Goal: Obtain resource: Obtain resource

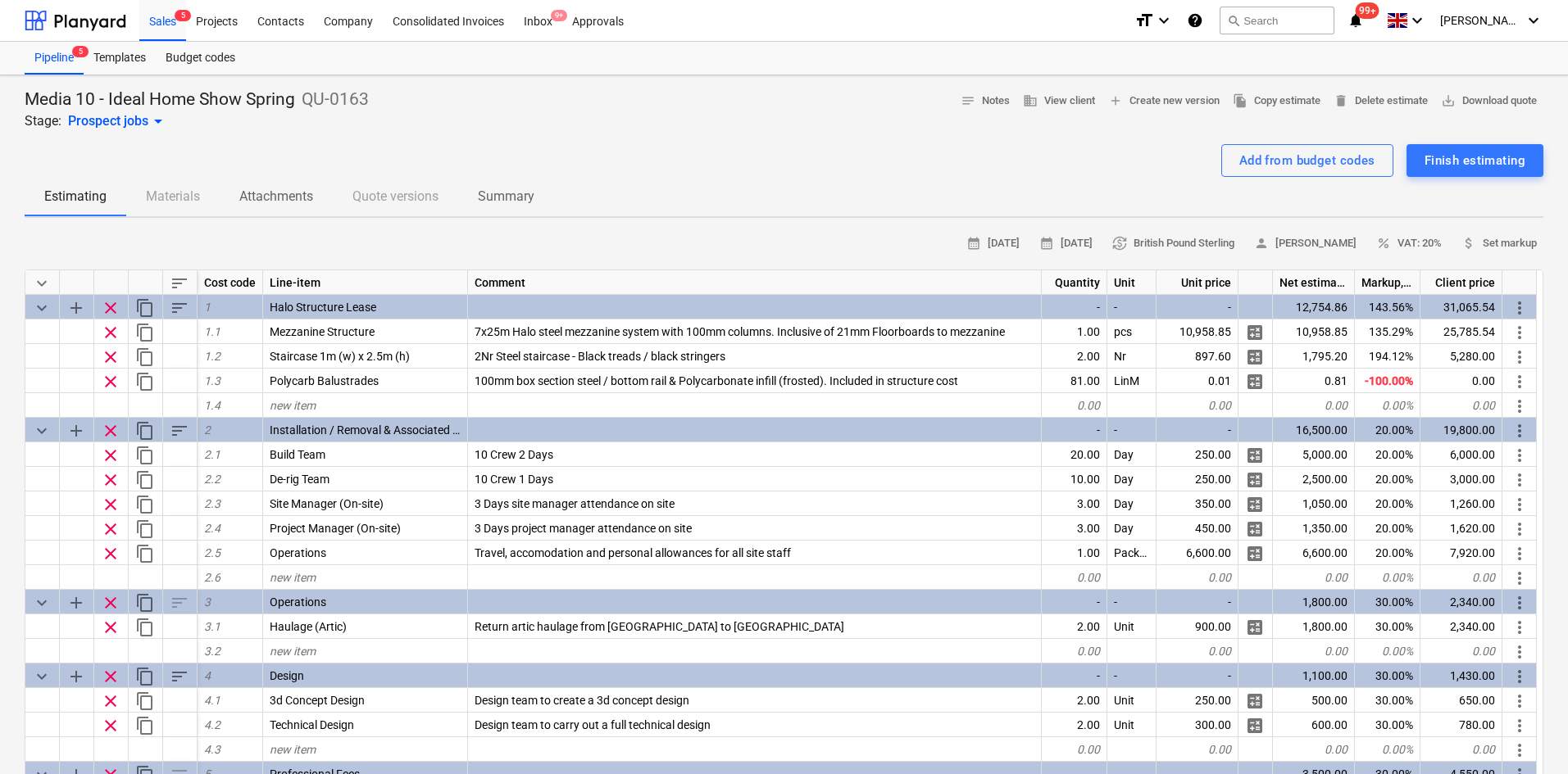
click at [319, 131] on div at bounding box center [784, 138] width 1519 height 13
click at [155, 19] on div "Sales 5" at bounding box center [162, 20] width 47 height 42
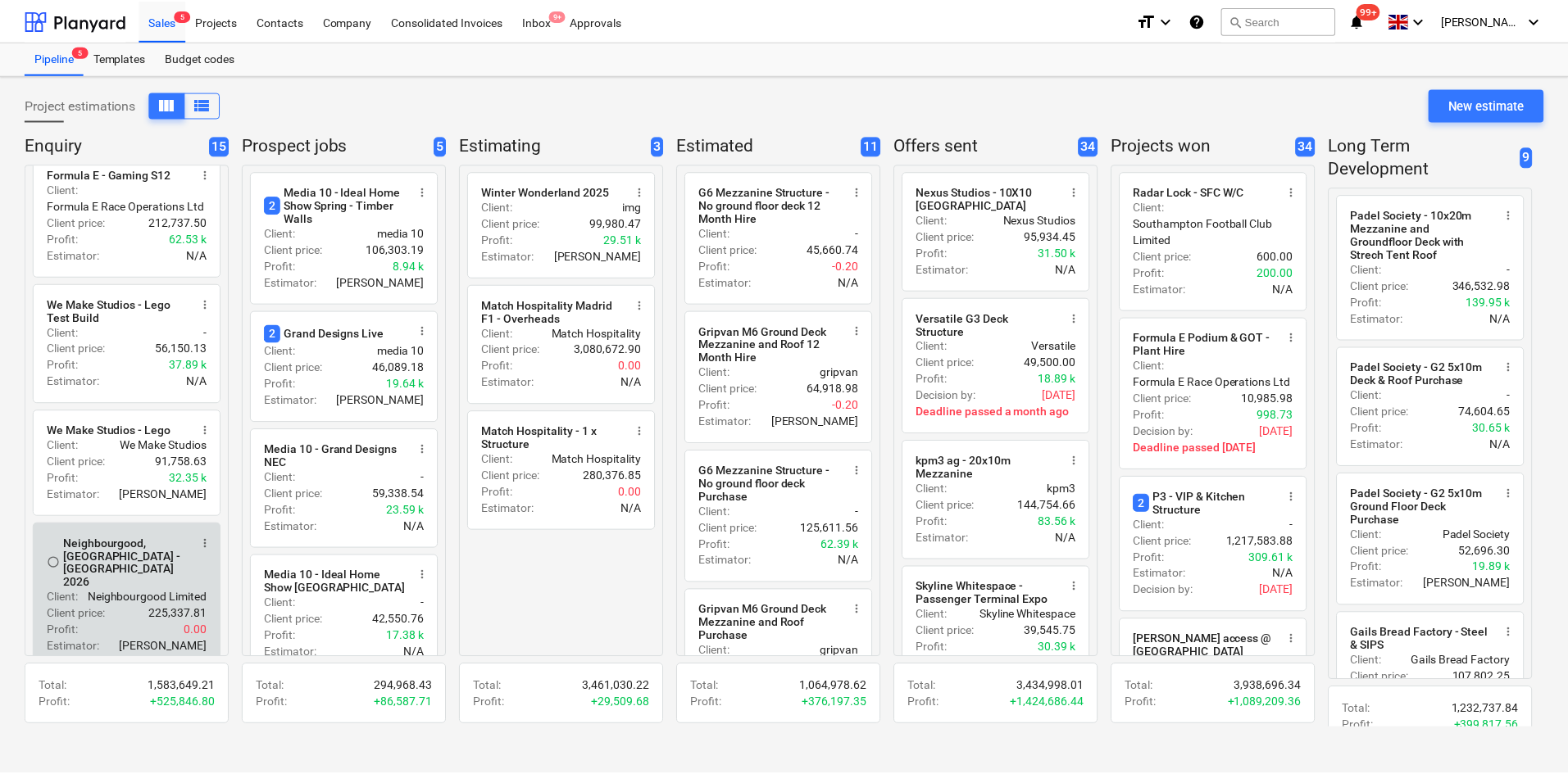
scroll to position [327, 0]
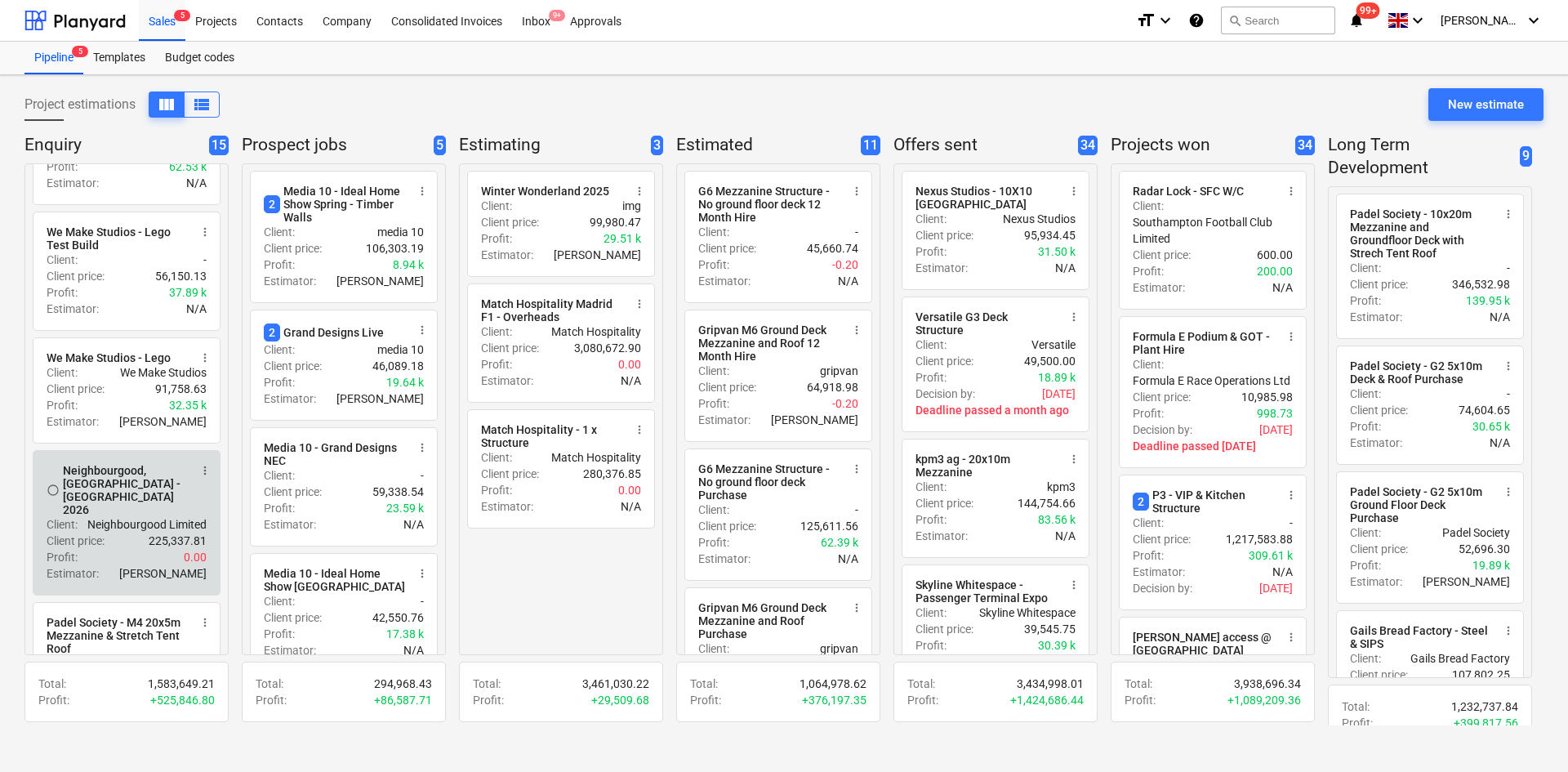
click at [157, 504] on div "Neighbourgood, [GEOGRAPHIC_DATA] - [GEOGRAPHIC_DATA] 2026" at bounding box center [125, 490] width 125 height 53
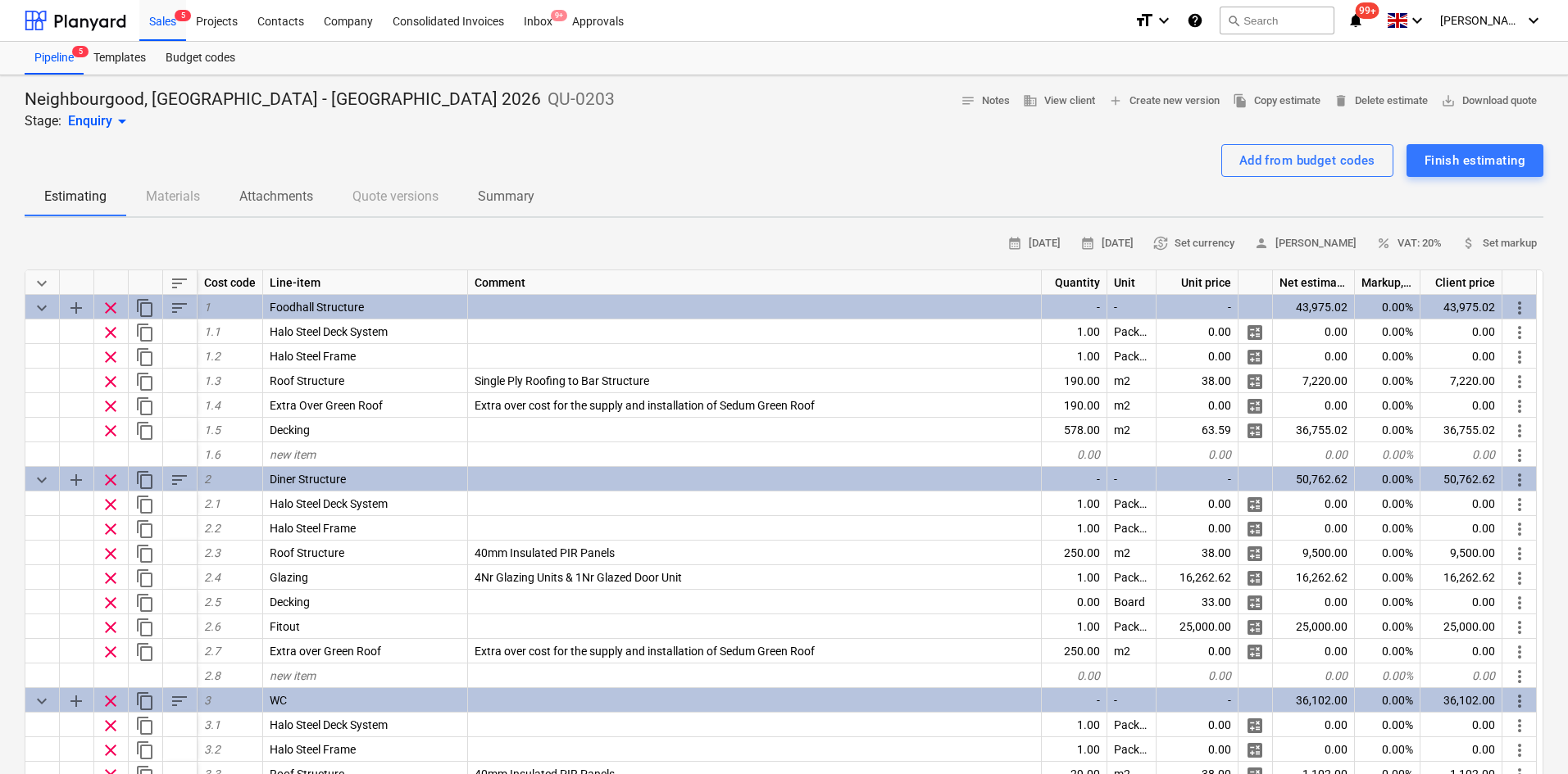
type textarea "x"
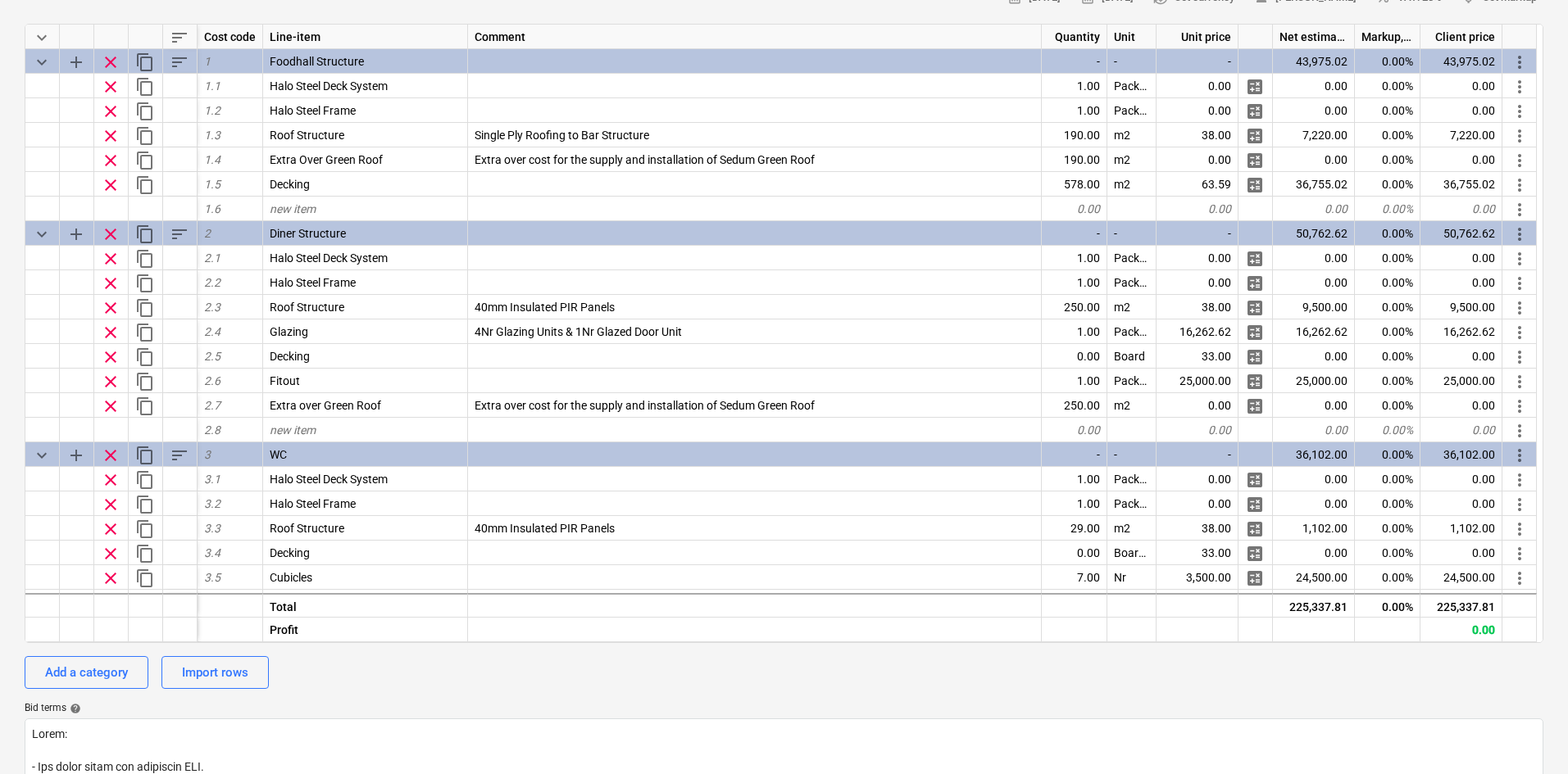
click at [370, 705] on div "Bid terms help" at bounding box center [784, 708] width 1519 height 13
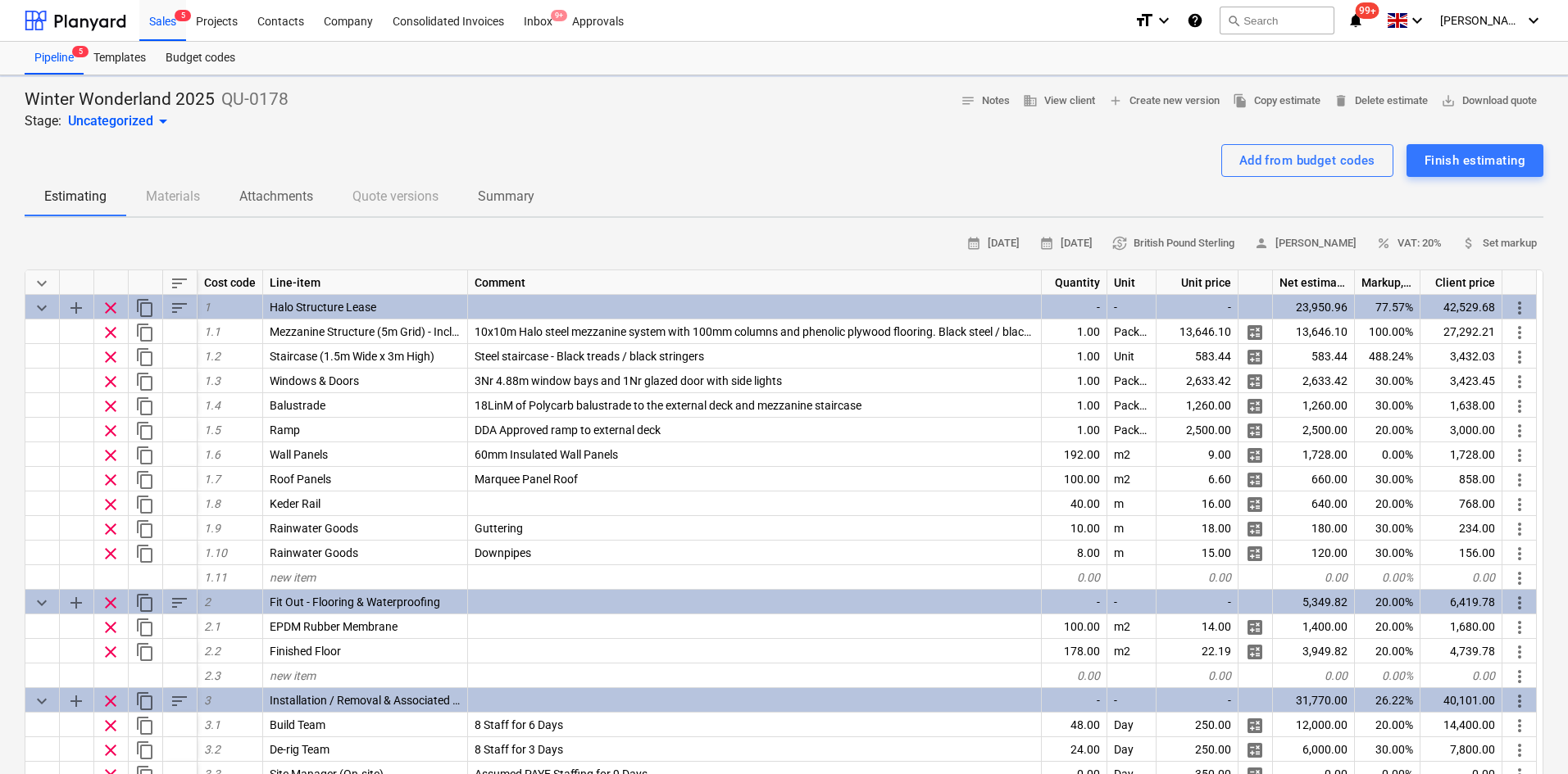
type textarea "x"
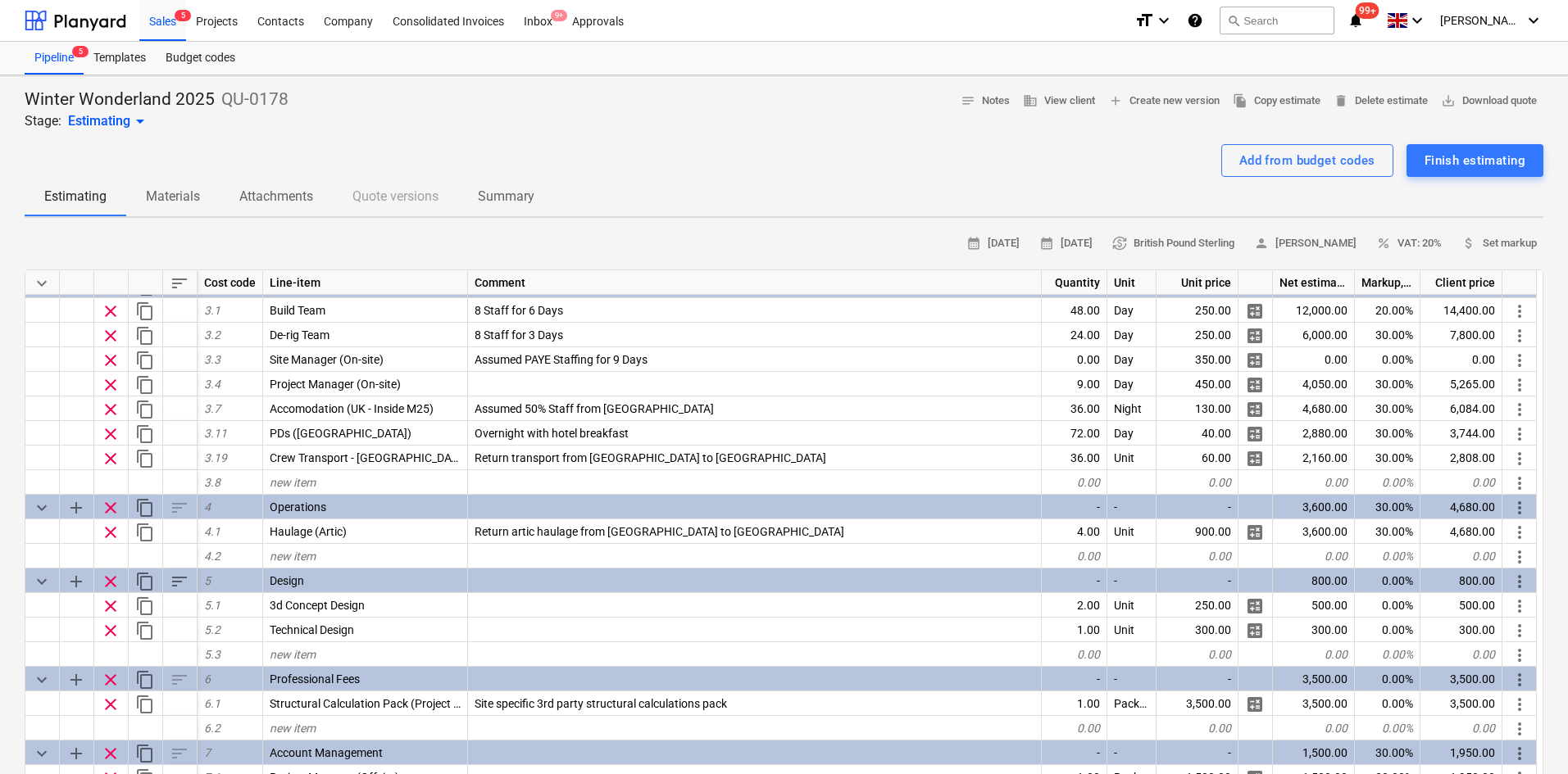
drag, startPoint x: 580, startPoint y: 393, endPoint x: 573, endPoint y: 191, distance: 202.1
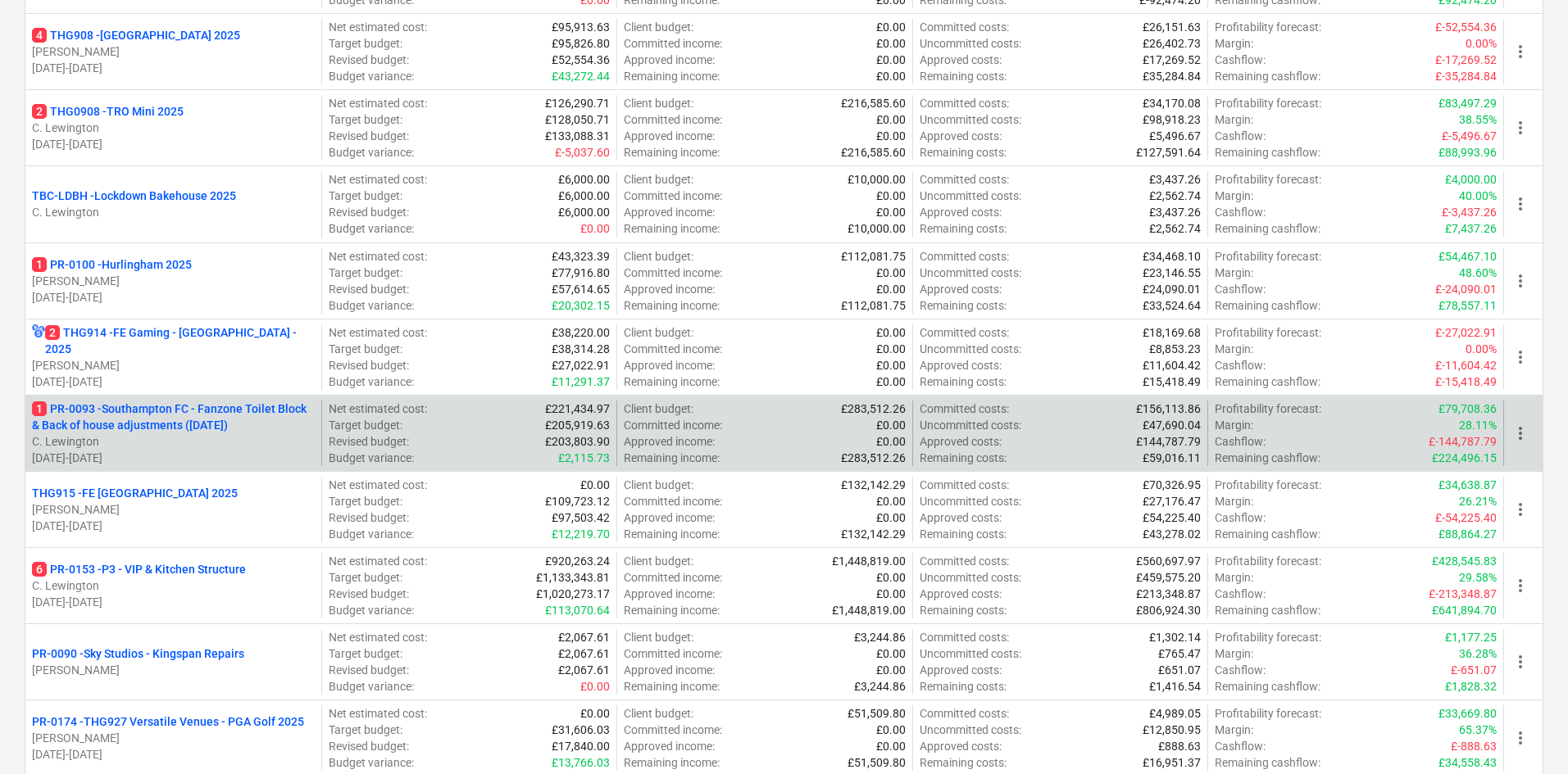
scroll to position [855, 0]
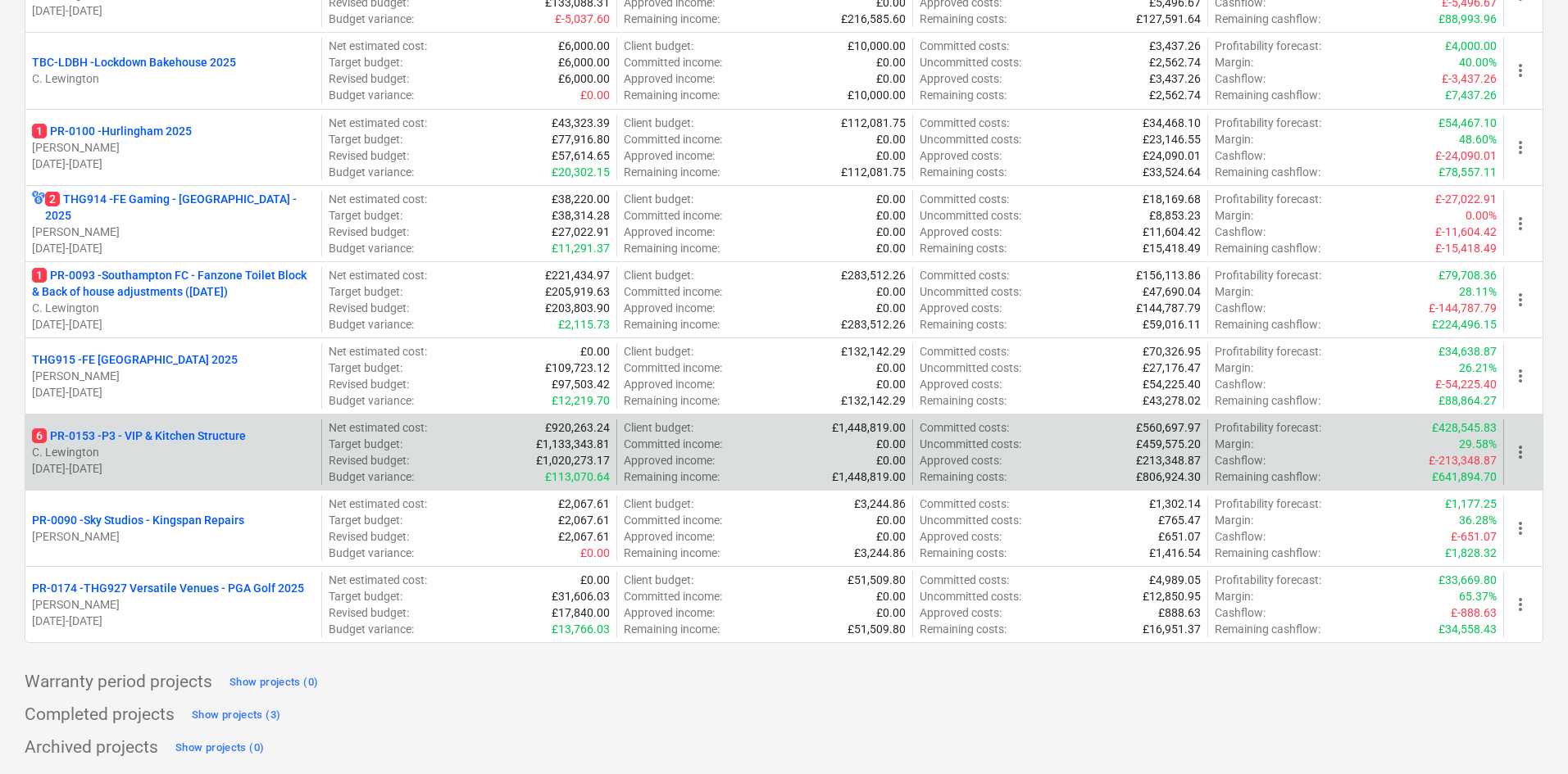
click at [192, 436] on p "6 PR-0153 - P3 - VIP & Kitchen Structure" at bounding box center [139, 436] width 214 height 16
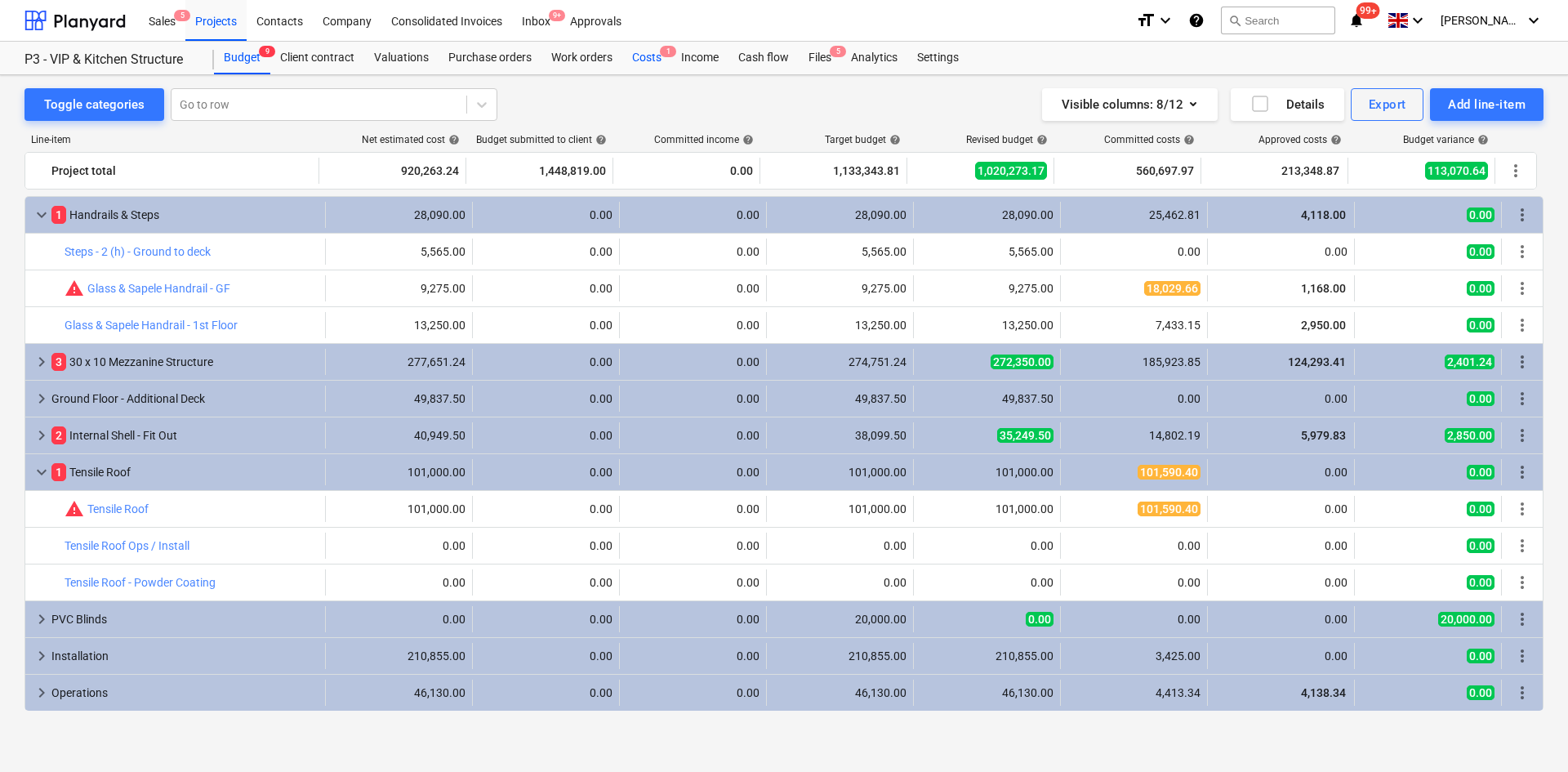
click at [654, 53] on div "Costs 1" at bounding box center [647, 58] width 49 height 33
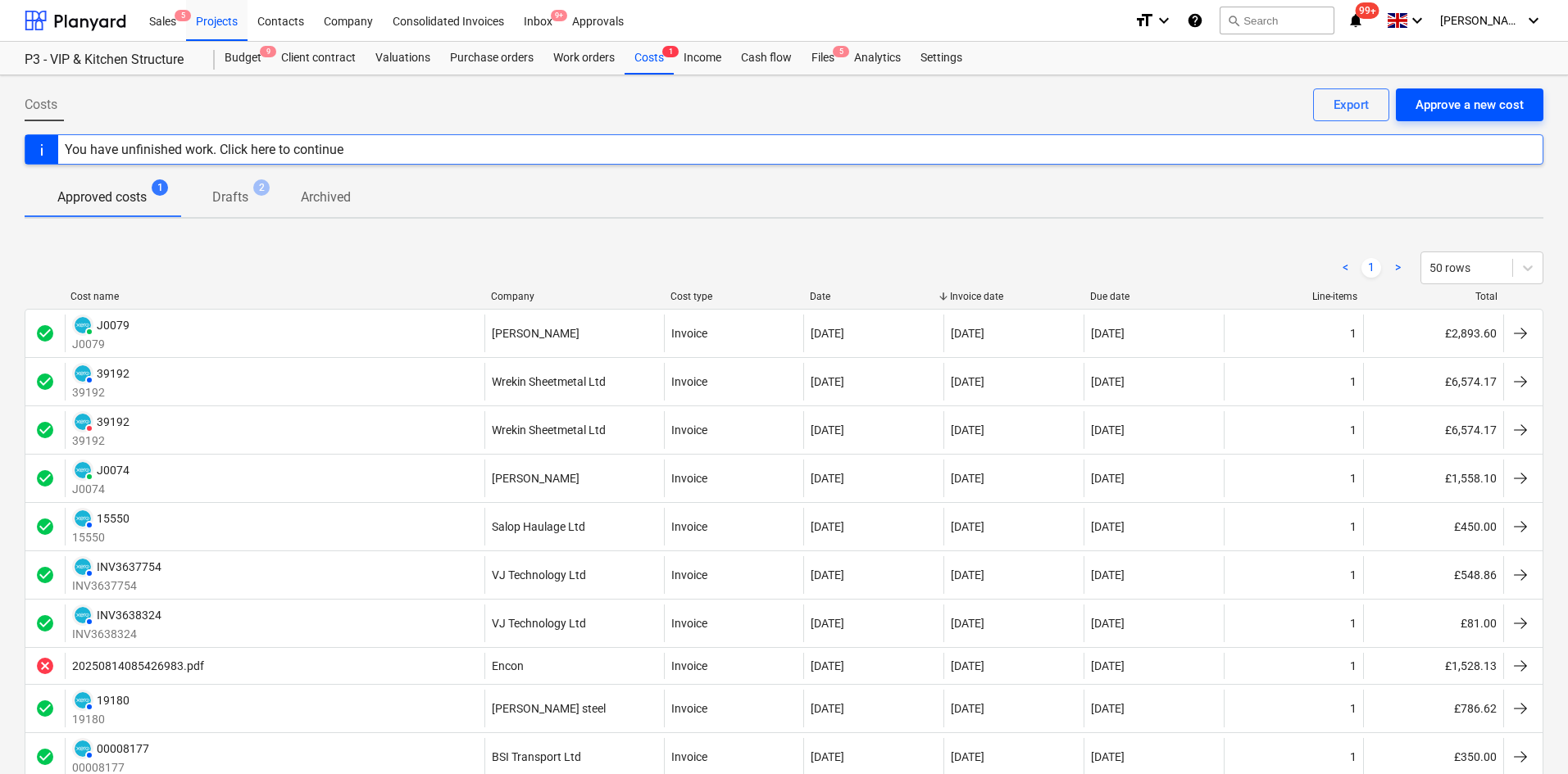
click at [1467, 106] on div "Approve a new cost" at bounding box center [1469, 104] width 109 height 21
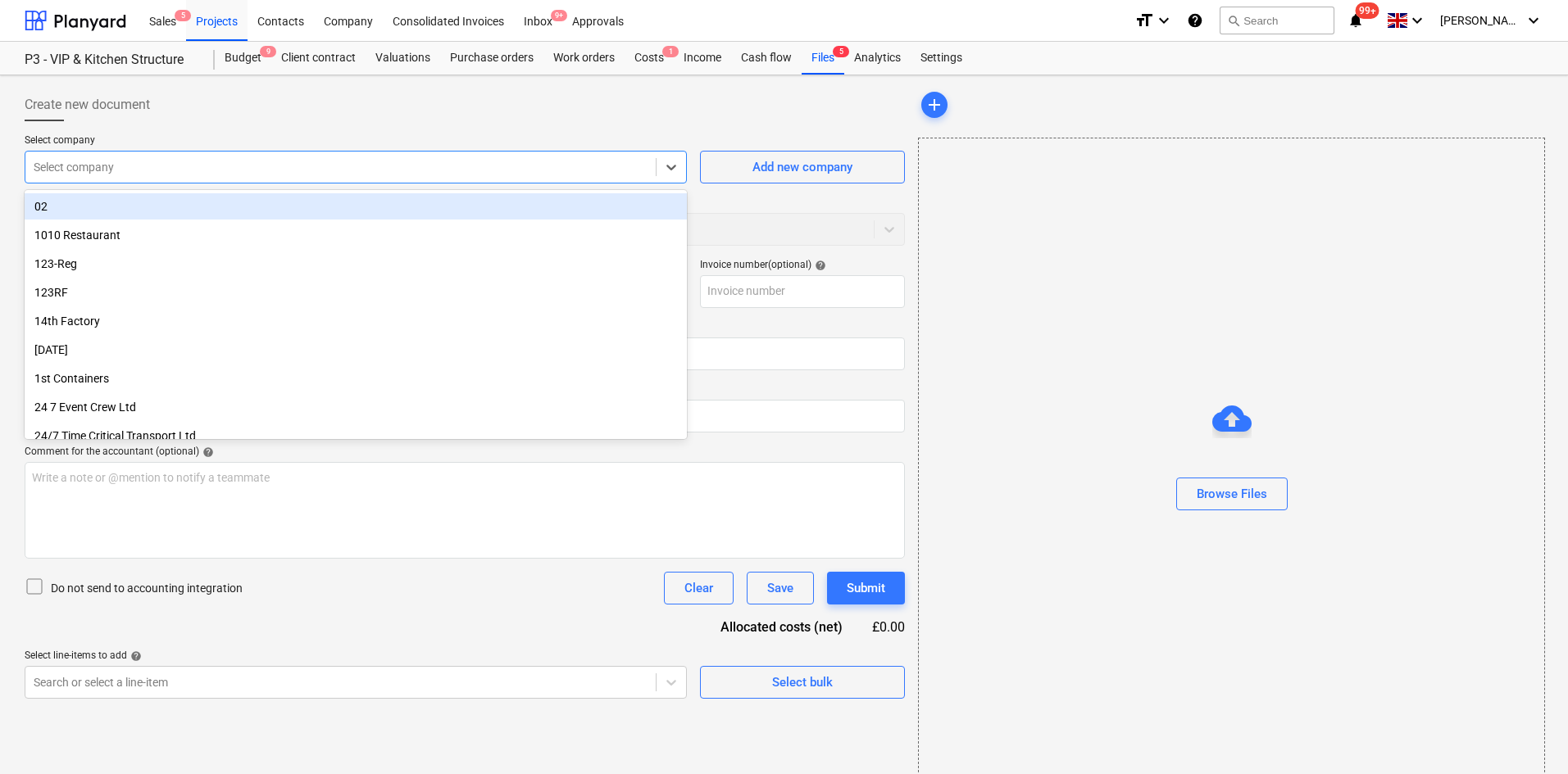
click at [185, 170] on div at bounding box center [340, 167] width 614 height 16
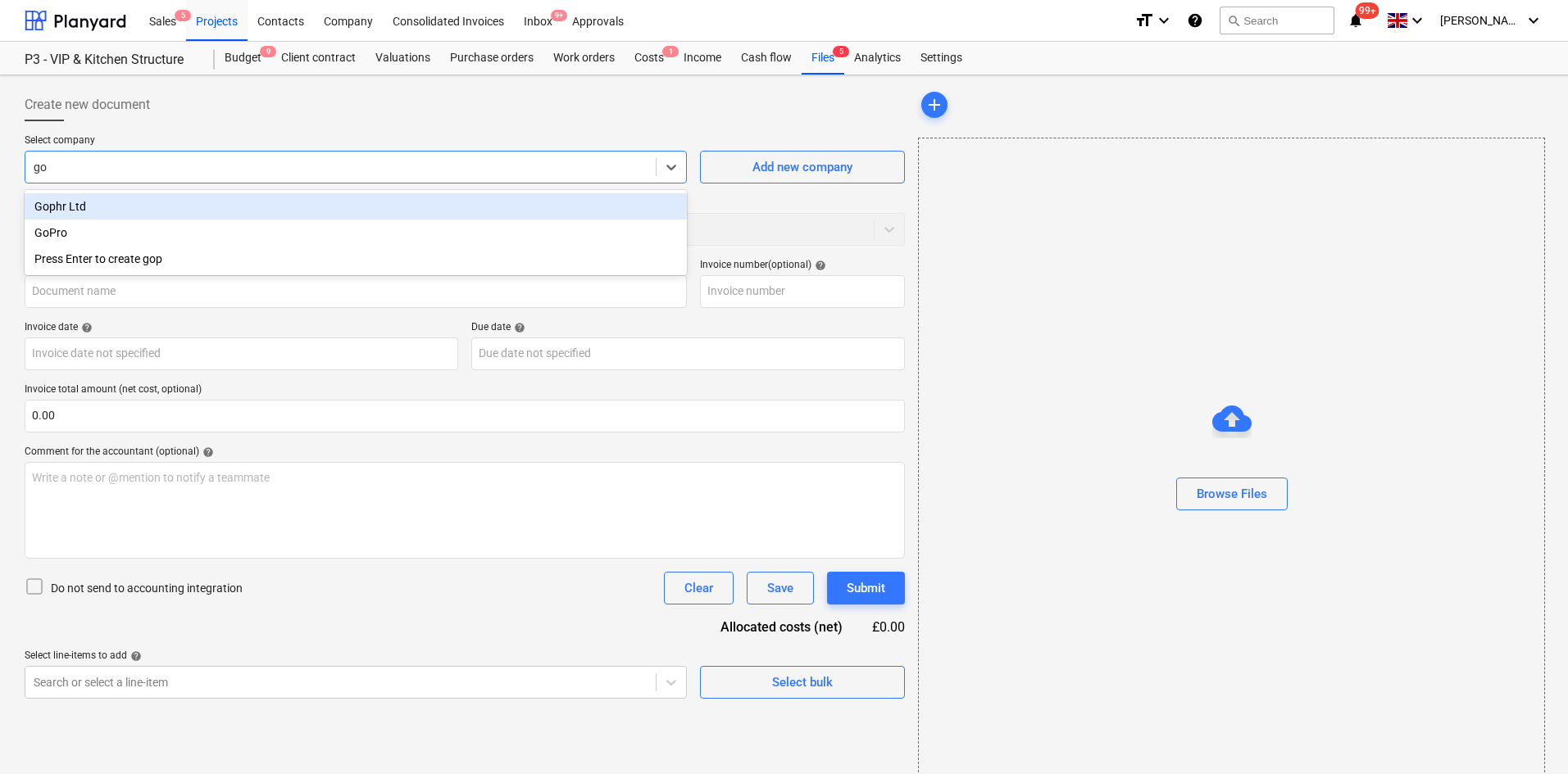
type input "g"
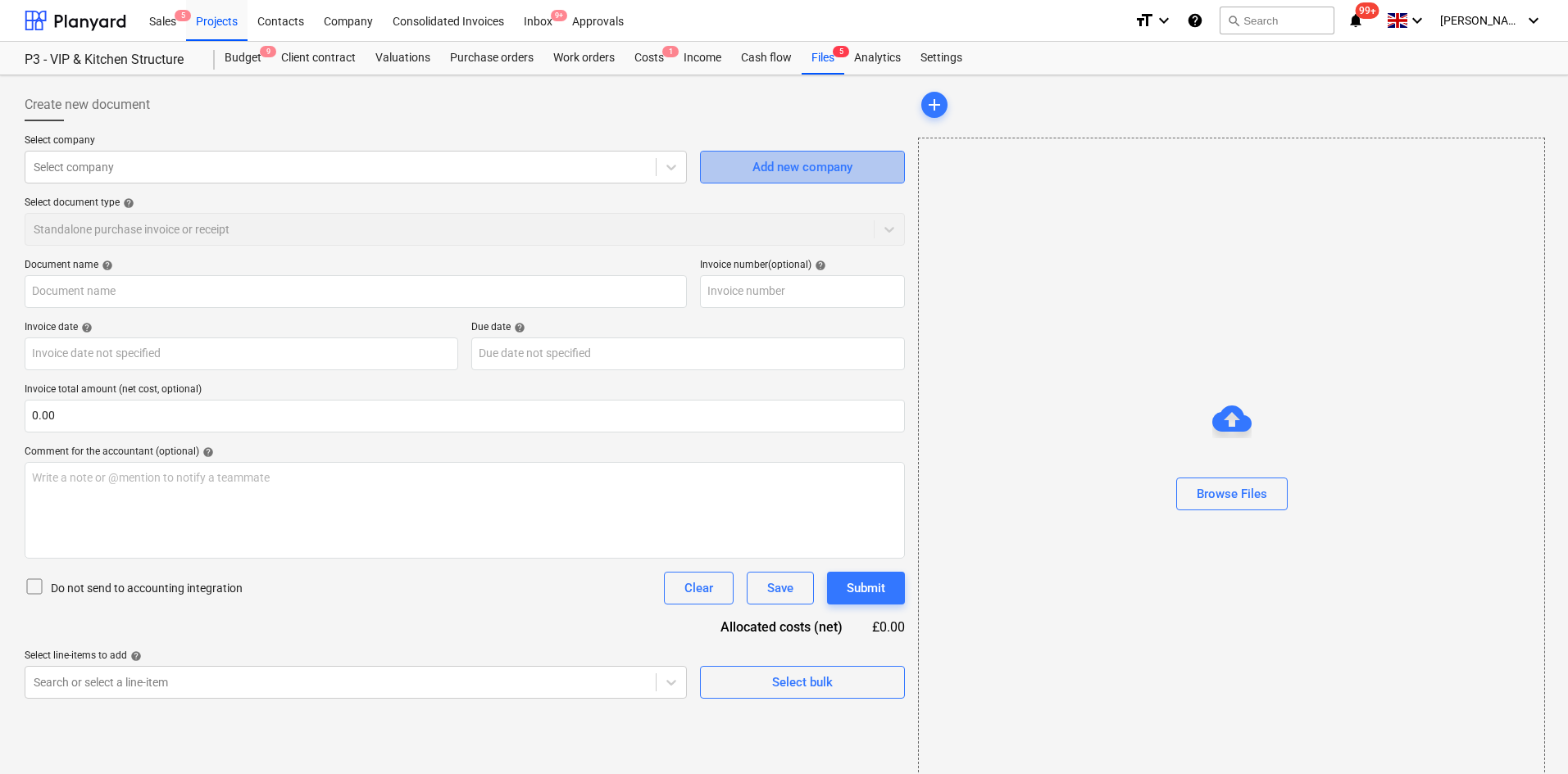
click at [733, 155] on button "Add new company" at bounding box center [802, 167] width 205 height 33
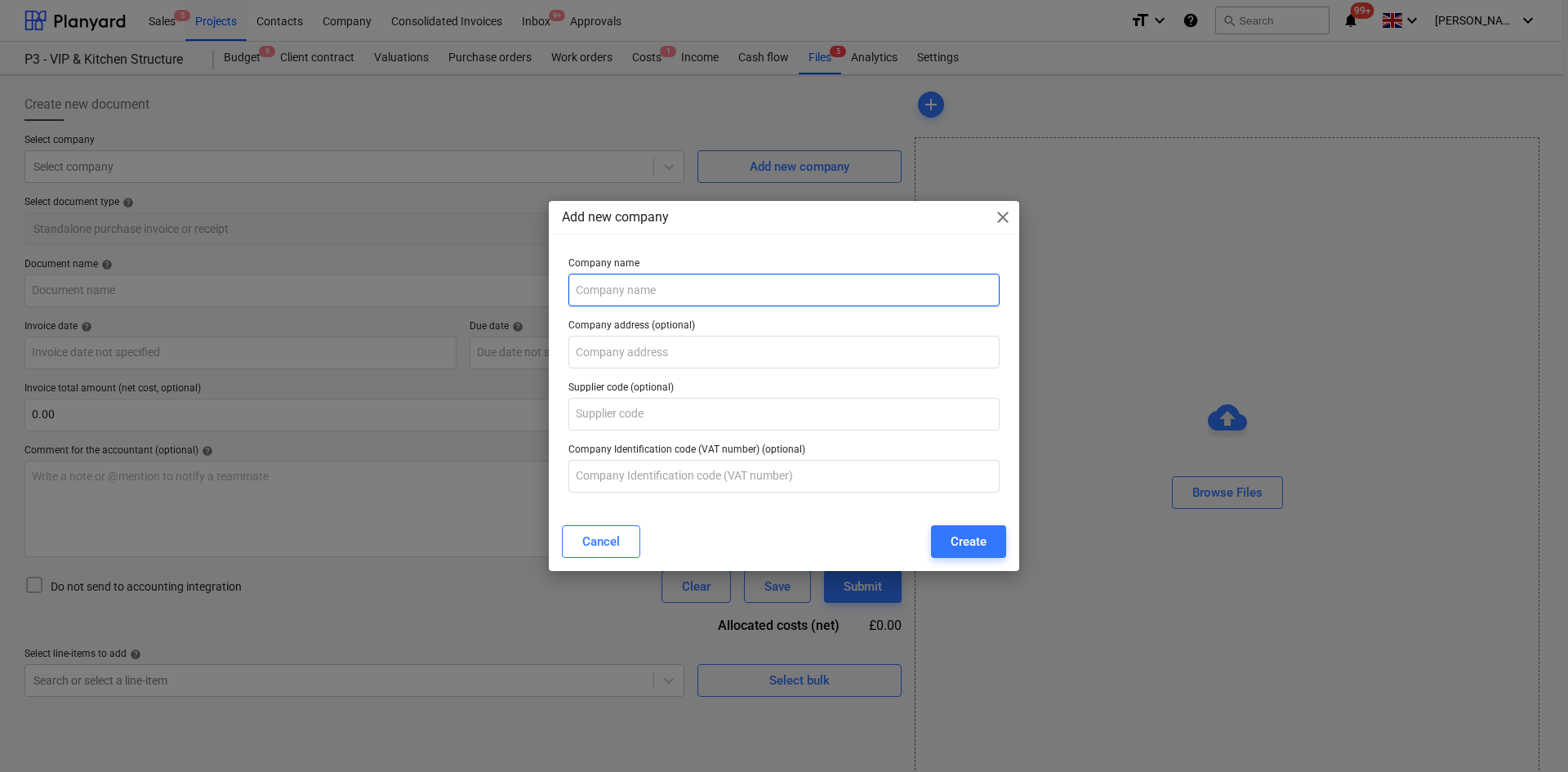
click at [631, 287] on input "text" at bounding box center [784, 290] width 431 height 33
click at [597, 278] on input "text" at bounding box center [784, 290] width 431 height 33
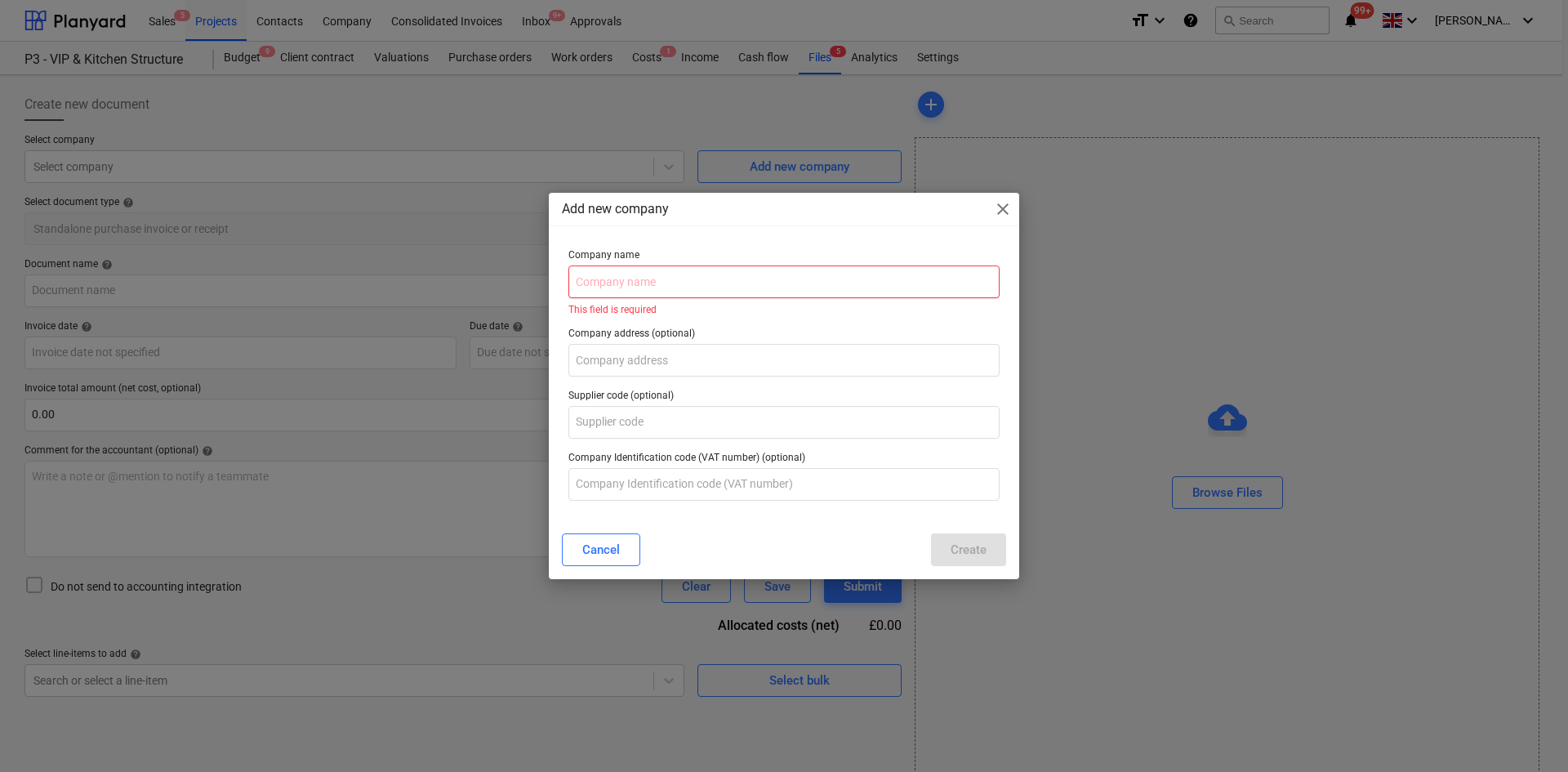
click at [680, 280] on input "text" at bounding box center [784, 282] width 431 height 33
drag, startPoint x: 680, startPoint y: 280, endPoint x: 651, endPoint y: 285, distance: 29.4
click at [651, 285] on input "text" at bounding box center [784, 282] width 431 height 33
click at [632, 286] on input "text" at bounding box center [784, 282] width 431 height 33
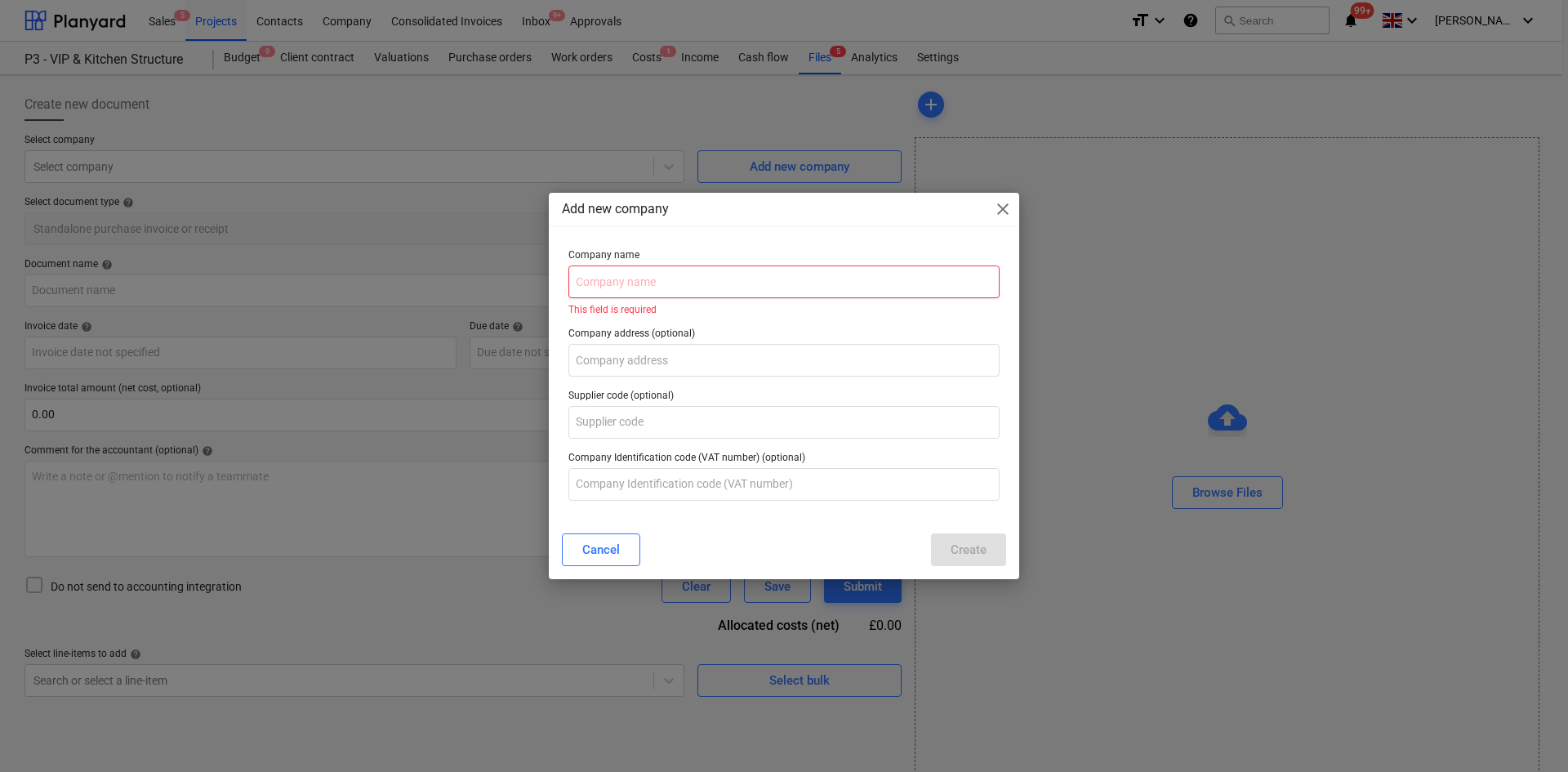
click at [631, 288] on input "text" at bounding box center [784, 282] width 431 height 33
click at [621, 281] on input "text" at bounding box center [784, 282] width 431 height 33
click at [227, 196] on div "Add new company close Company name This field is required Company address (opti…" at bounding box center [784, 386] width 1568 height 772
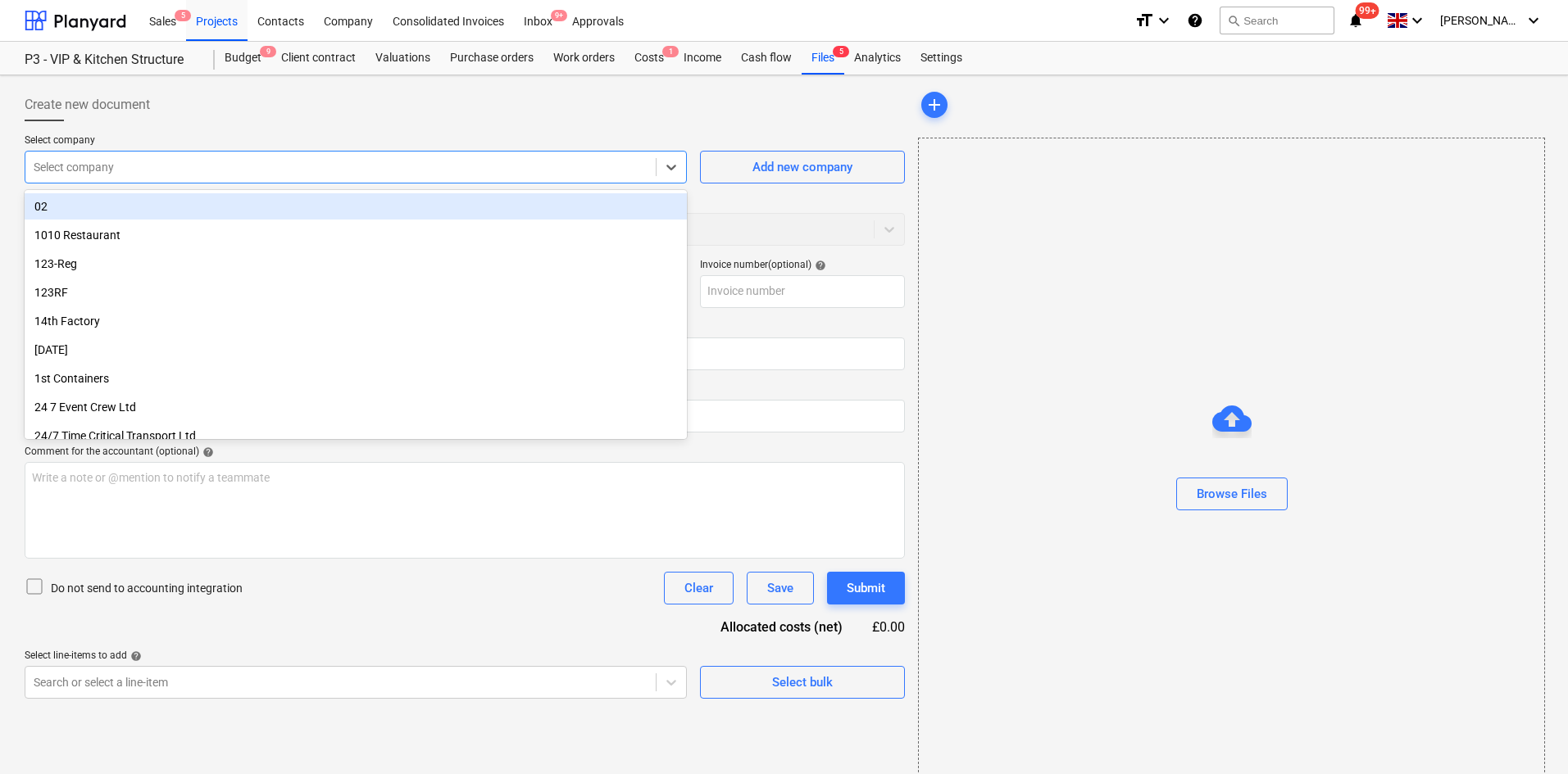
click at [219, 160] on div at bounding box center [340, 167] width 614 height 16
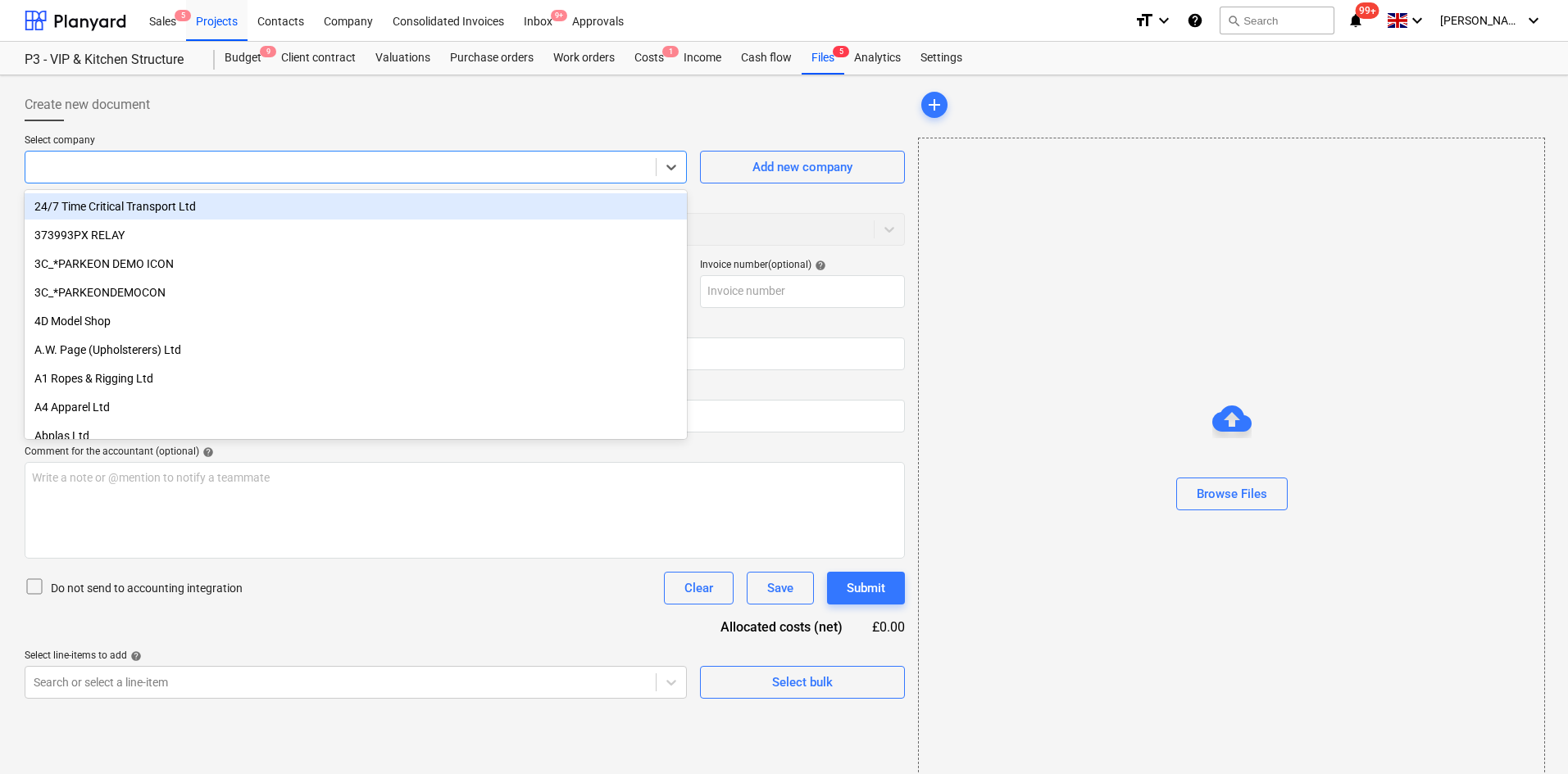
type input "P"
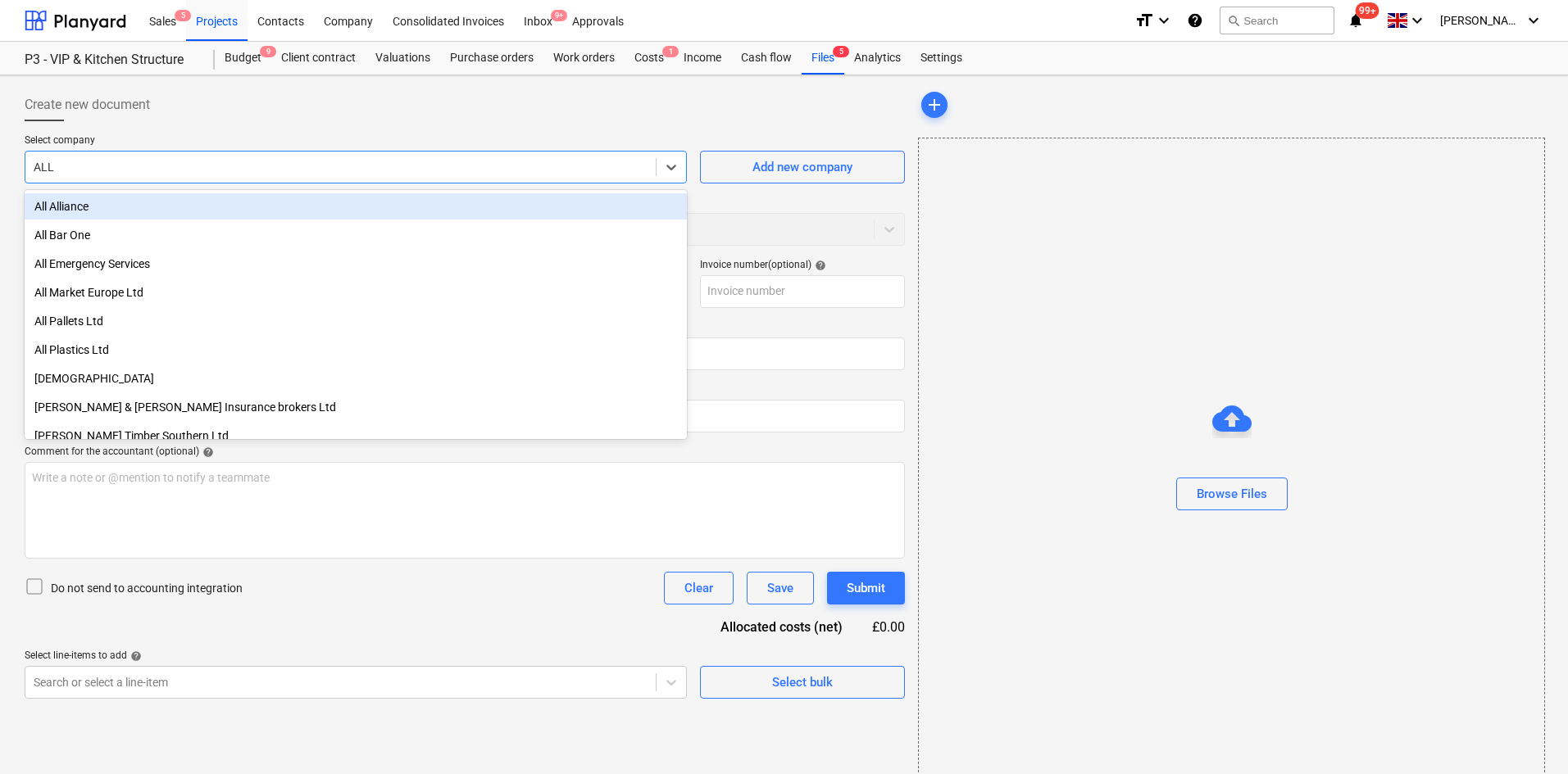
type input "ALL P"
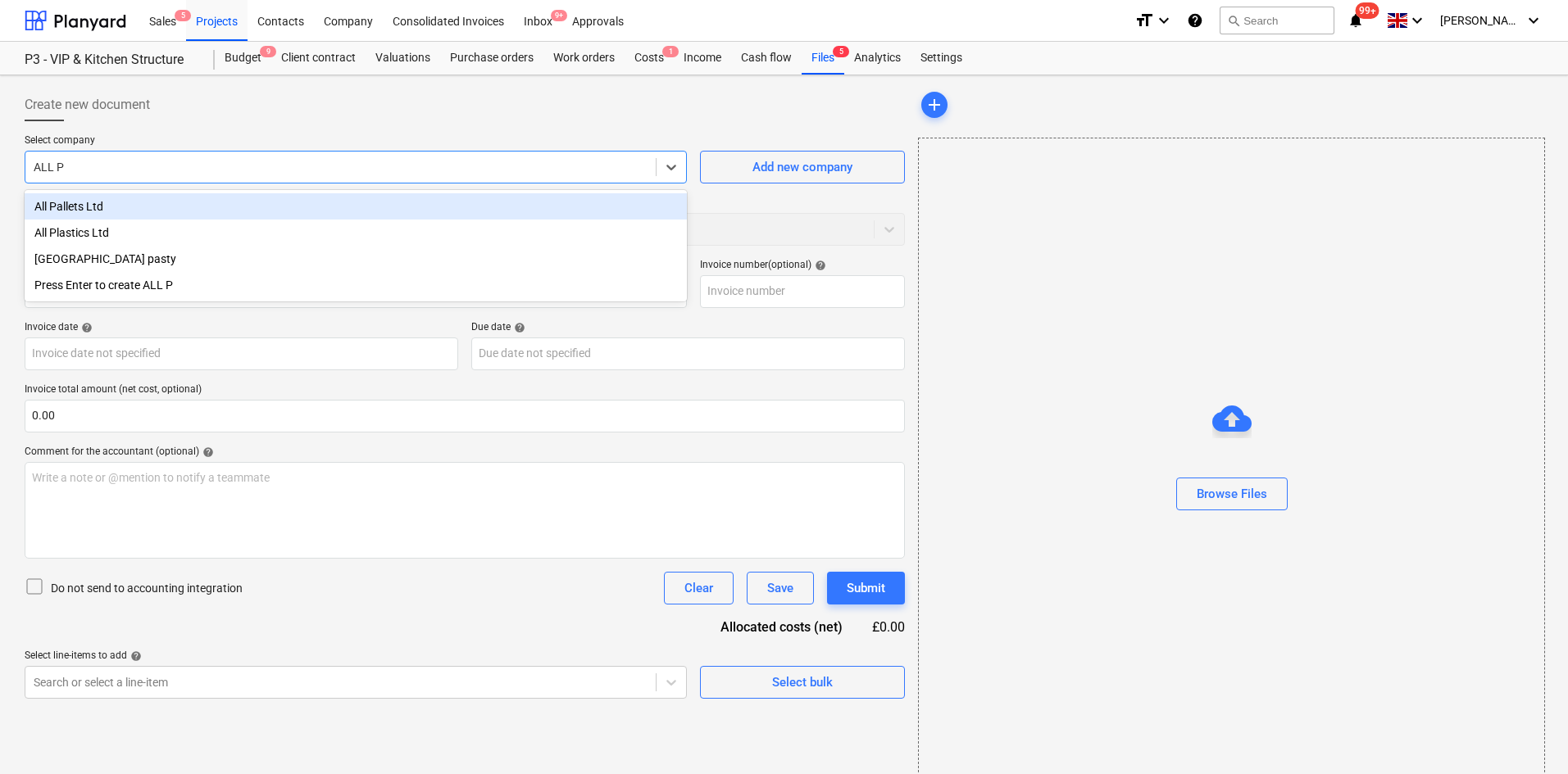
click at [154, 206] on div "All Pallets Ltd" at bounding box center [356, 206] width 662 height 26
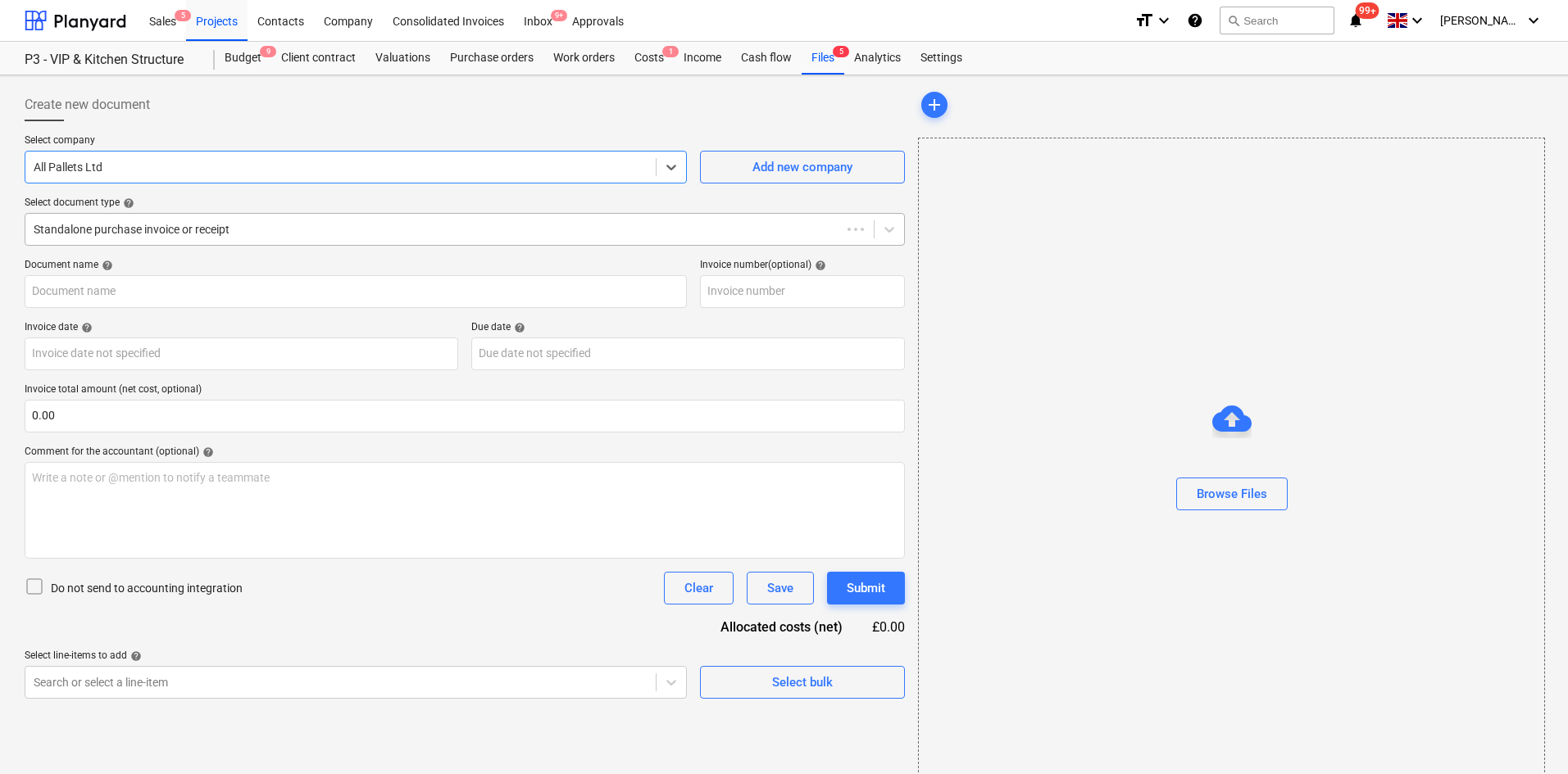
click at [151, 226] on div at bounding box center [433, 230] width 799 height 16
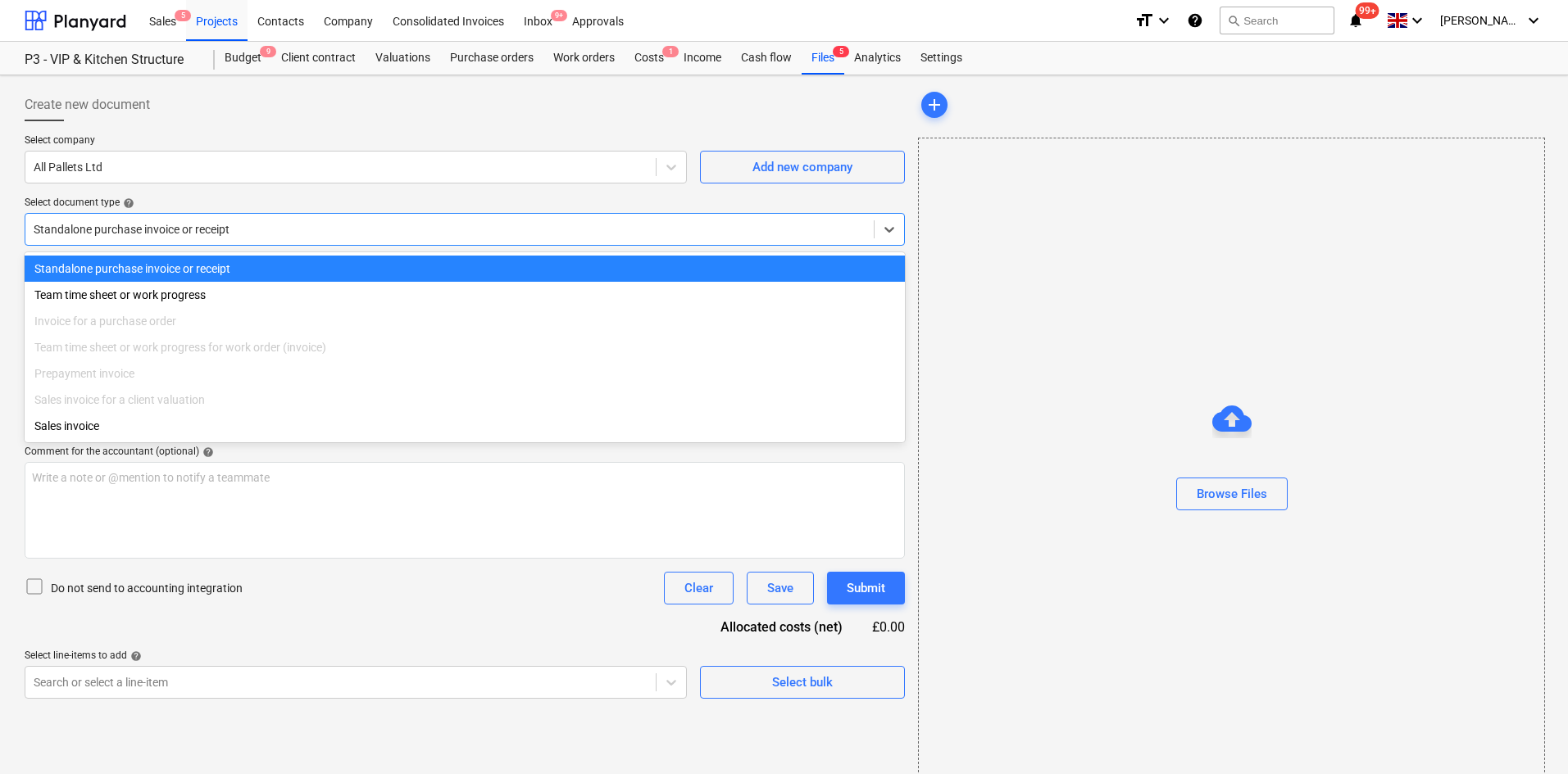
click at [128, 325] on div "Invoice for a purchase order" at bounding box center [464, 321] width 880 height 26
click at [229, 192] on div "Select company All Pallets Ltd Add new company Select document type help option…" at bounding box center [464, 196] width 880 height 125
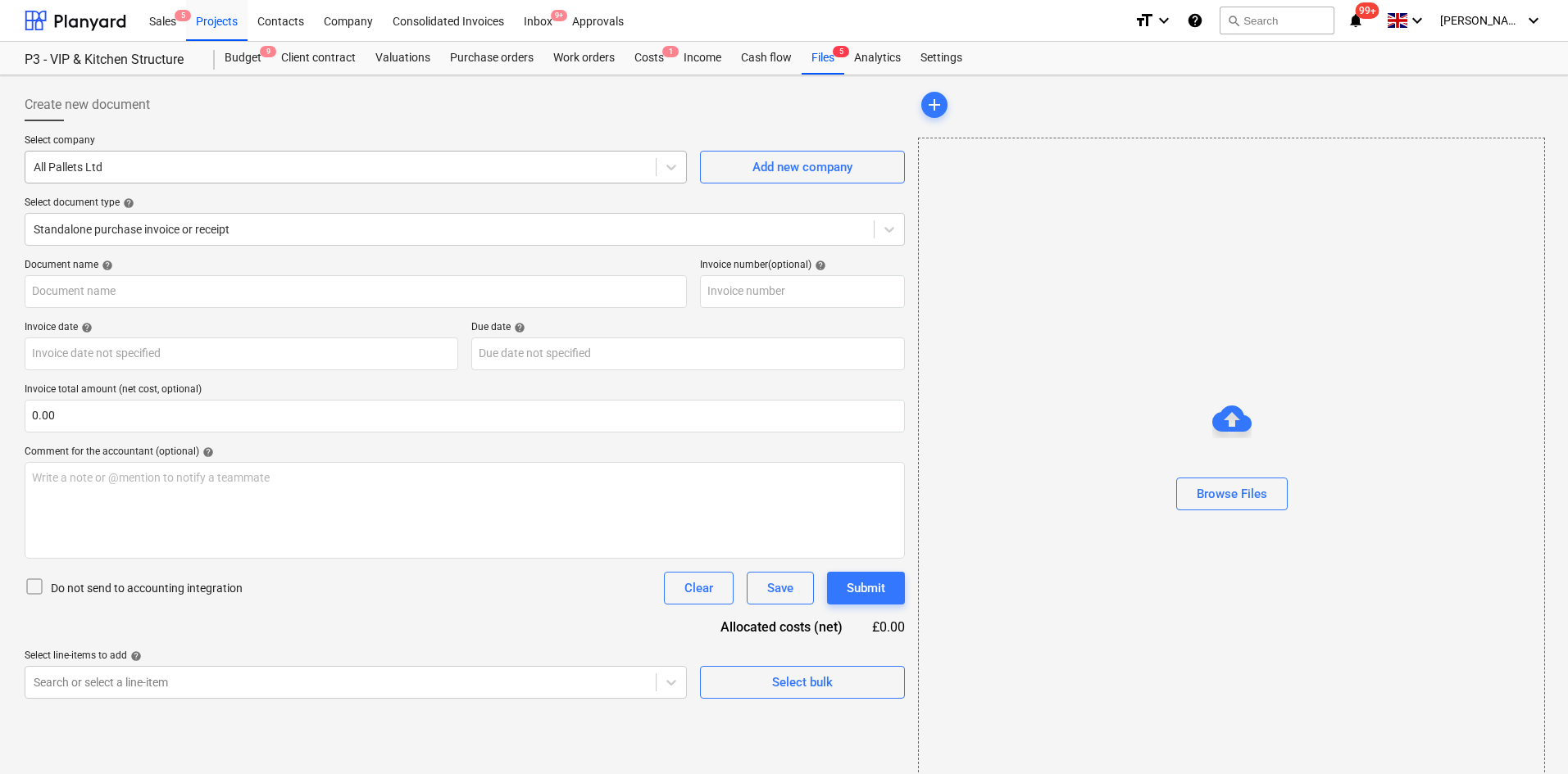
click at [482, 175] on div at bounding box center [340, 167] width 614 height 16
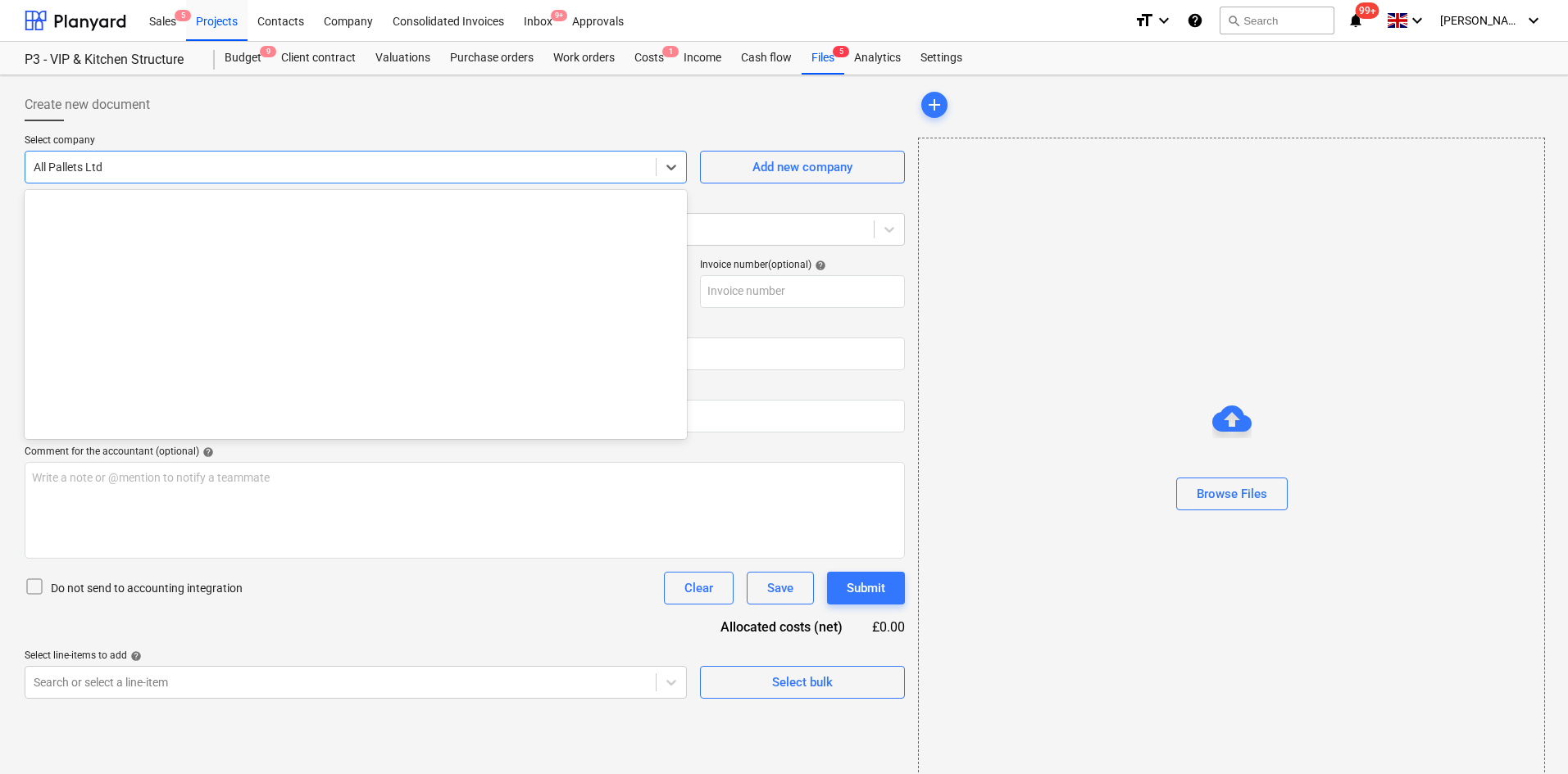
scroll to position [4186, 0]
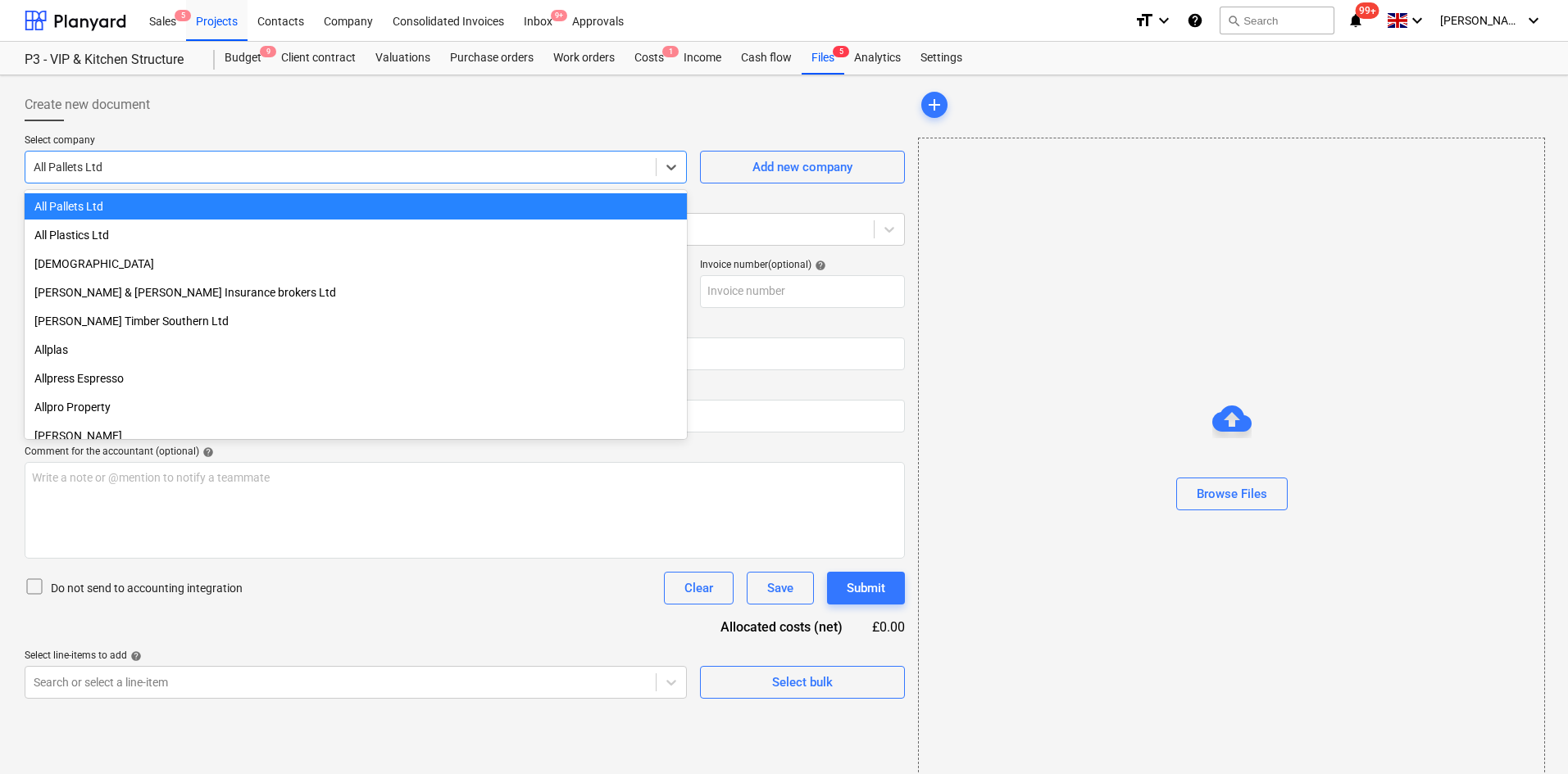
click at [246, 177] on div "All Pallets Ltd" at bounding box center [340, 167] width 630 height 23
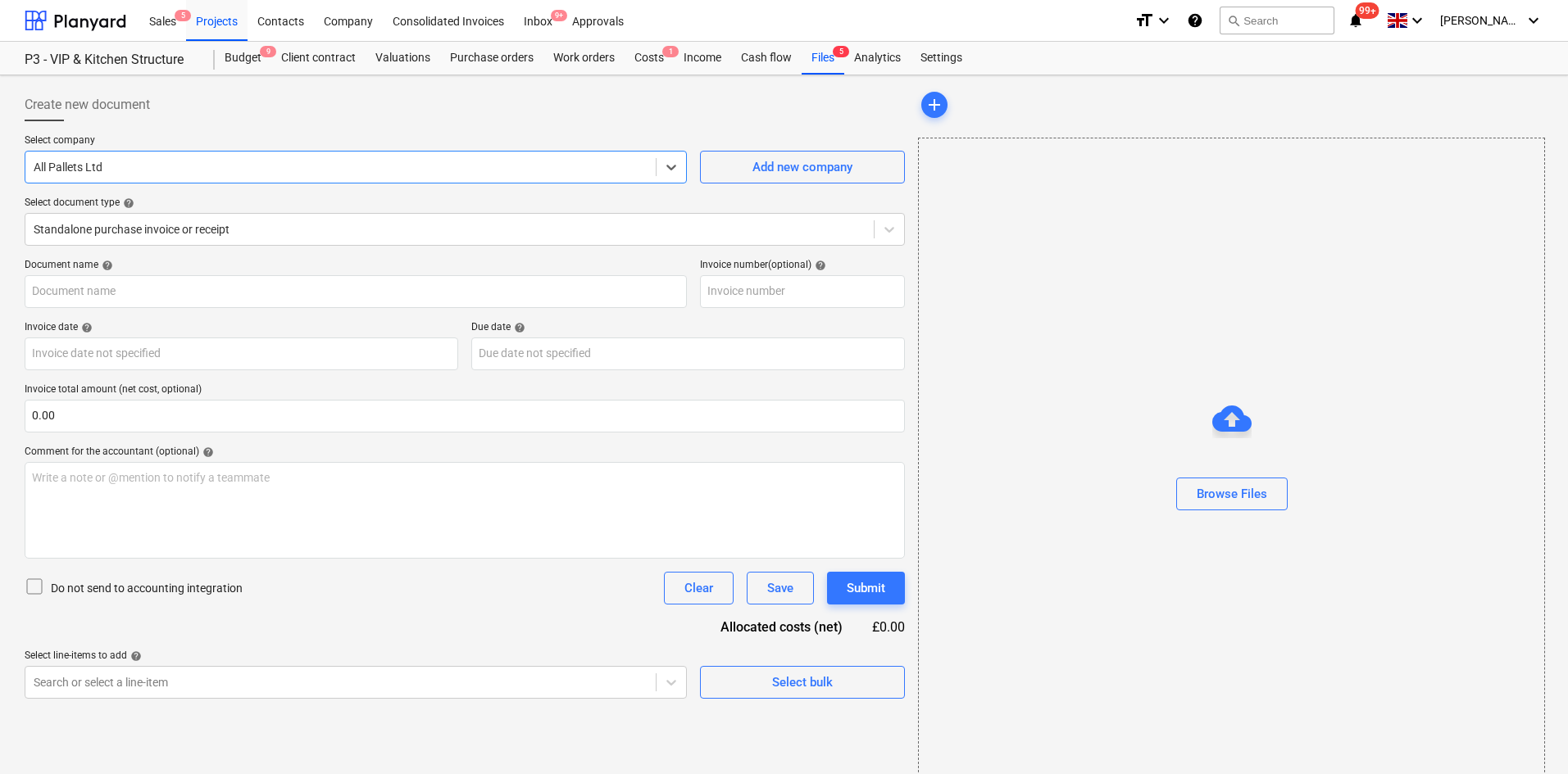
click at [246, 177] on div "All Pallets Ltd" at bounding box center [340, 167] width 630 height 23
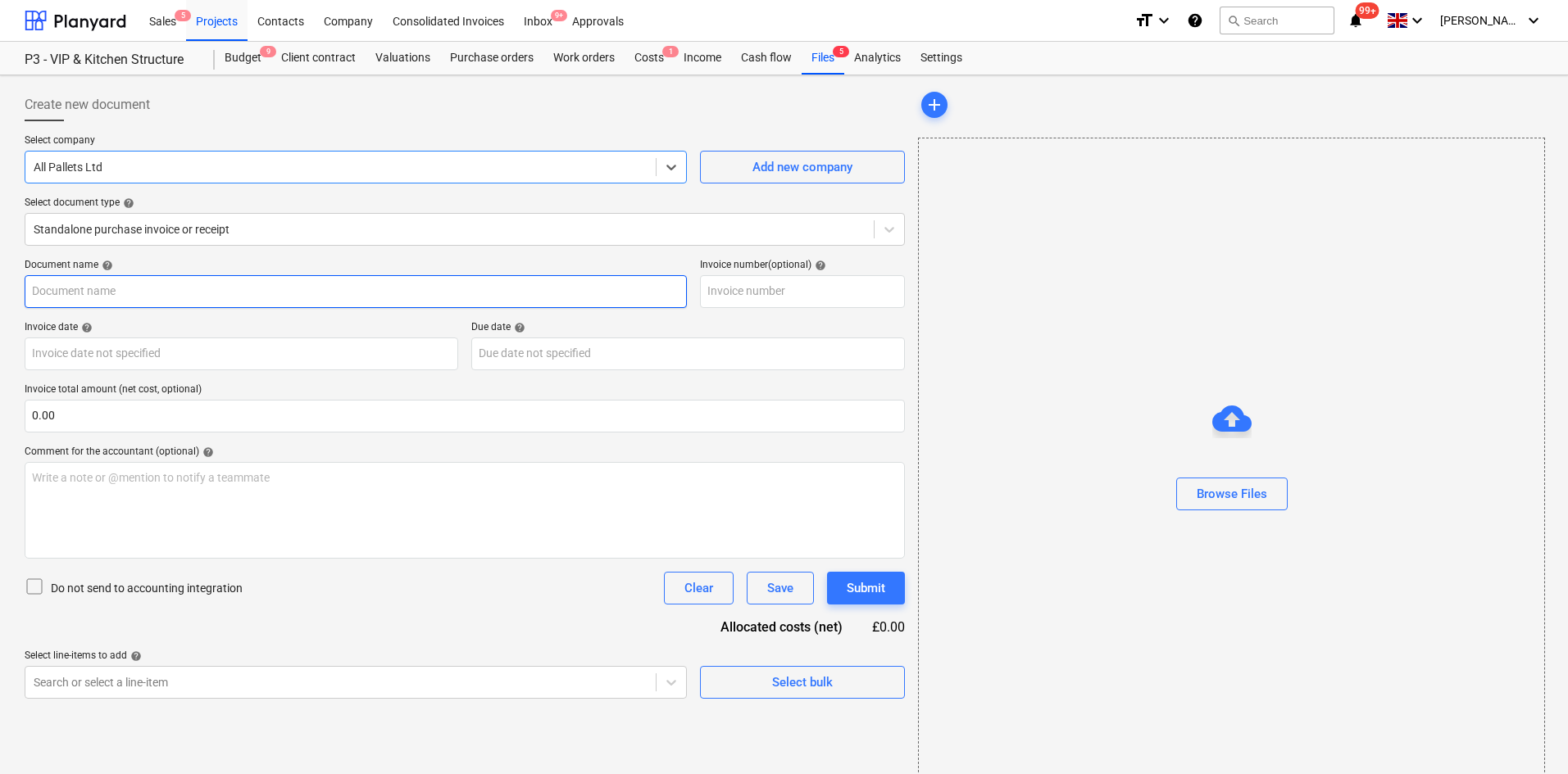
click at [133, 286] on input "text" at bounding box center [356, 292] width 662 height 33
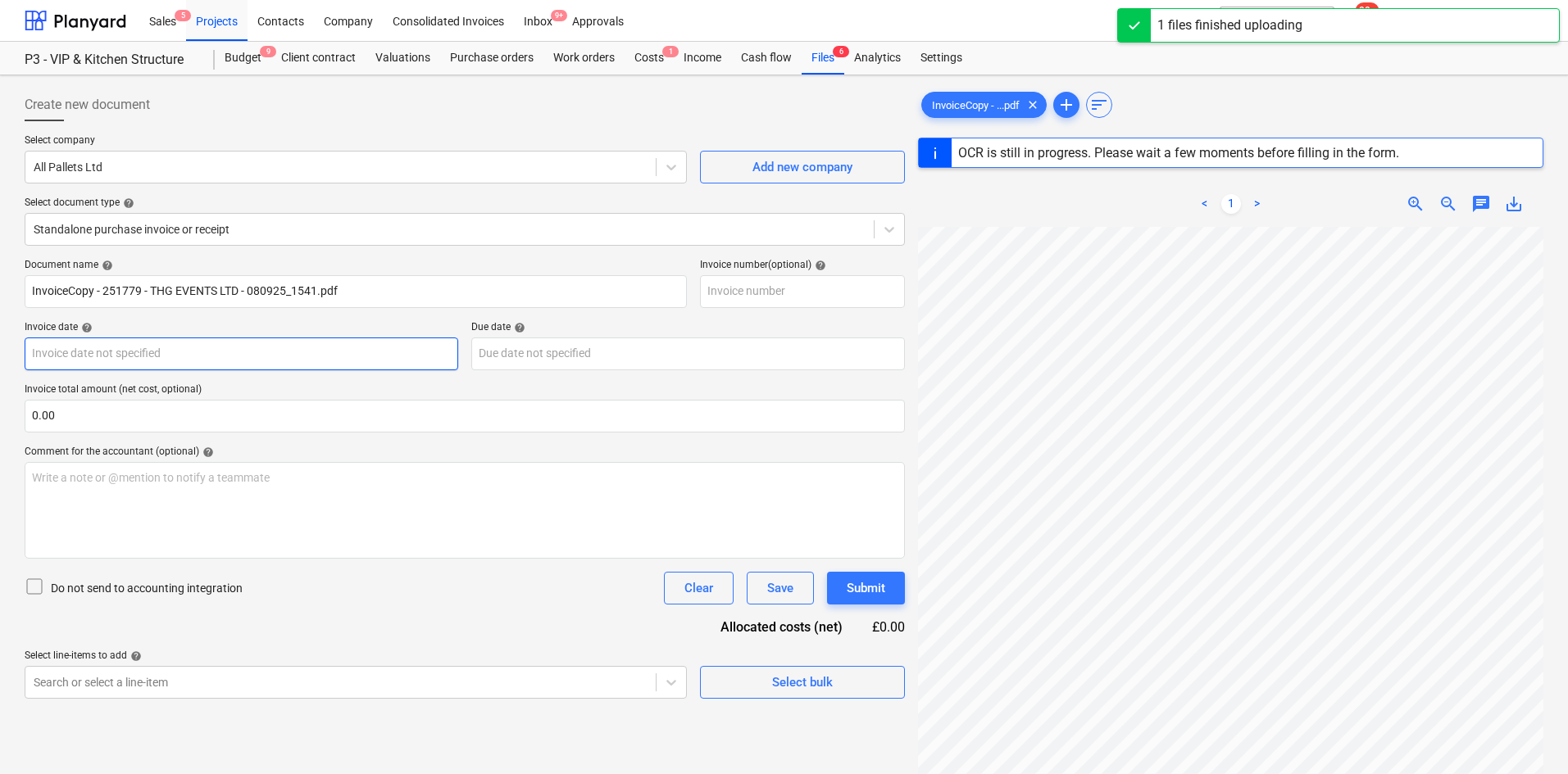
click at [149, 359] on body "Sales 5 Projects Contacts Company Consolidated Invoices Inbox 9+ Approvals form…" at bounding box center [784, 387] width 1568 height 774
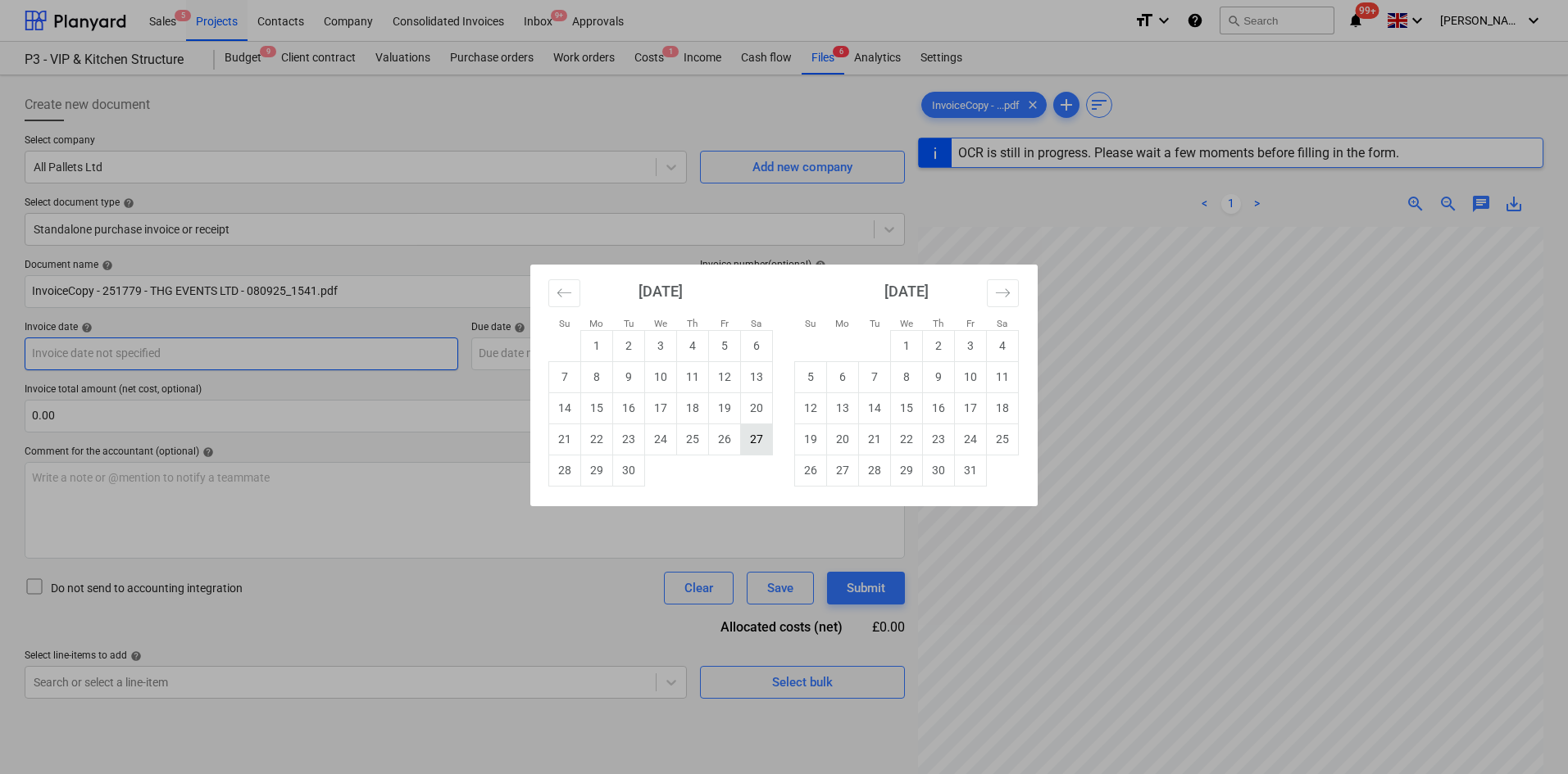
type input "251779"
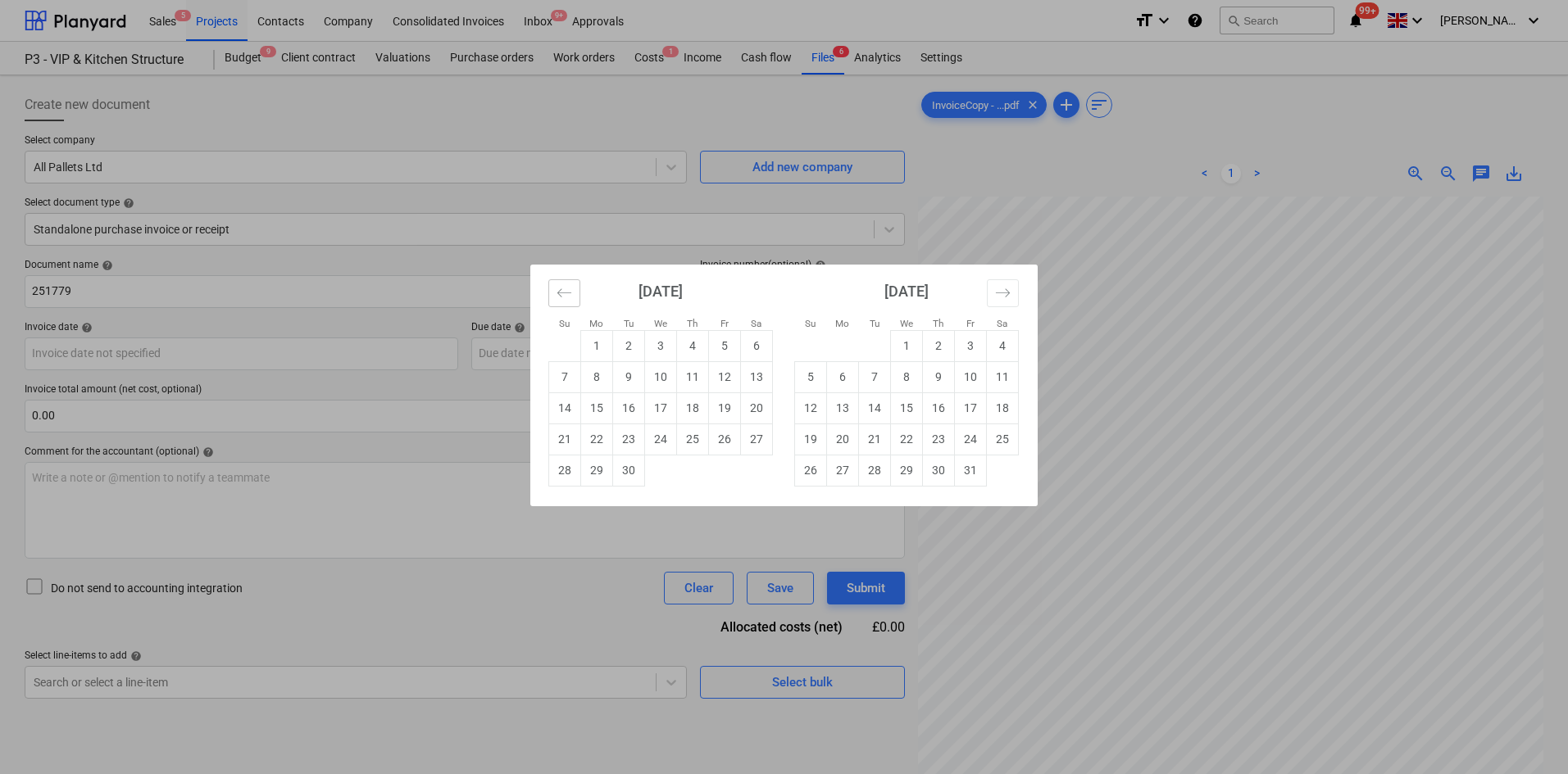
click at [563, 294] on icon "Move backward to switch to the previous month." at bounding box center [564, 293] width 16 height 15
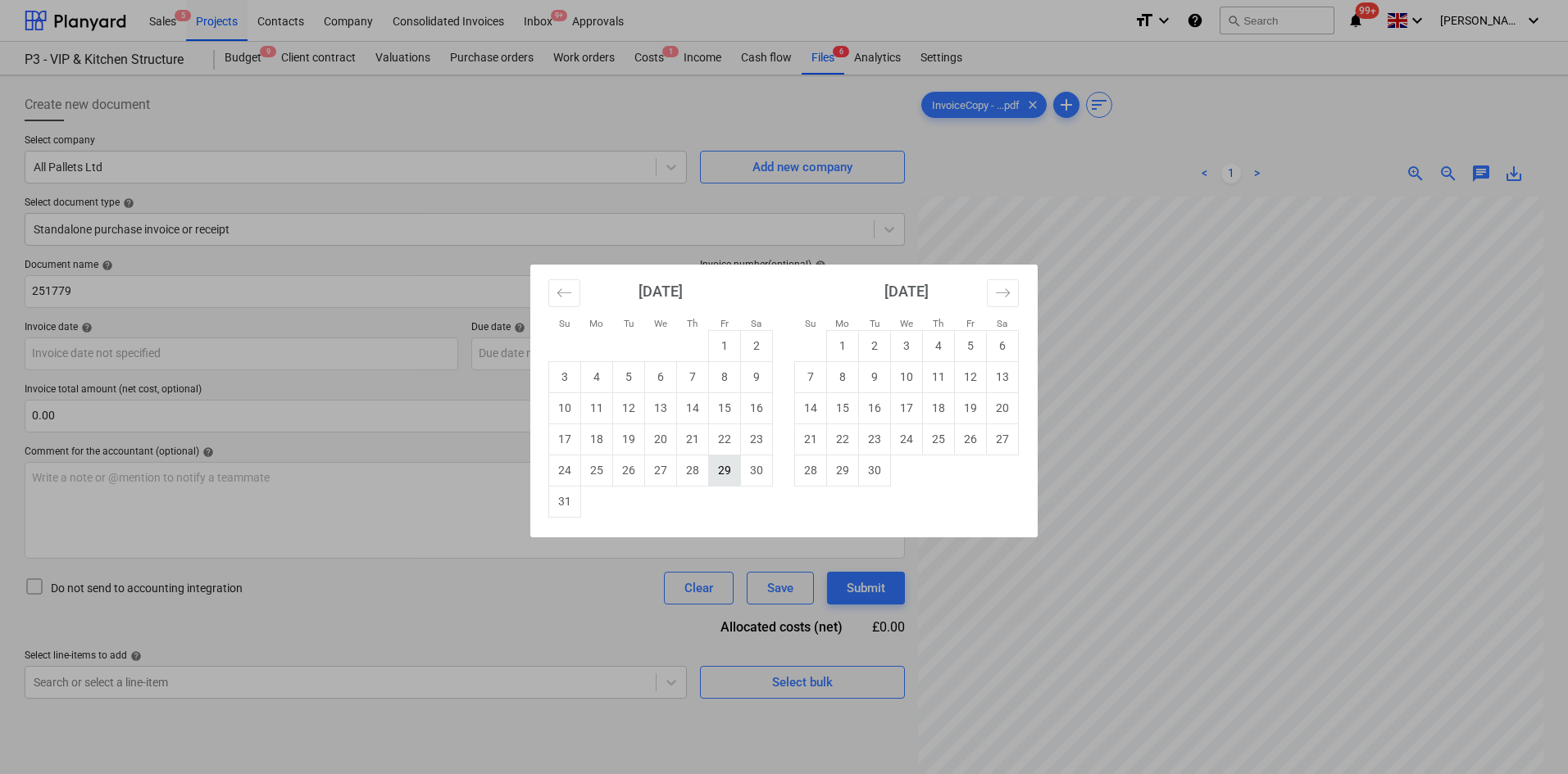
click at [719, 466] on td "29" at bounding box center [724, 470] width 32 height 31
type input "29 Aug 2025"
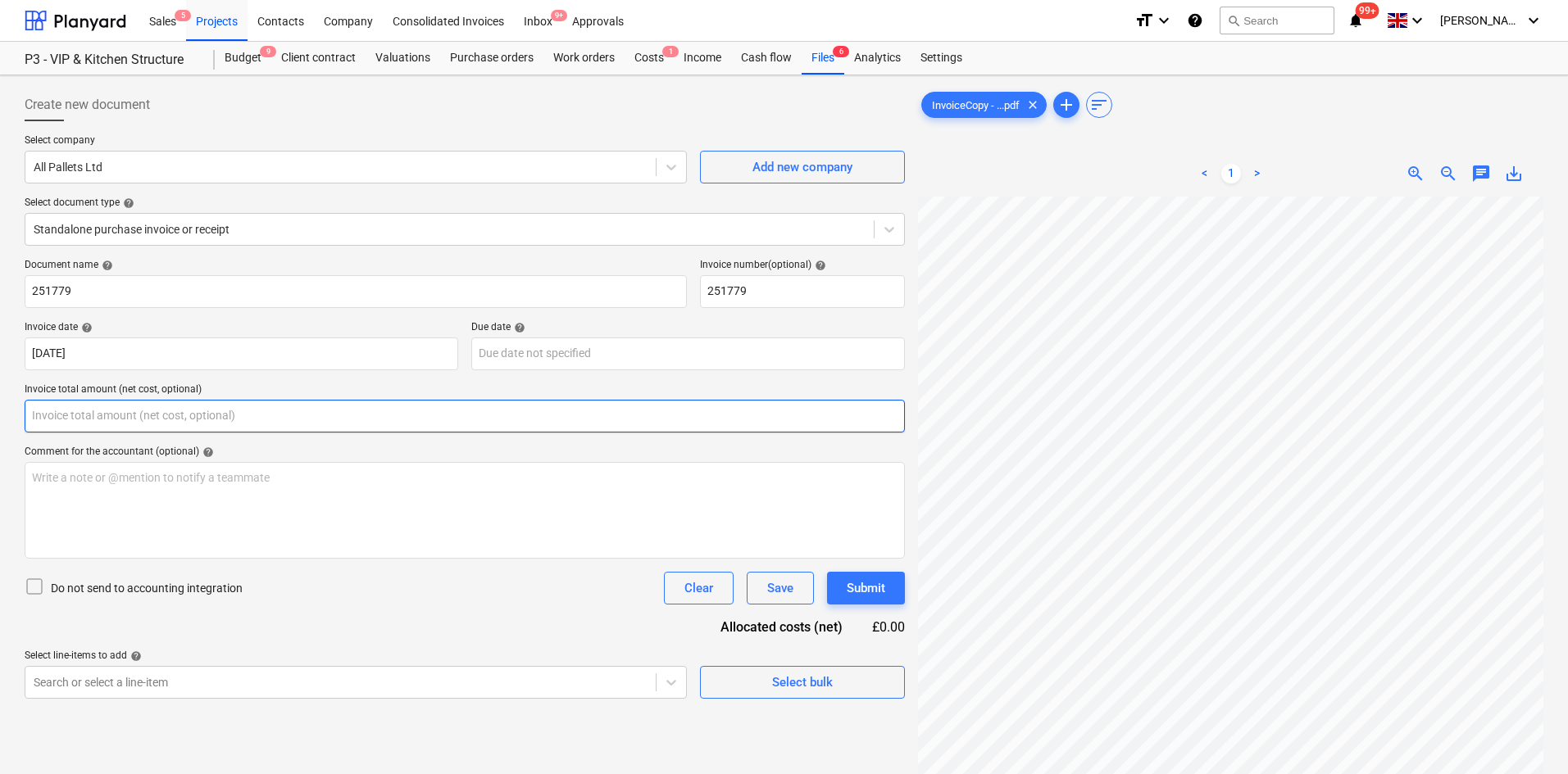
click at [93, 413] on input "text" at bounding box center [464, 416] width 880 height 33
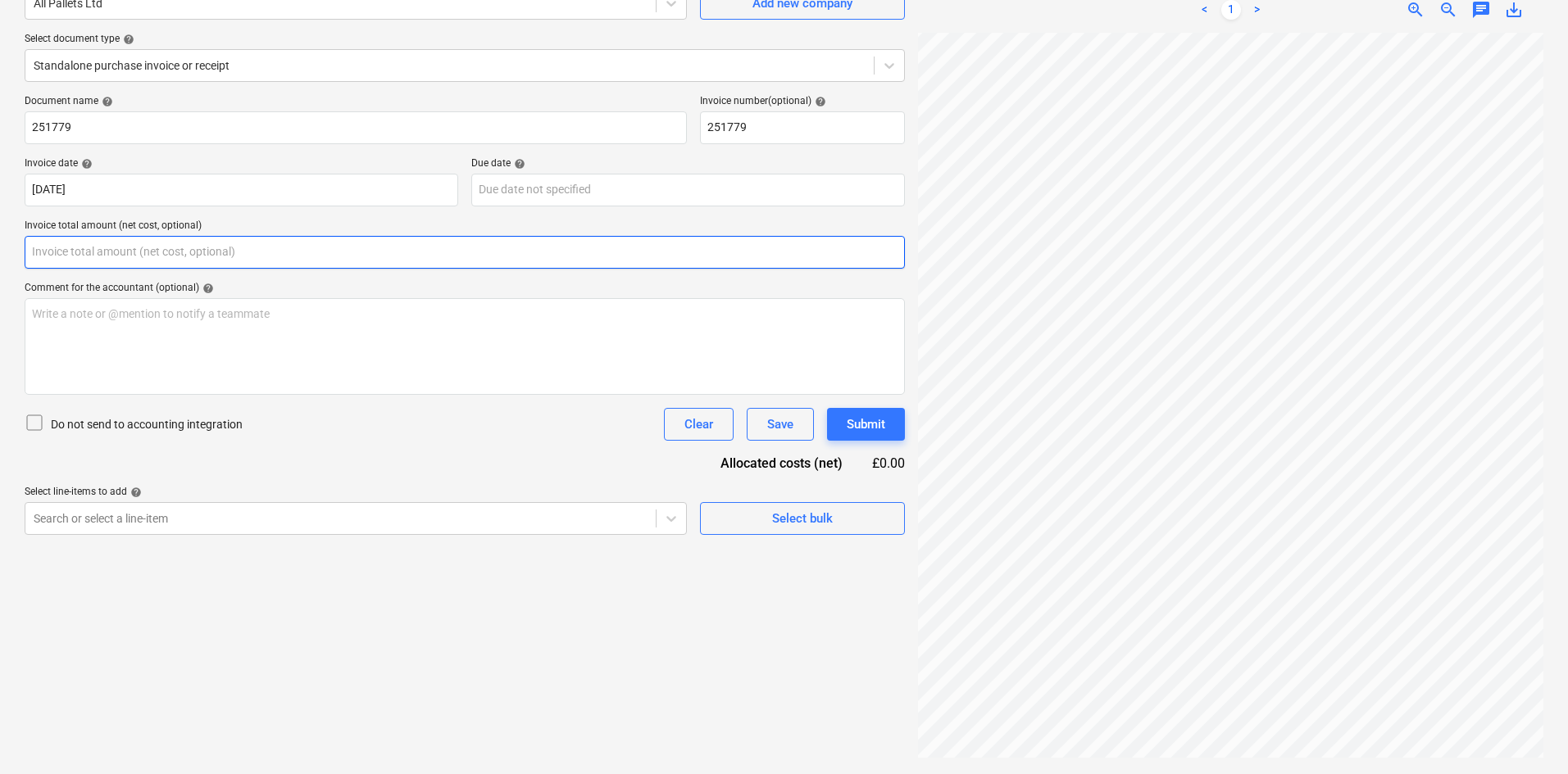
scroll to position [166, 0]
type input "0.00"
click at [106, 245] on input "text" at bounding box center [464, 253] width 880 height 33
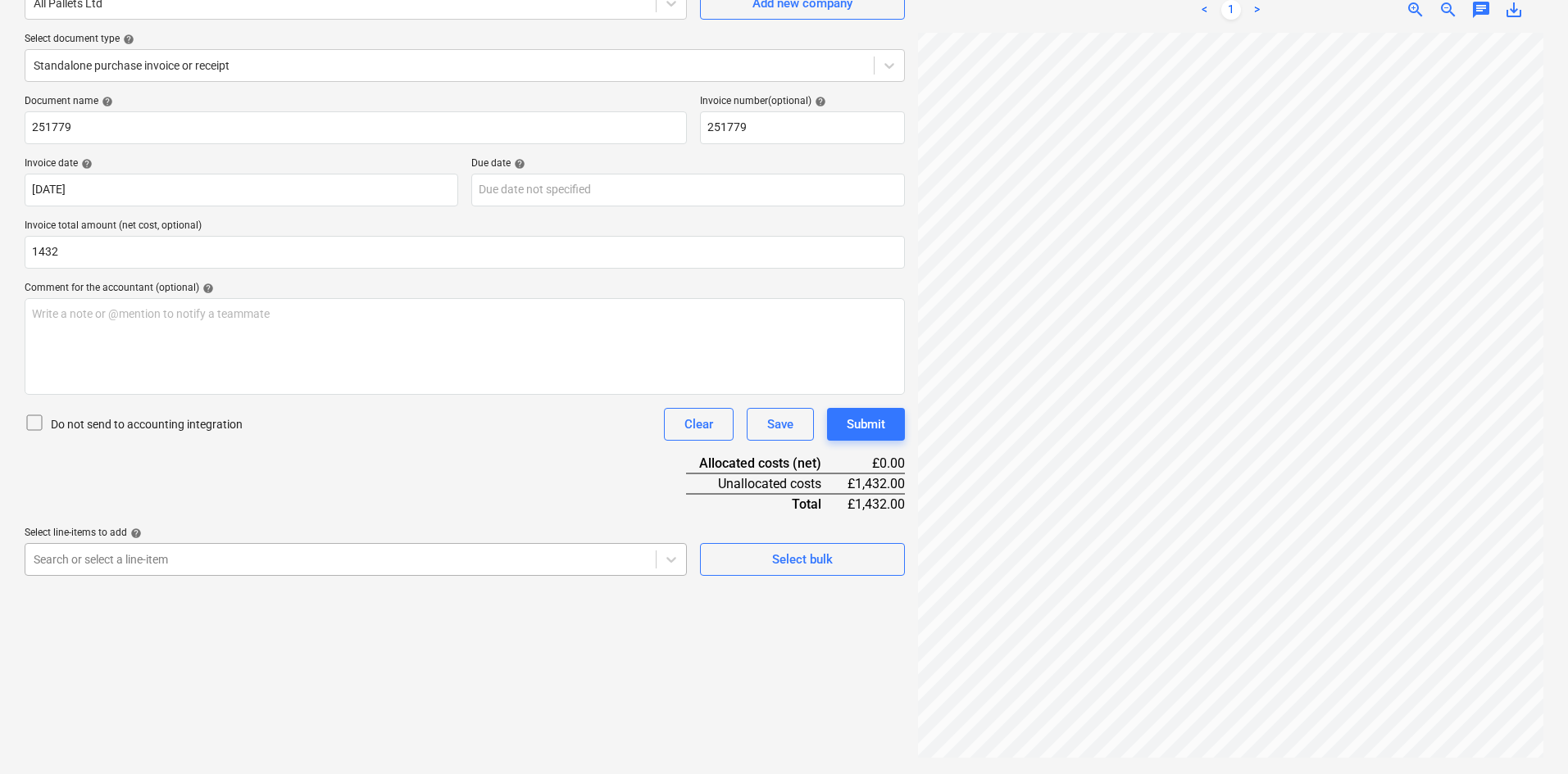
type input "1,432.00"
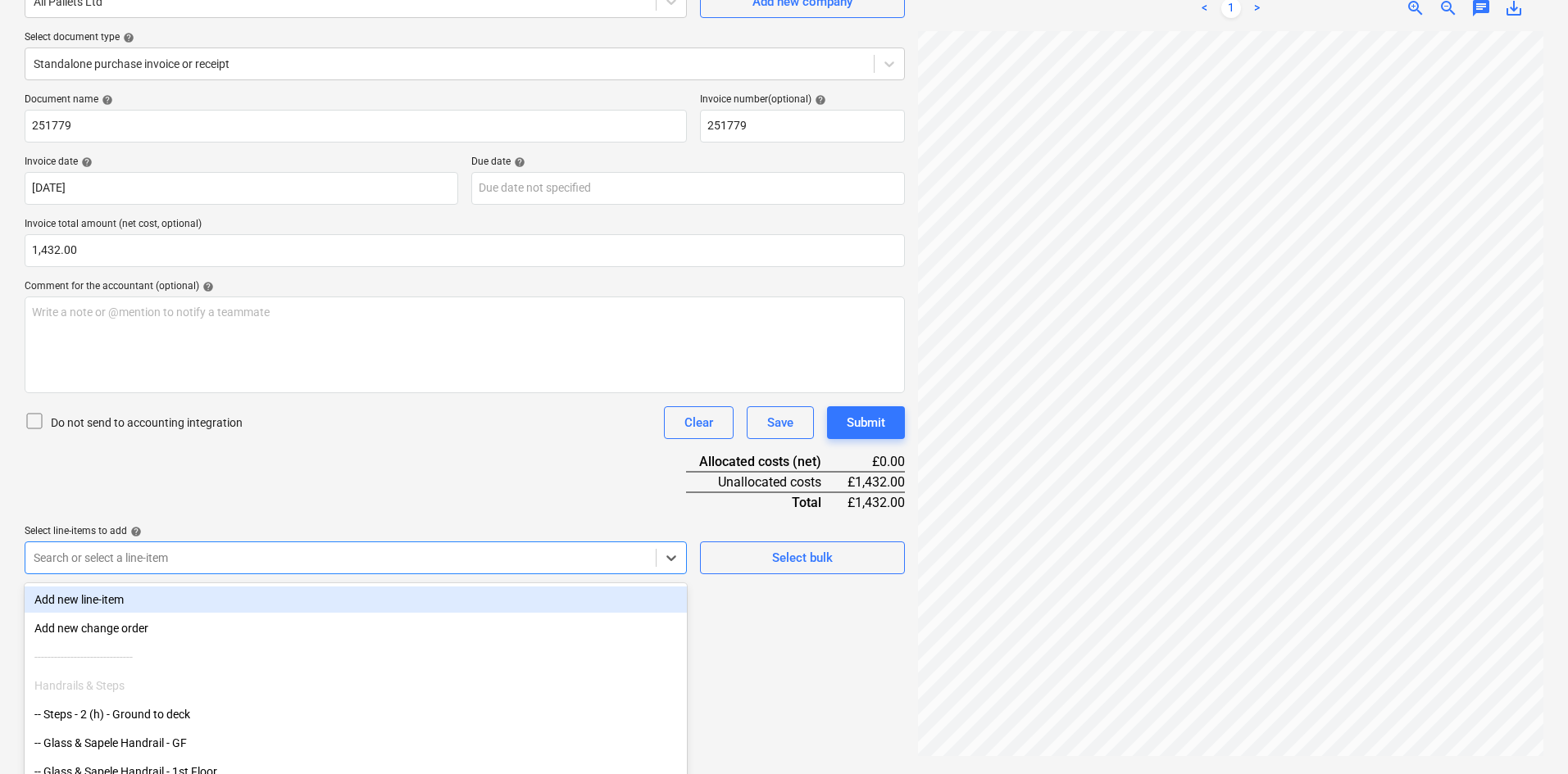
scroll to position [223, 0]
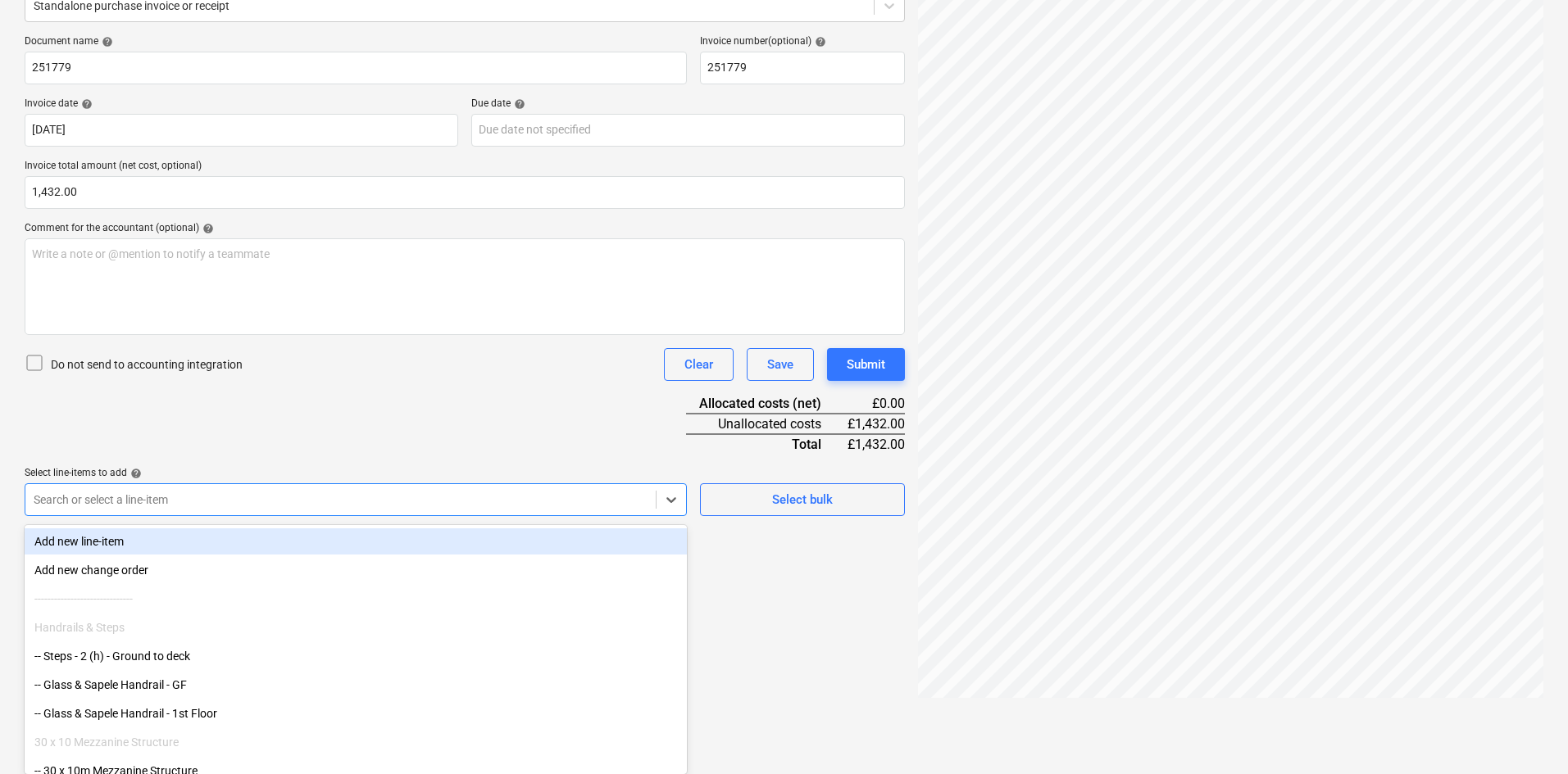
click at [213, 551] on body "Sales 5 Projects Contacts Company Consolidated Invoices Inbox 9+ Approvals form…" at bounding box center [784, 163] width 1568 height 774
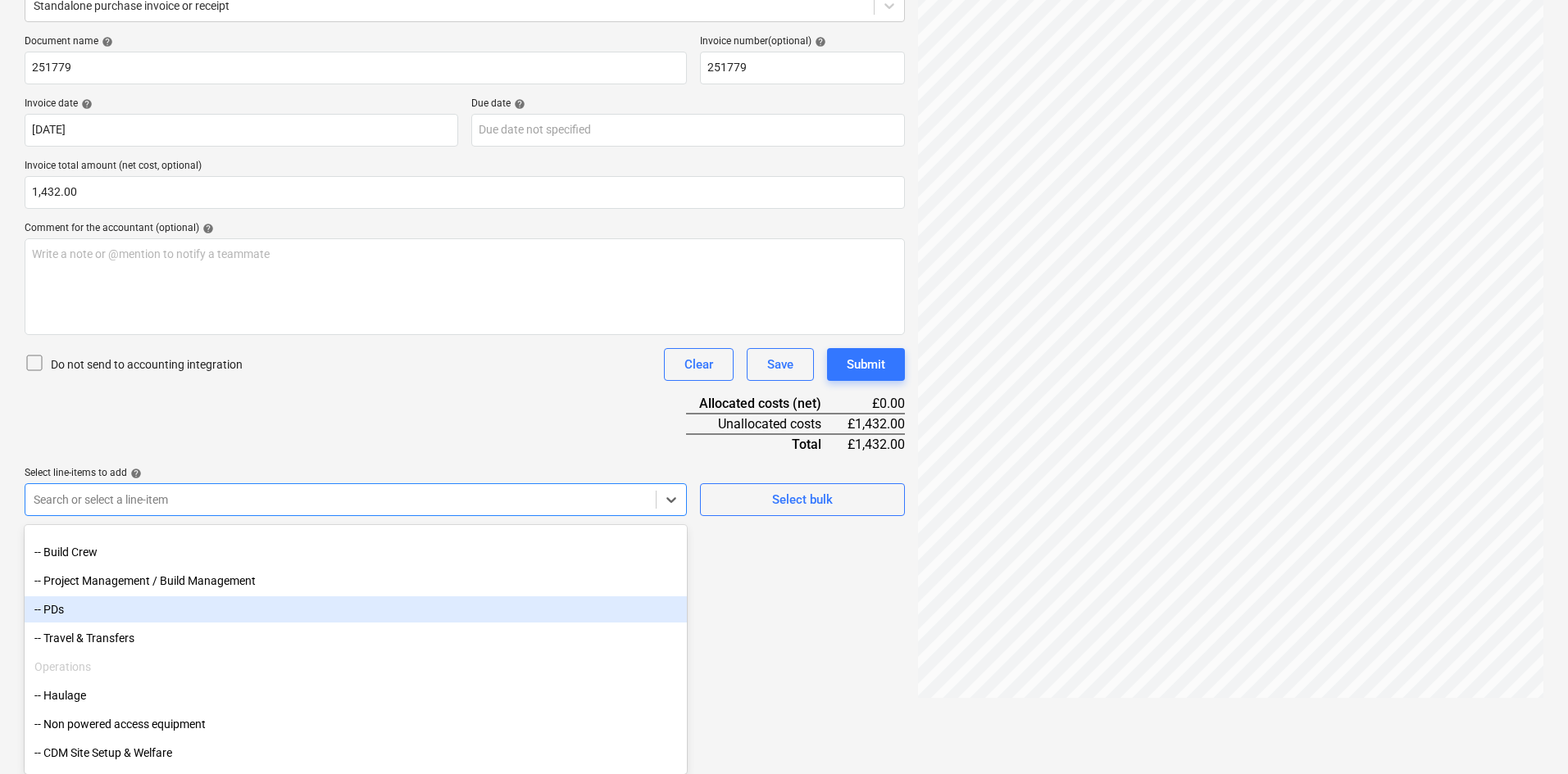
scroll to position [1311, 0]
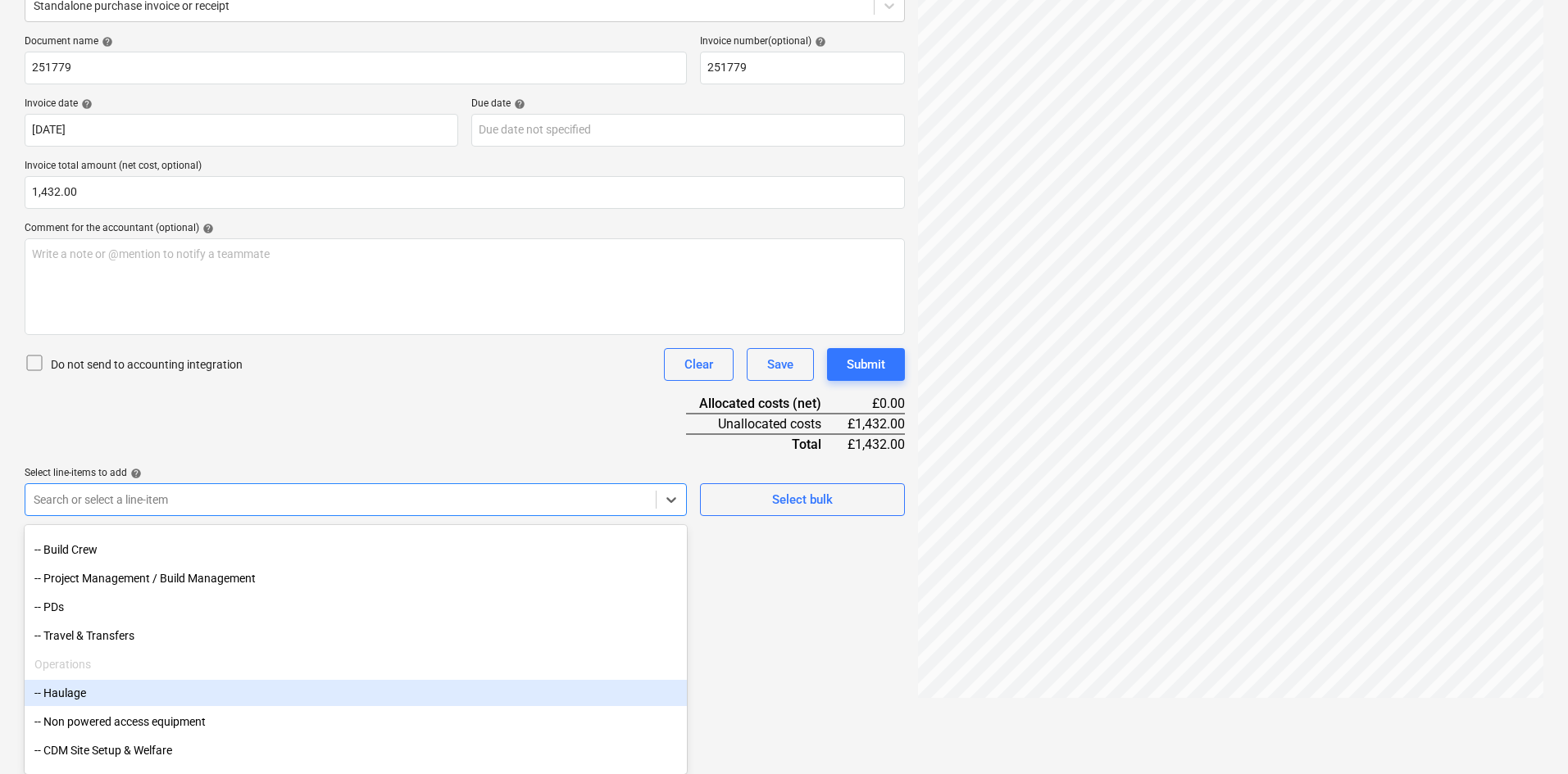
click at [99, 698] on div "-- Haulage" at bounding box center [356, 693] width 662 height 26
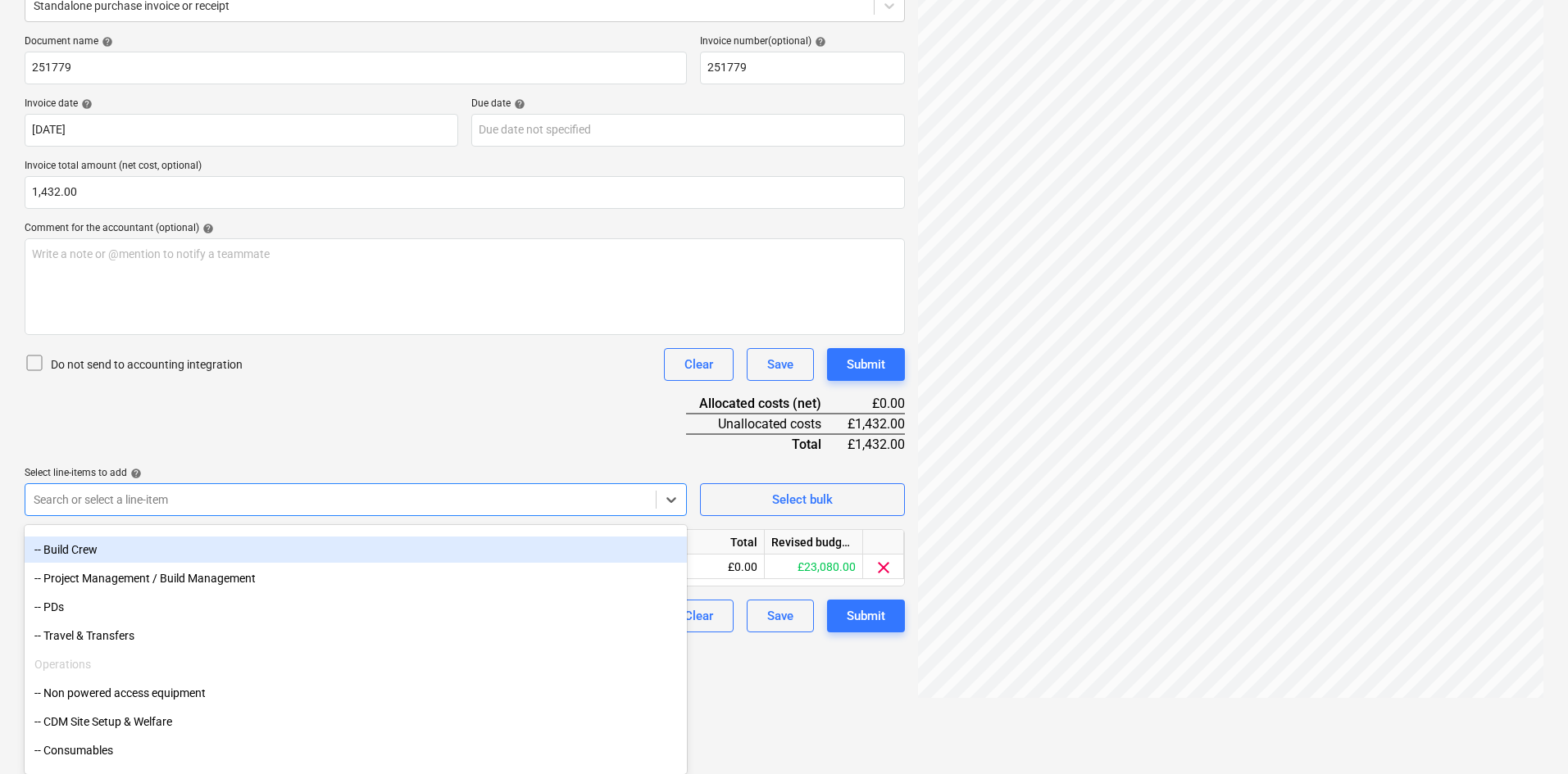
click at [223, 424] on div "Document name help 251779 Invoice number (optional) help 251779 Invoice date he…" at bounding box center [464, 334] width 880 height 597
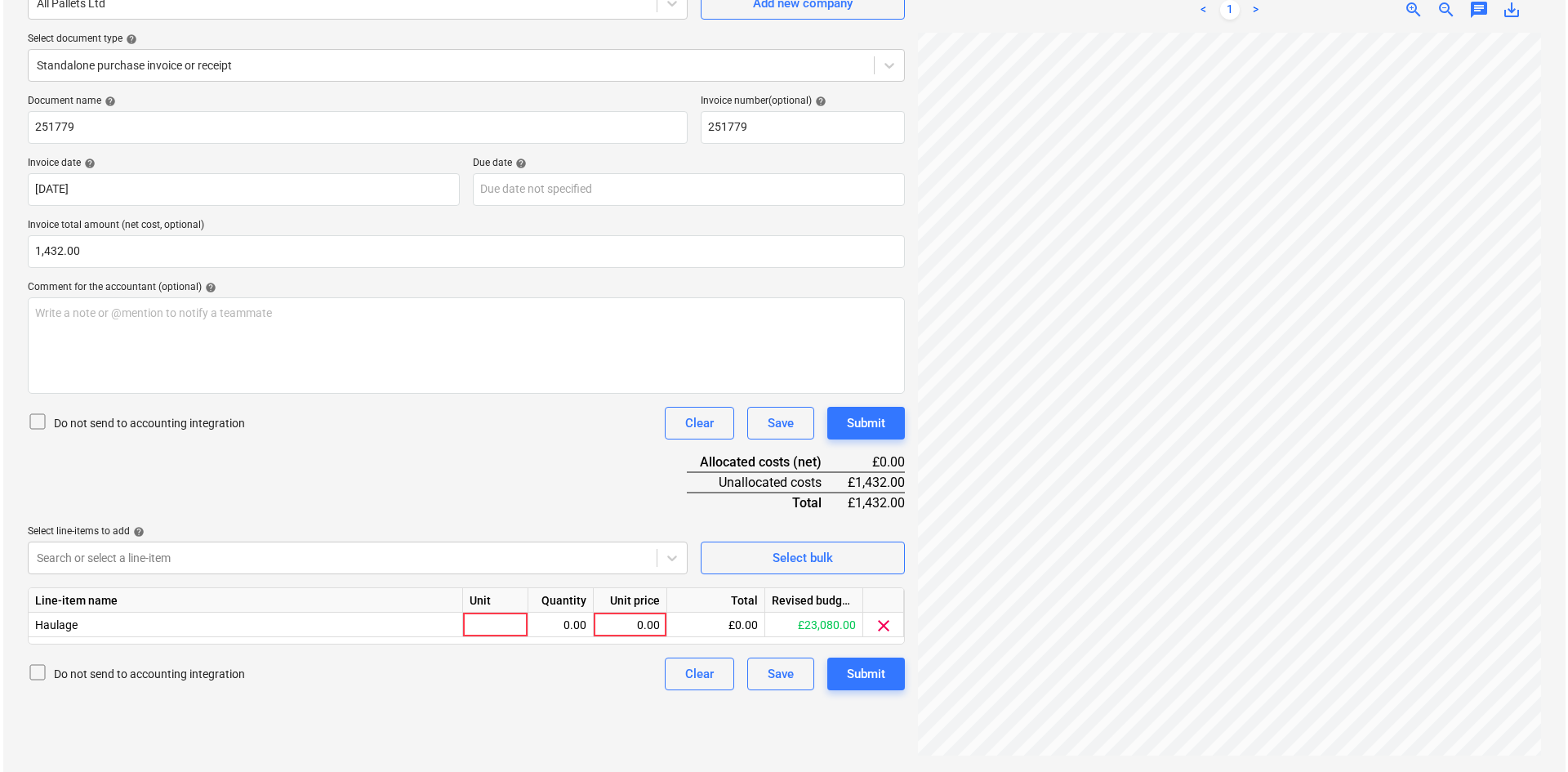
scroll to position [165, 0]
click at [476, 617] on div at bounding box center [493, 625] width 65 height 25
type input "p"
type input "Package"
type input "1432"
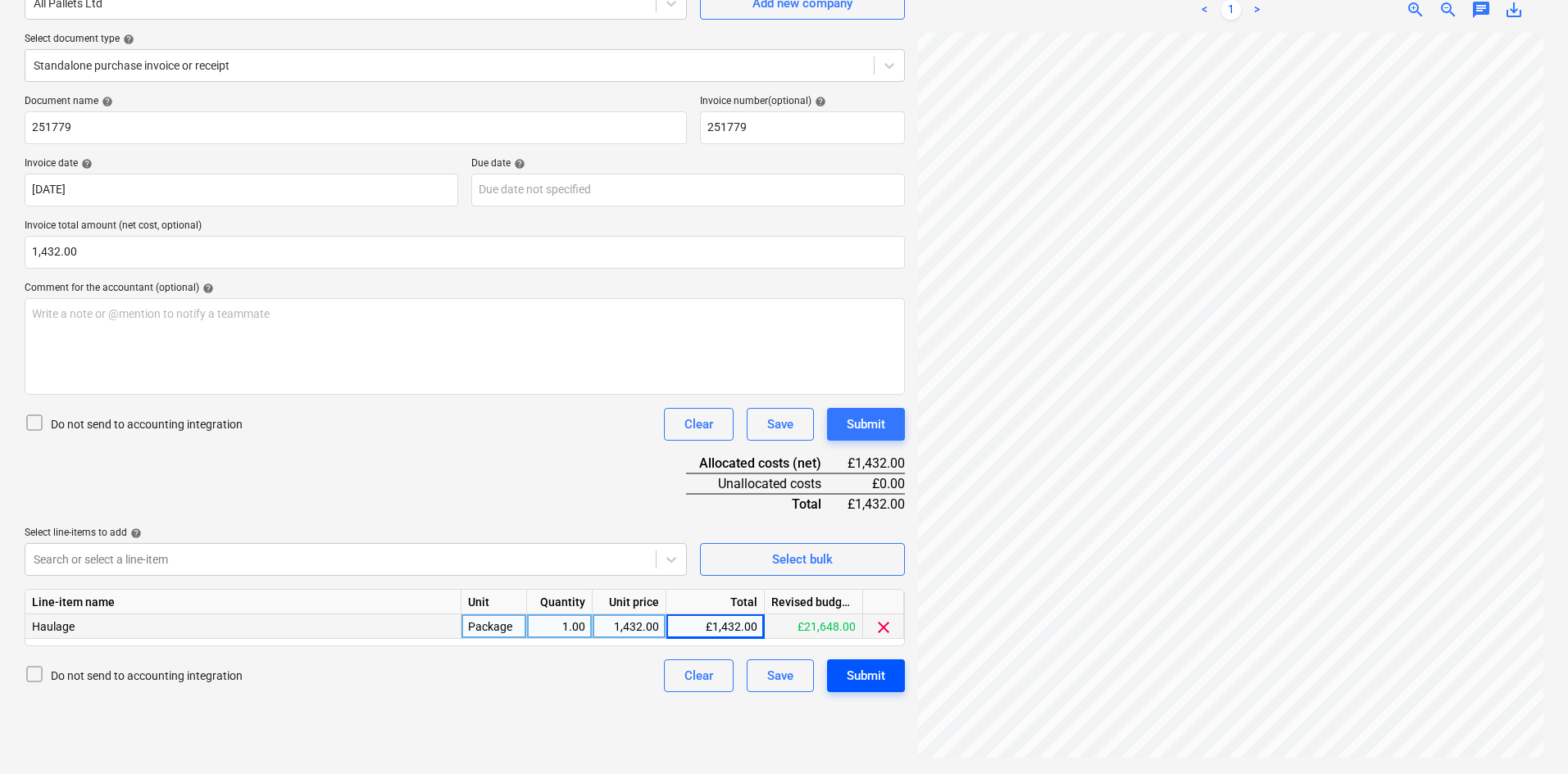
click at [878, 685] on div "Submit" at bounding box center [866, 676] width 38 height 21
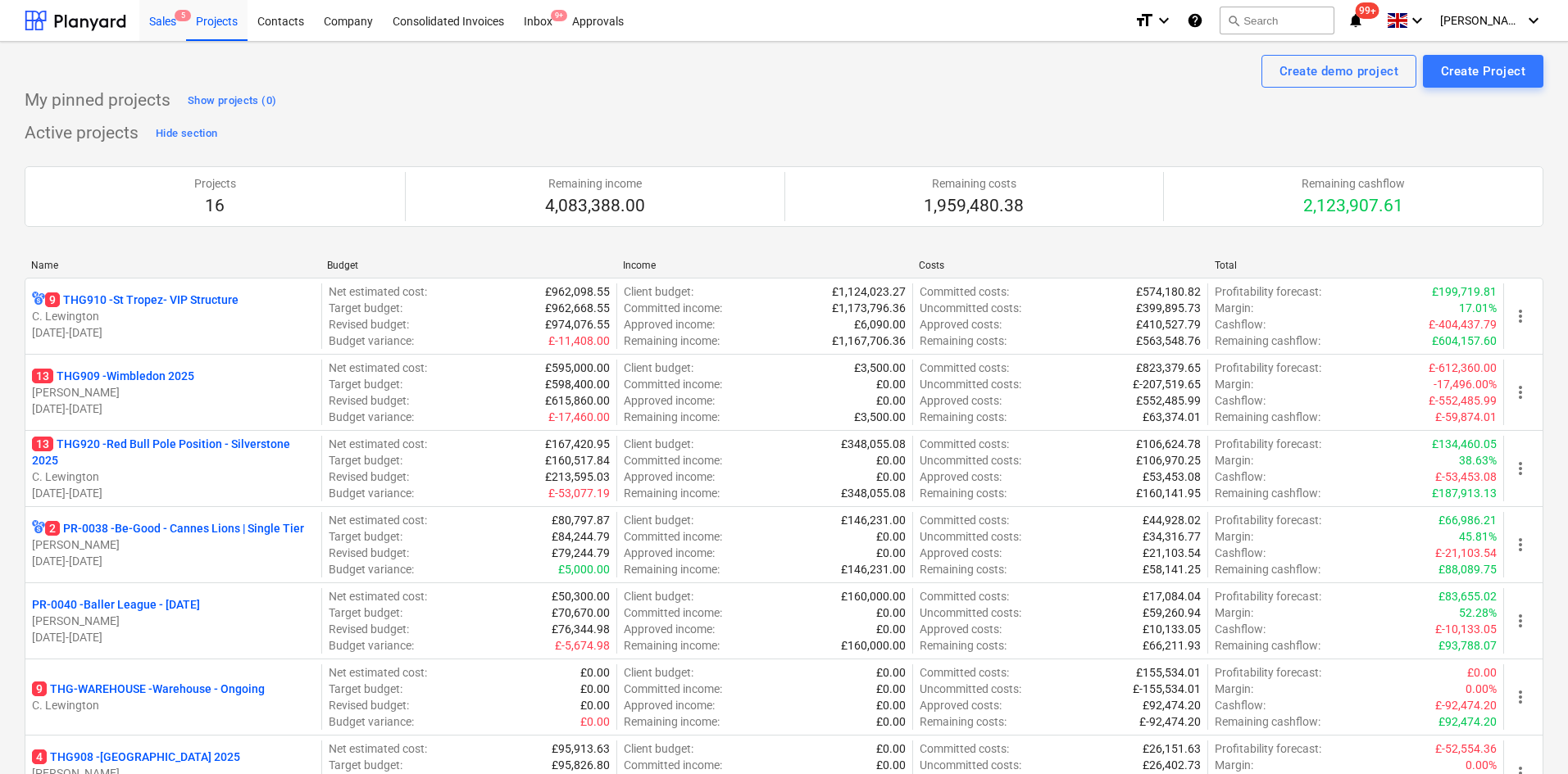
click at [167, 36] on div "Sales 5" at bounding box center [162, 20] width 47 height 42
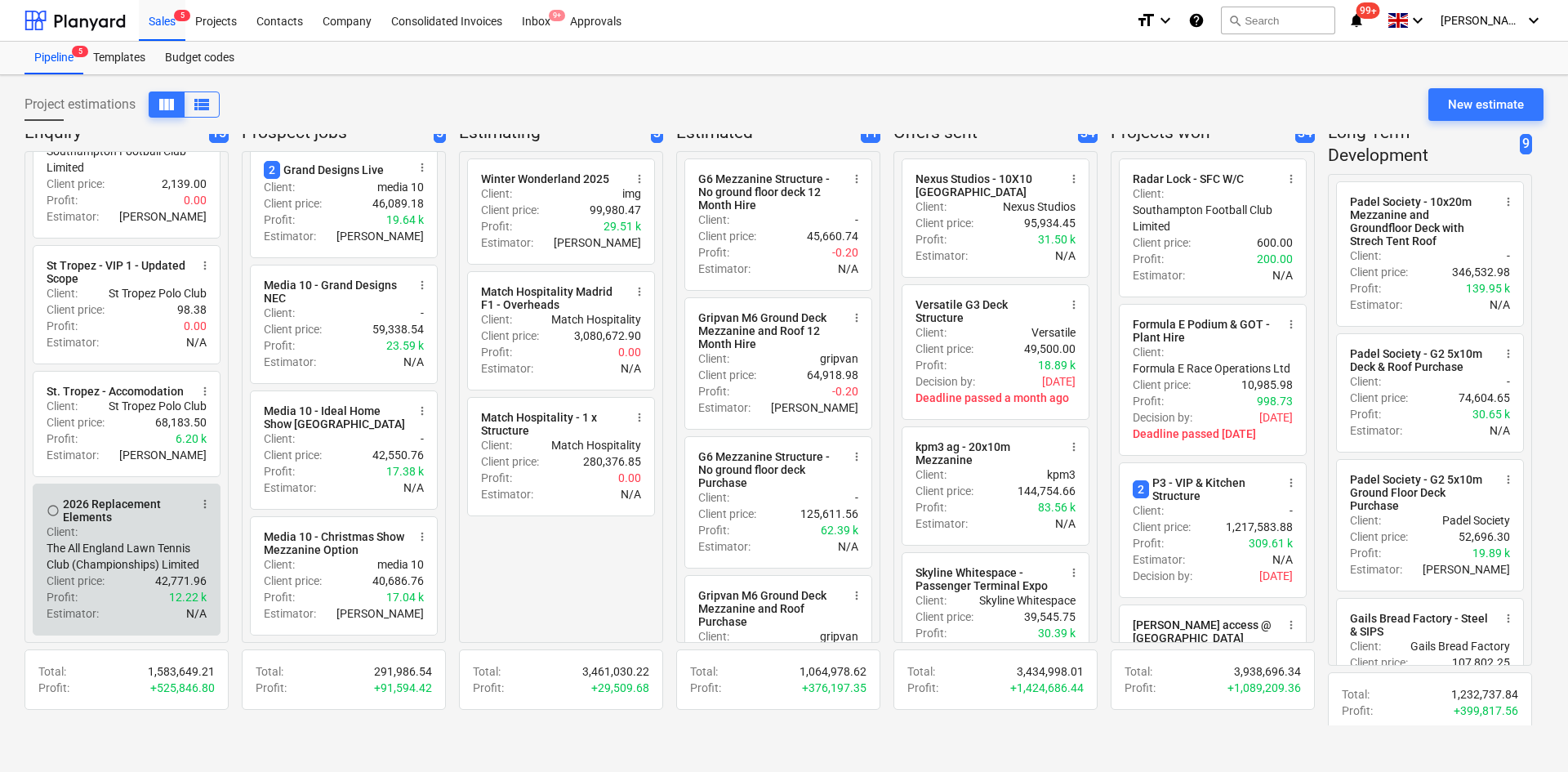
scroll to position [20, 0]
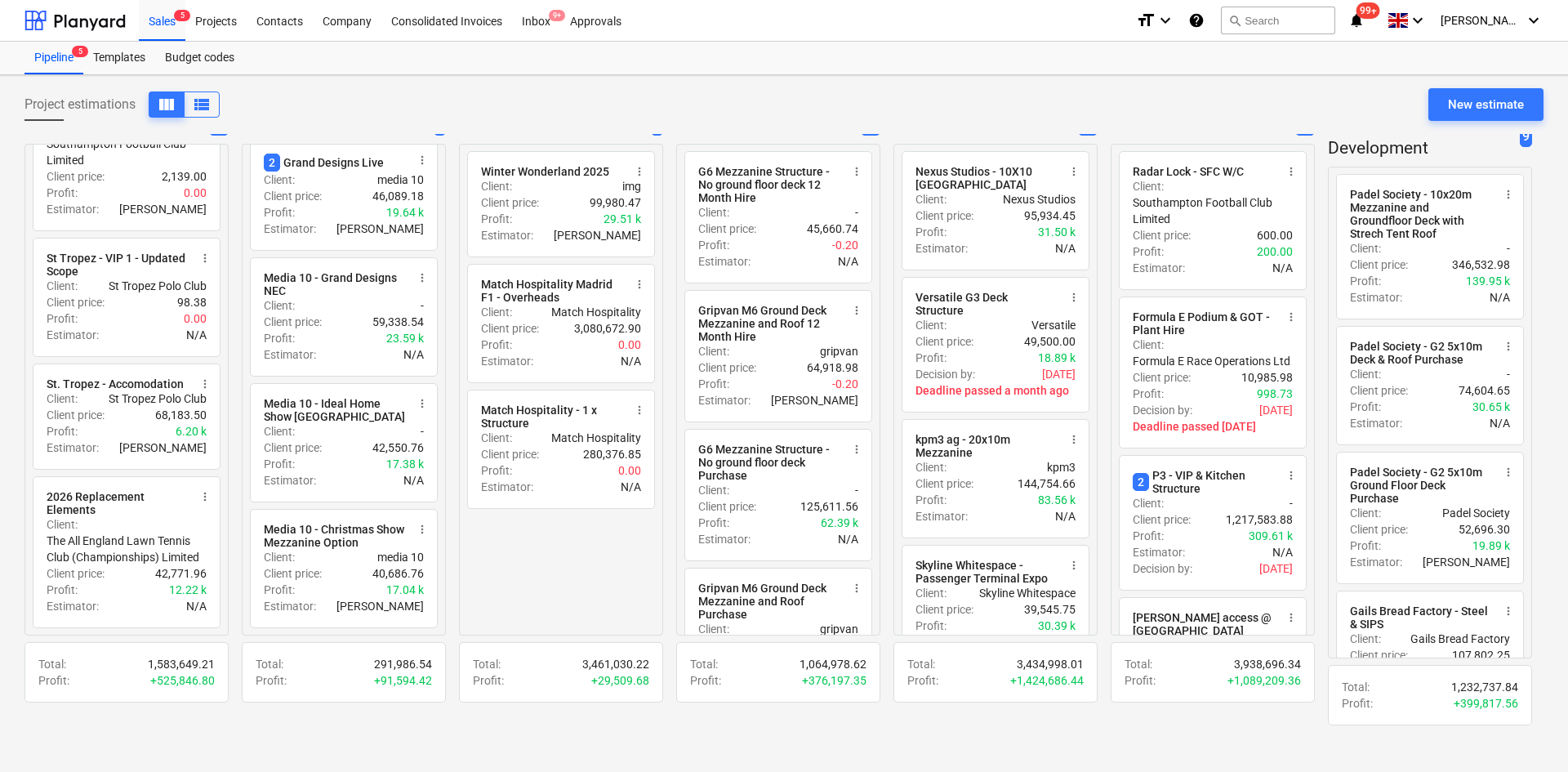
click at [0, 512] on div "Project estimations view_column view_list New estimate Enquiry 15 radio_button_…" at bounding box center [784, 424] width 1568 height 697
click at [526, 593] on div "radio_button_unchecked Winter Wonderland 2025 more_vert Client : img Client pri…" at bounding box center [561, 389] width 205 height 492
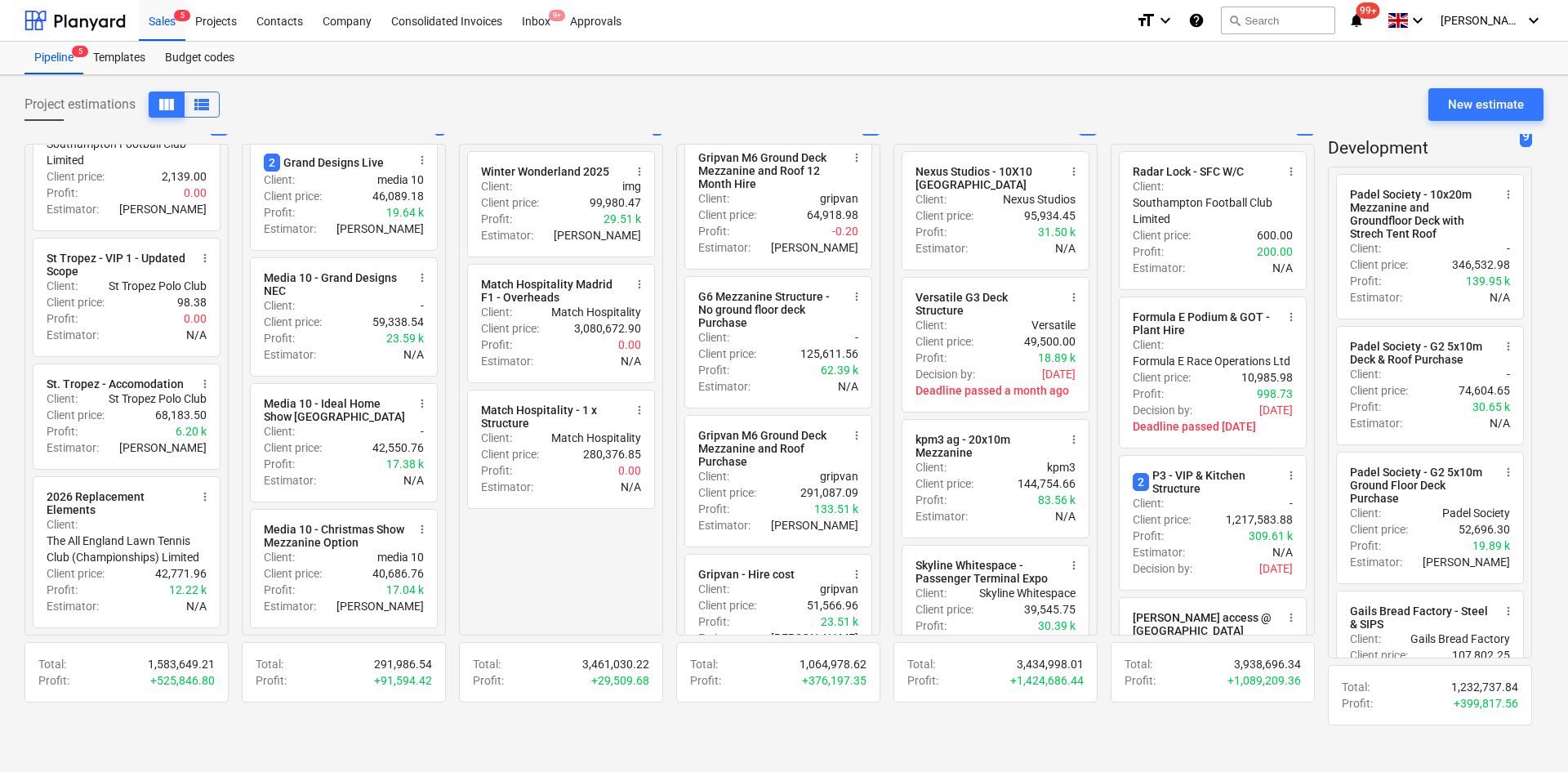
scroll to position [0, 0]
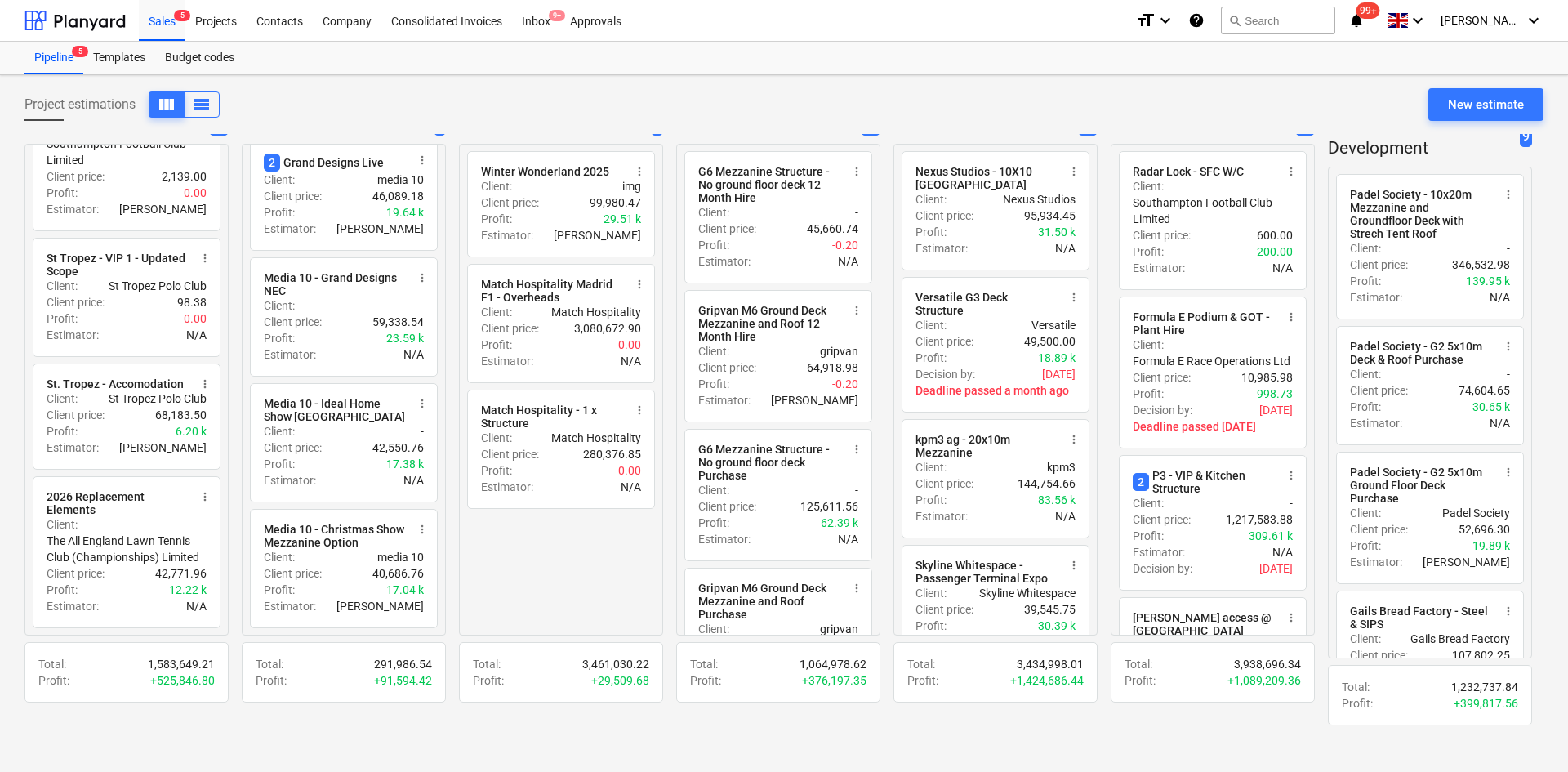
click at [566, 106] on div "Project estimations view_column view_list New estimate" at bounding box center [784, 111] width 1519 height 45
click at [495, 566] on div "radio_button_unchecked Winter Wonderland 2025 more_vert Client : img Client pri…" at bounding box center [561, 389] width 205 height 492
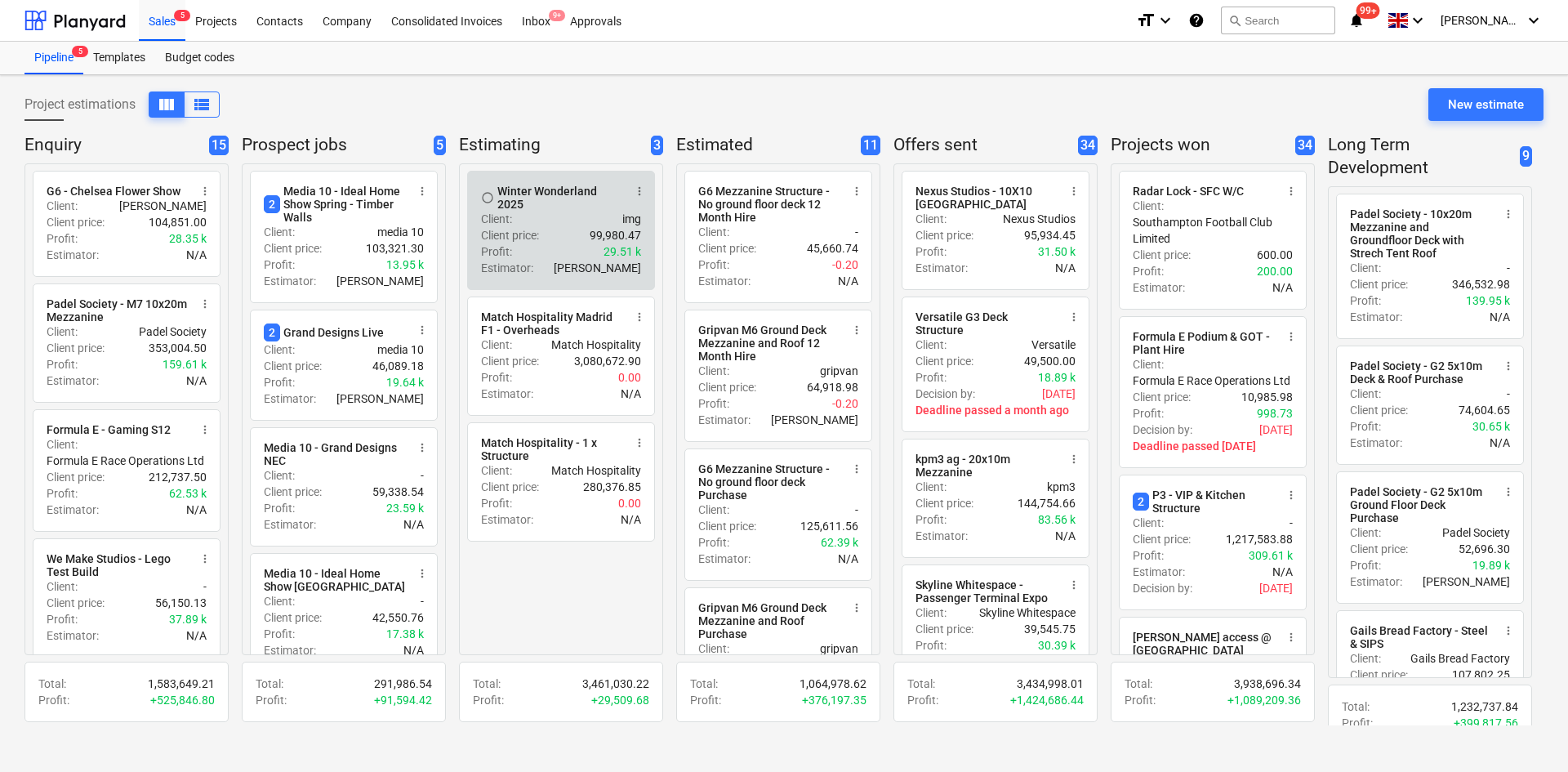
click at [548, 228] on div "Client price : 99,980.47" at bounding box center [561, 236] width 160 height 16
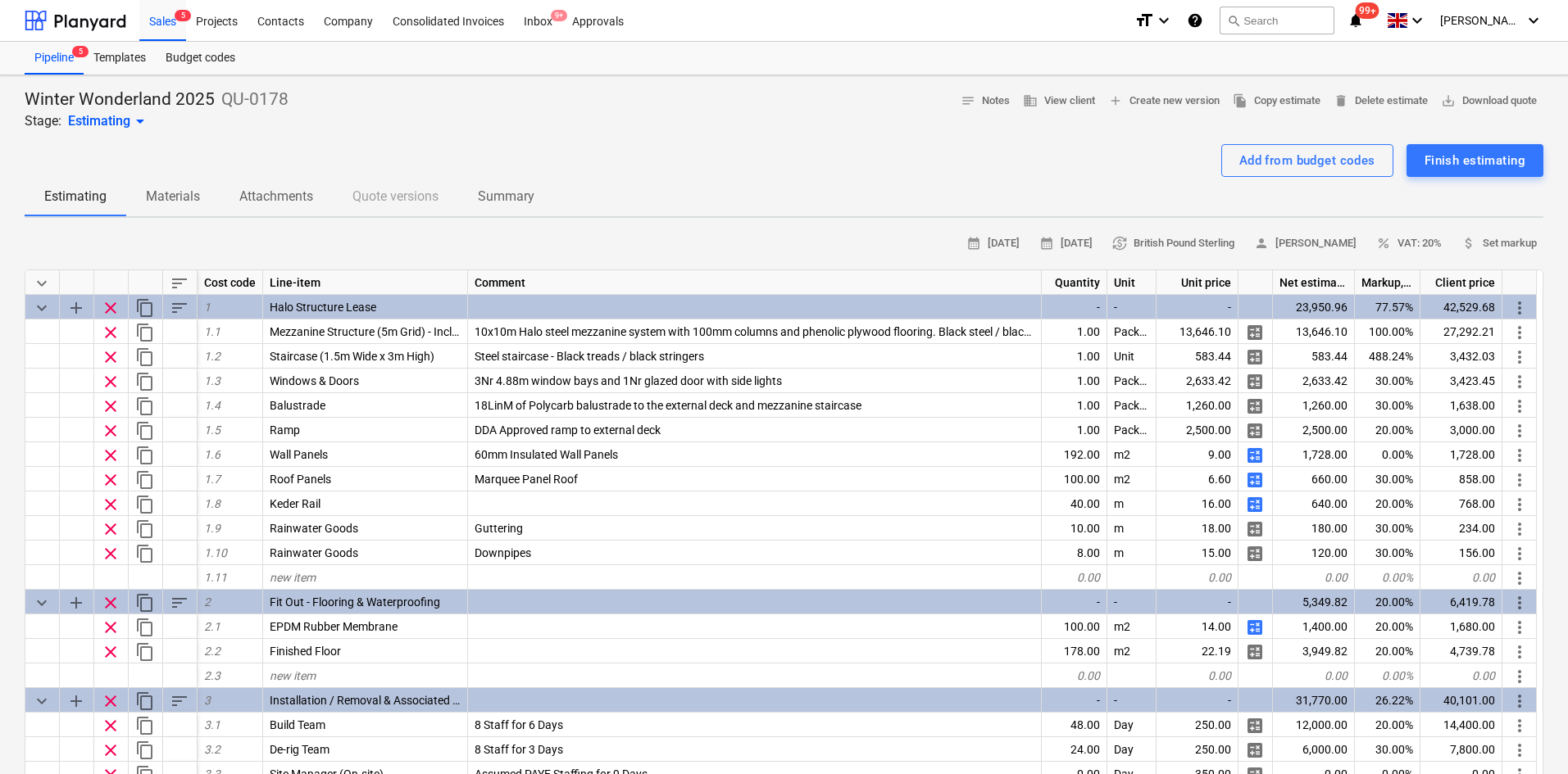
type textarea "x"
click at [1450, 108] on span "save_alt Download quote" at bounding box center [1489, 101] width 96 height 19
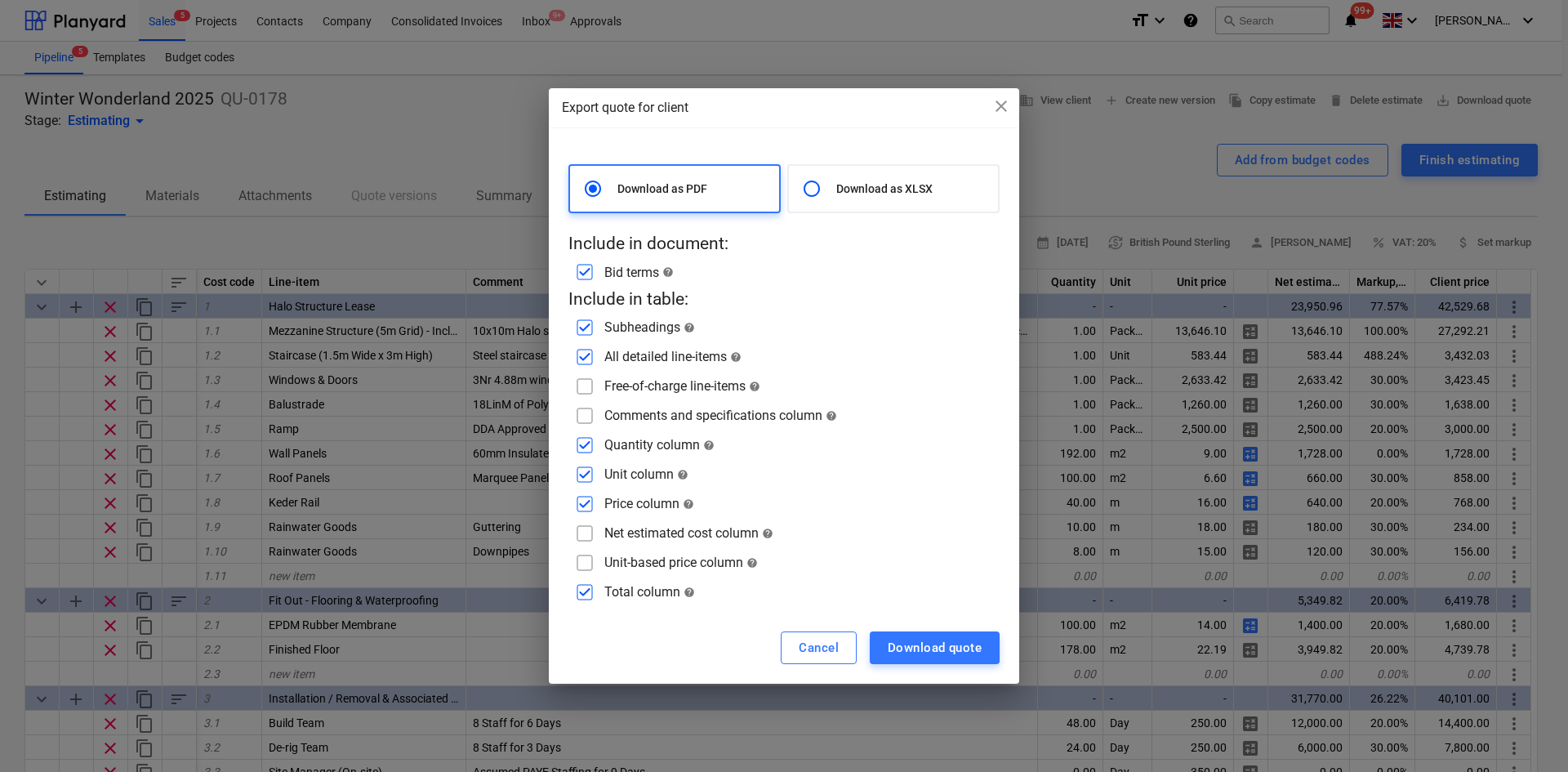
click at [589, 412] on input "checkbox" at bounding box center [584, 416] width 26 height 26
checkbox input "false"
click at [439, 388] on div "Export quote for client close Download as PDF Download as XLSX Include in docum…" at bounding box center [784, 386] width 1568 height 772
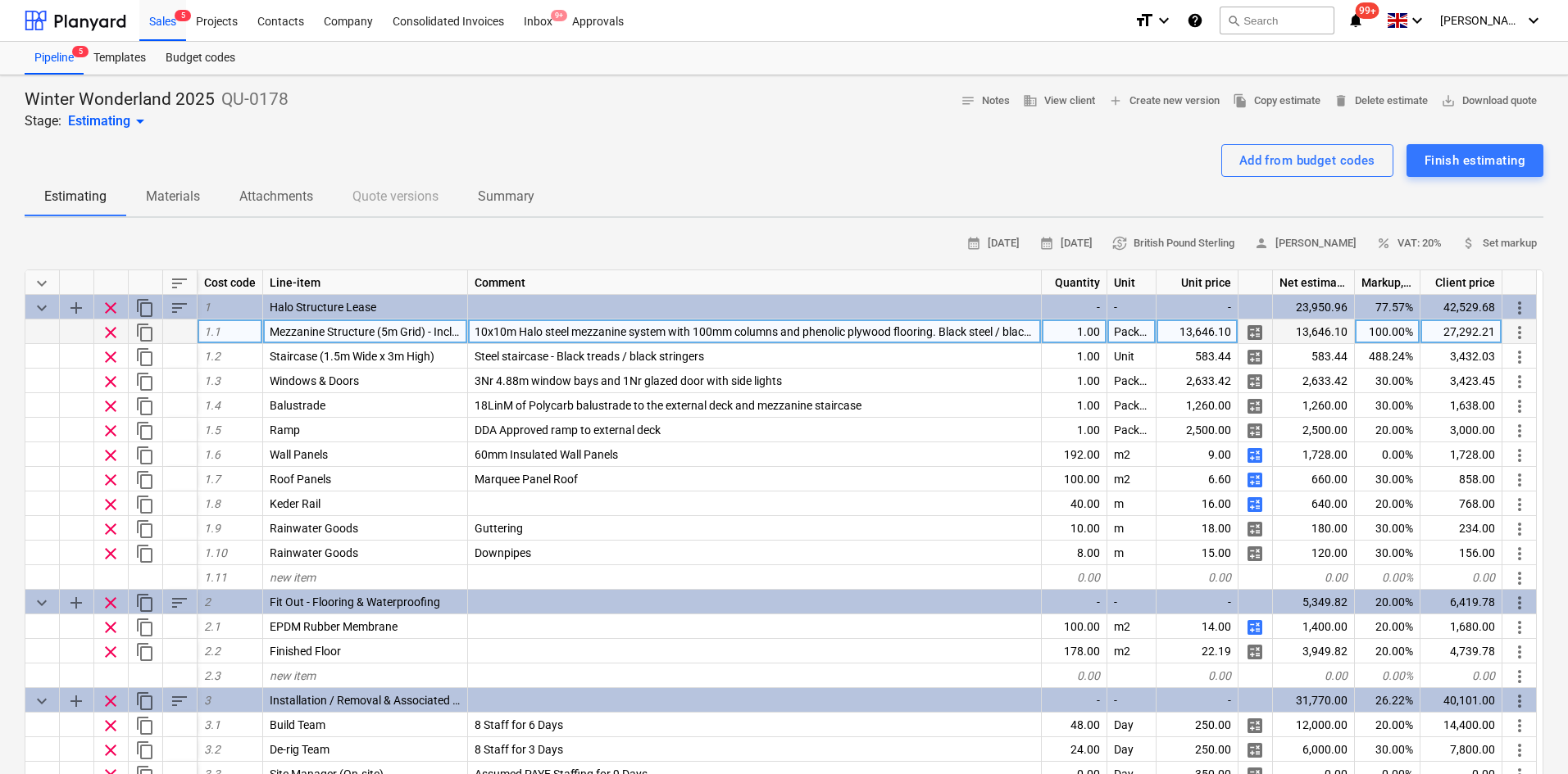
click at [525, 327] on span "10x10m Halo steel mezzanine system with 100mm columns and phenolic plywood floo…" at bounding box center [784, 332] width 620 height 13
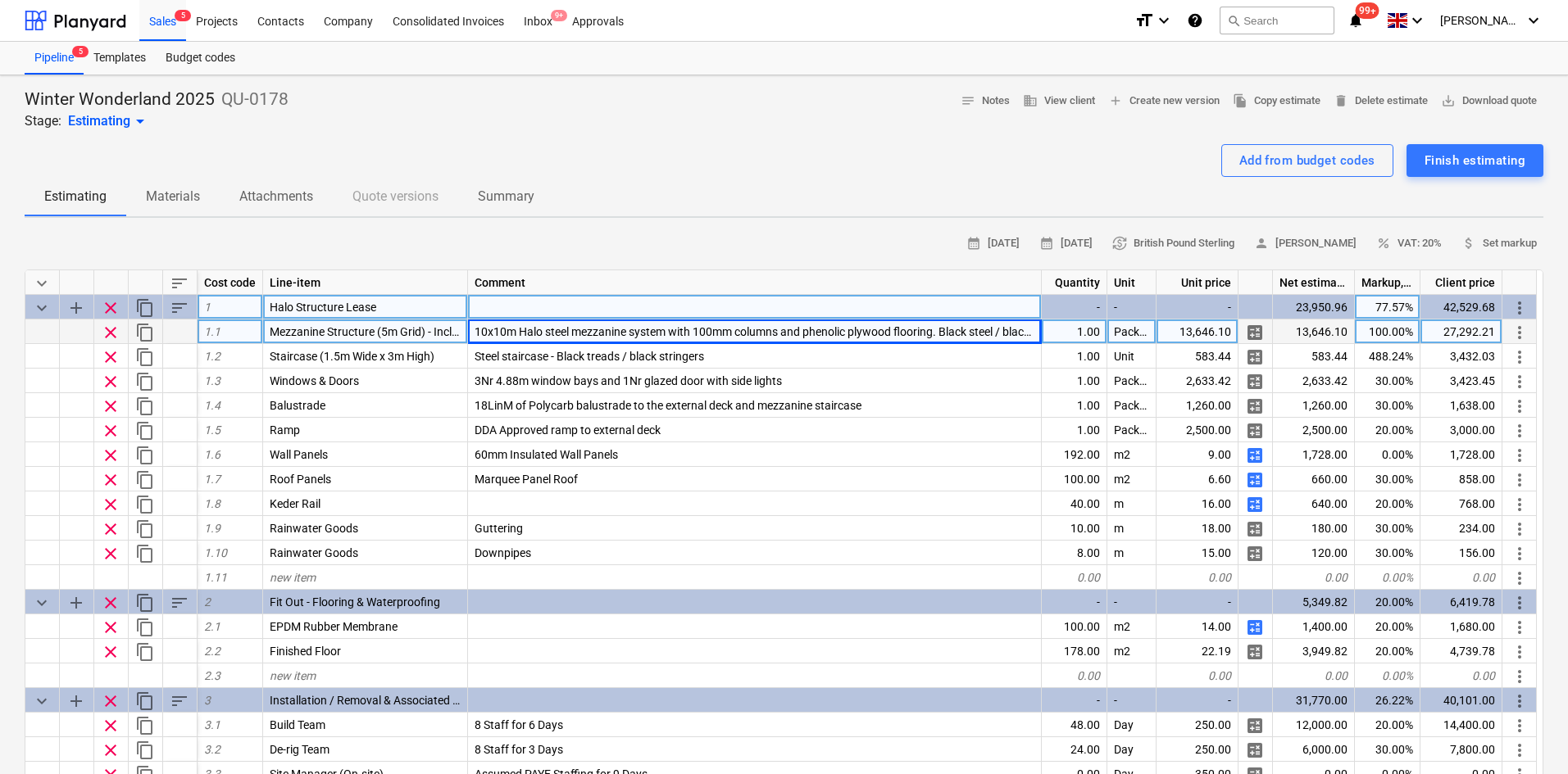
click at [529, 311] on div at bounding box center [754, 306] width 574 height 25
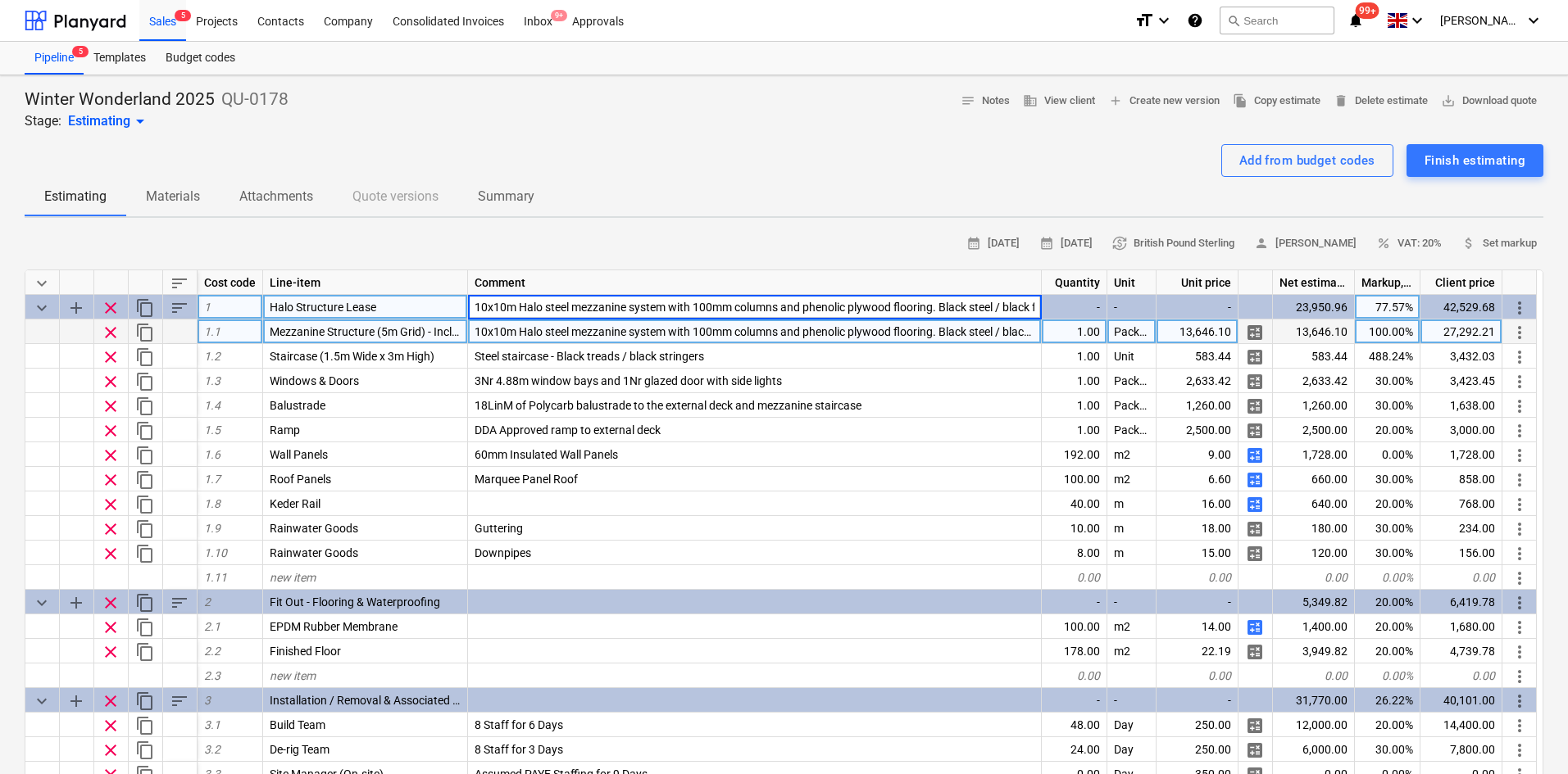
scroll to position [0, 67]
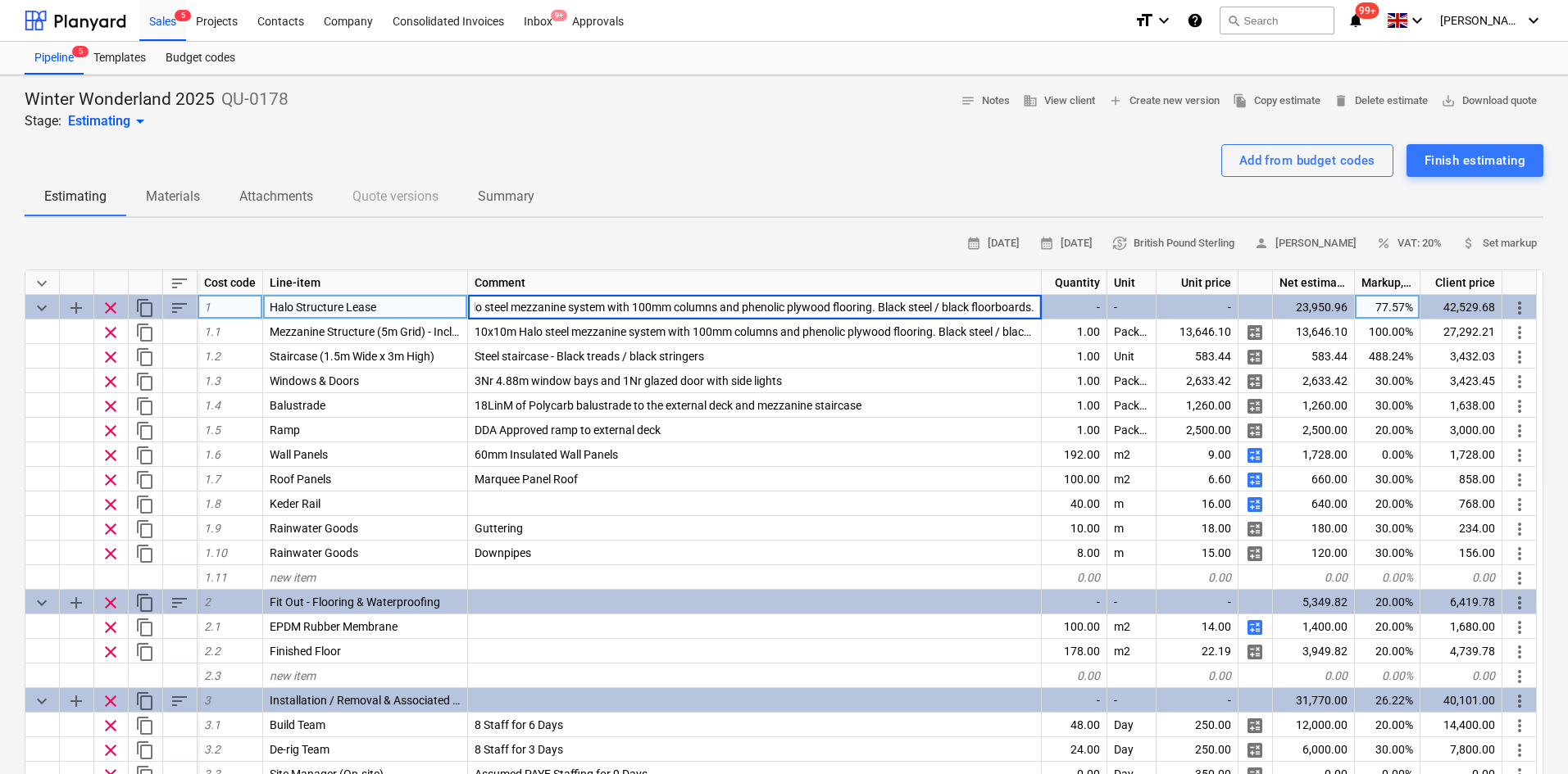
type textarea "x"
click at [697, 192] on div "Estimating Materials Attachments Quote versions Summary" at bounding box center [784, 196] width 1519 height 39
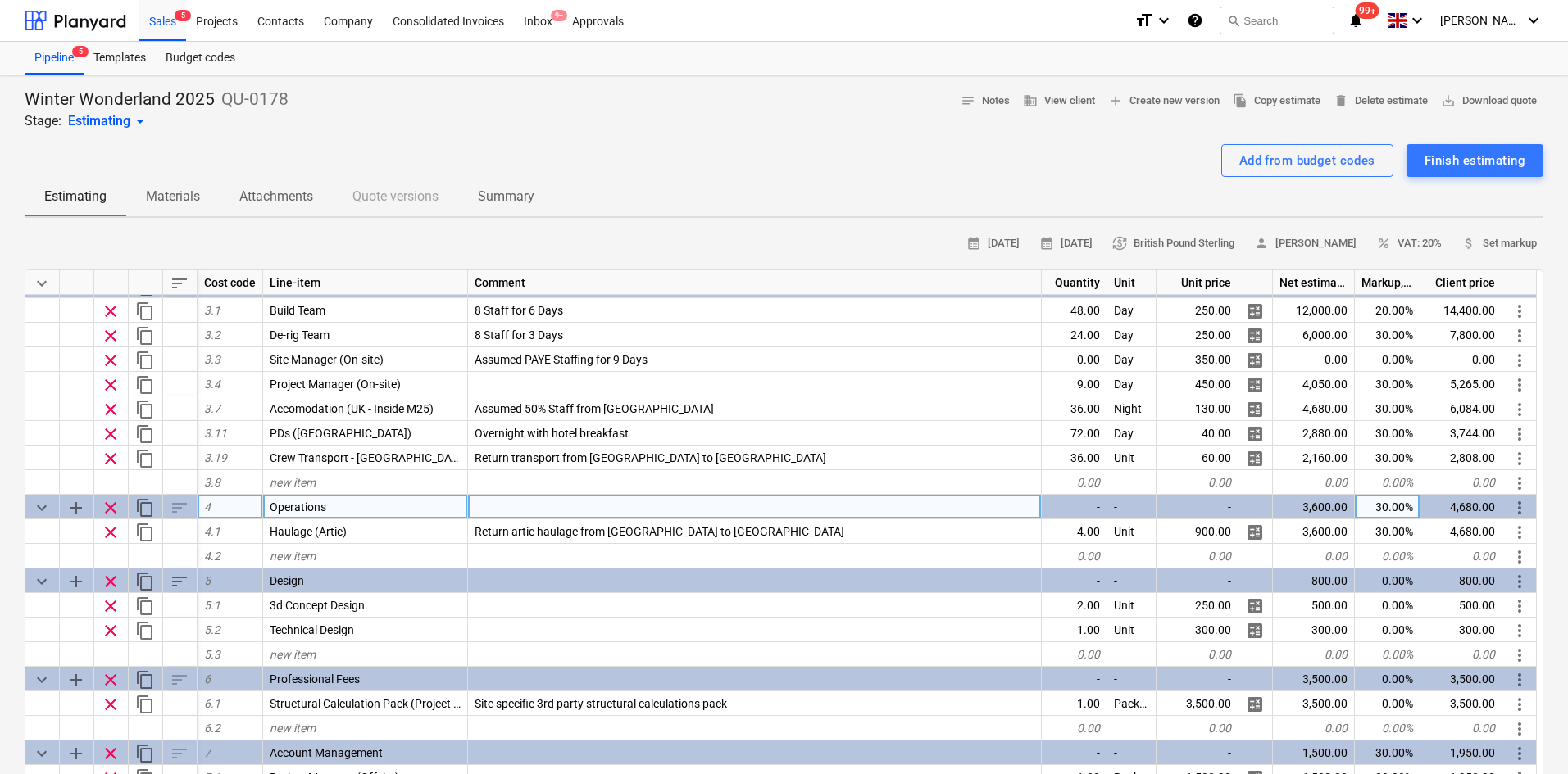
scroll to position [0, 0]
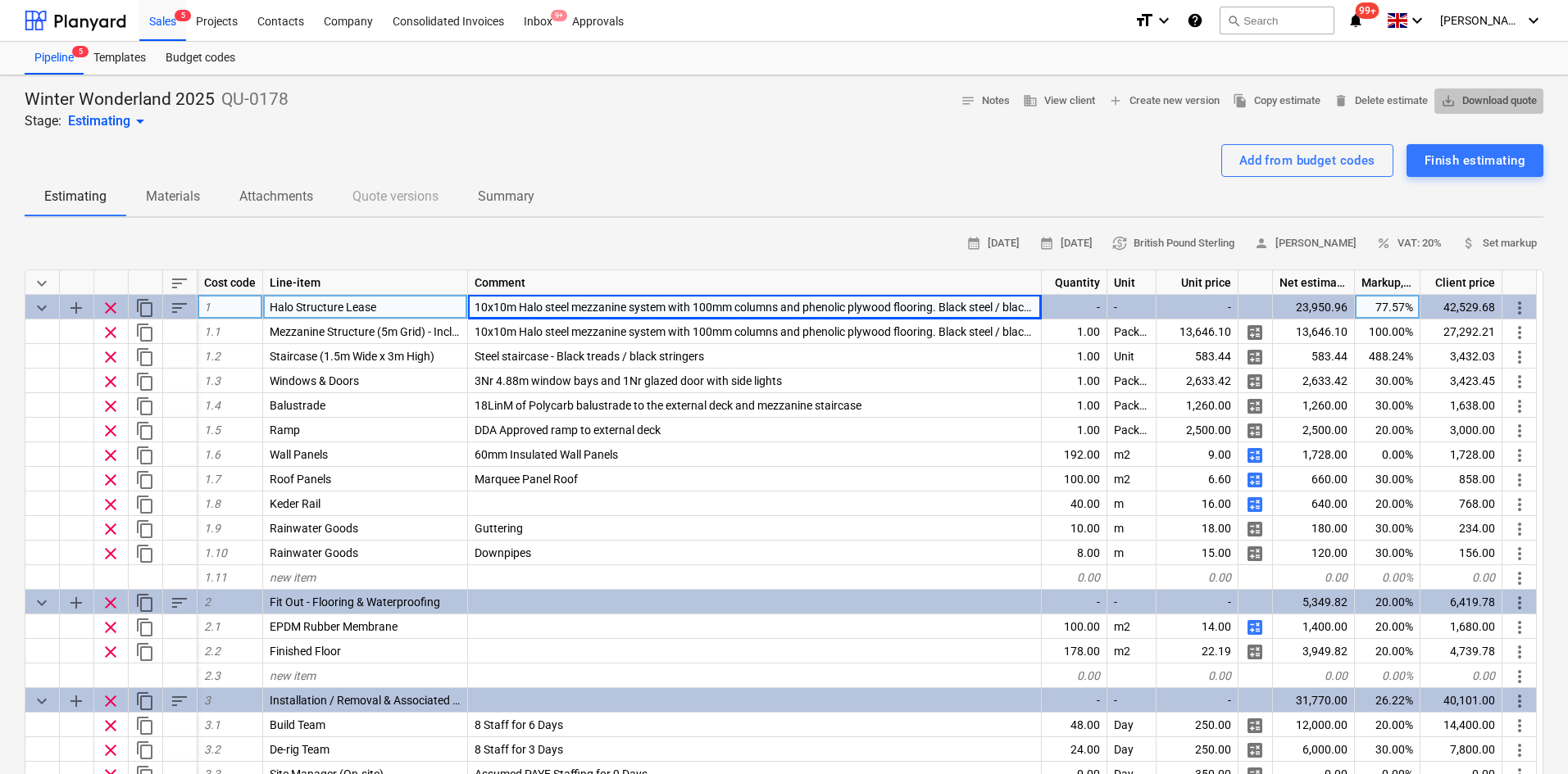
click at [1499, 108] on span "save_alt Download quote" at bounding box center [1489, 101] width 96 height 19
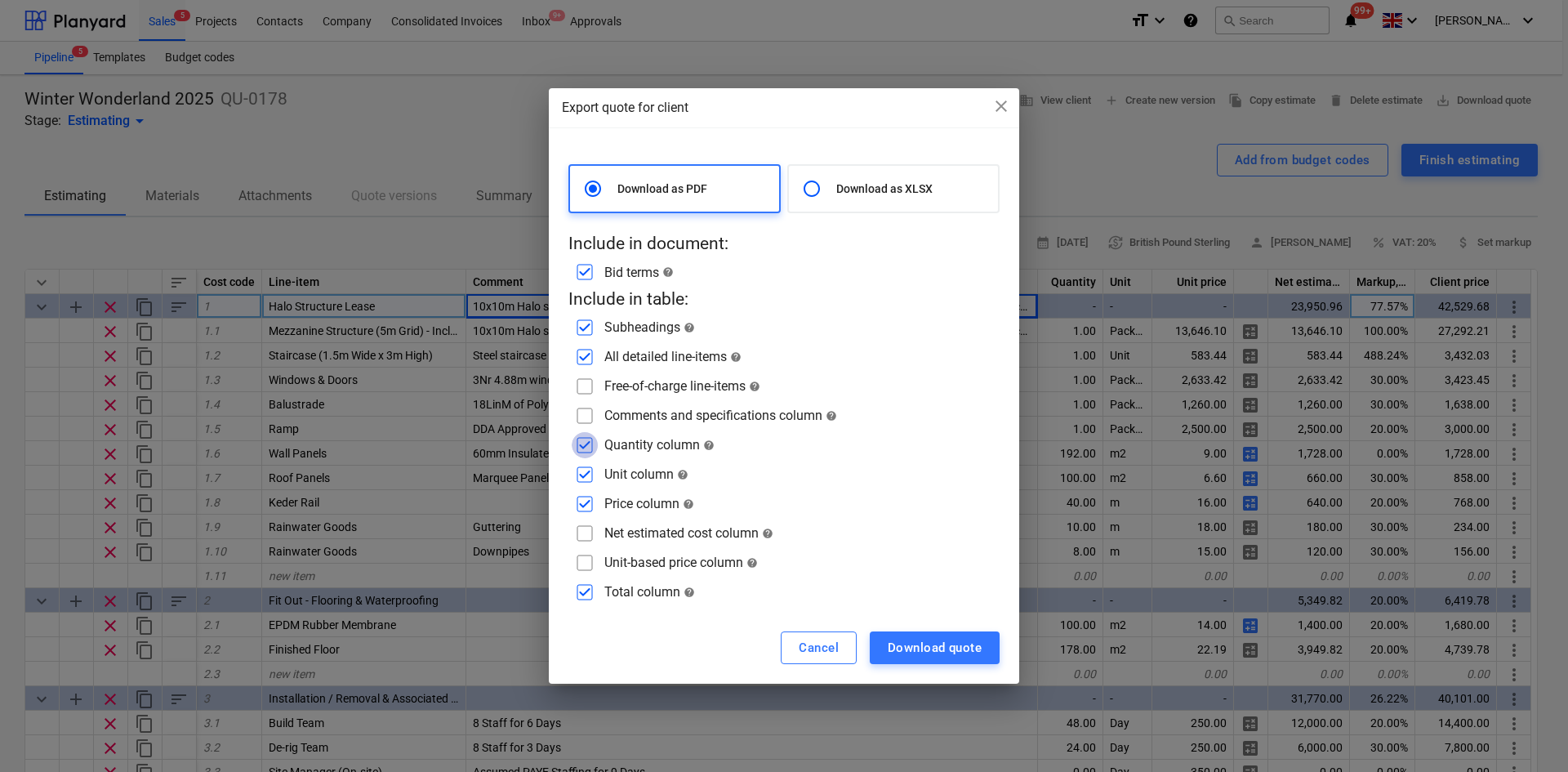
click at [584, 447] on input "checkbox" at bounding box center [584, 445] width 26 height 26
click at [584, 444] on input "checkbox" at bounding box center [584, 445] width 26 height 26
checkbox input "false"
click at [584, 477] on input "checkbox" at bounding box center [584, 475] width 26 height 26
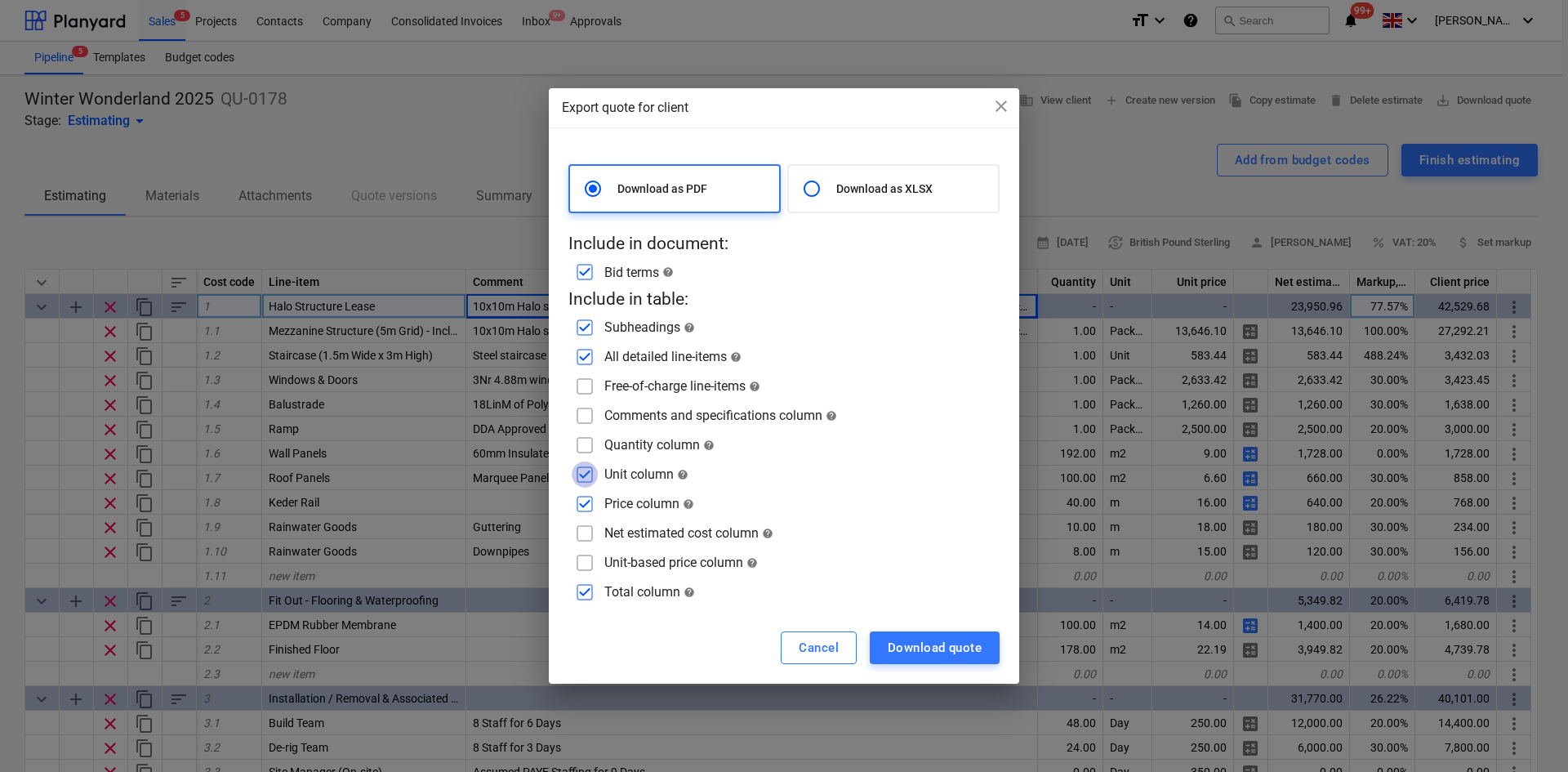
checkbox input "false"
click at [583, 504] on input "checkbox" at bounding box center [584, 504] width 26 height 26
checkbox input "false"
click at [955, 637] on div "Download quote" at bounding box center [934, 647] width 94 height 21
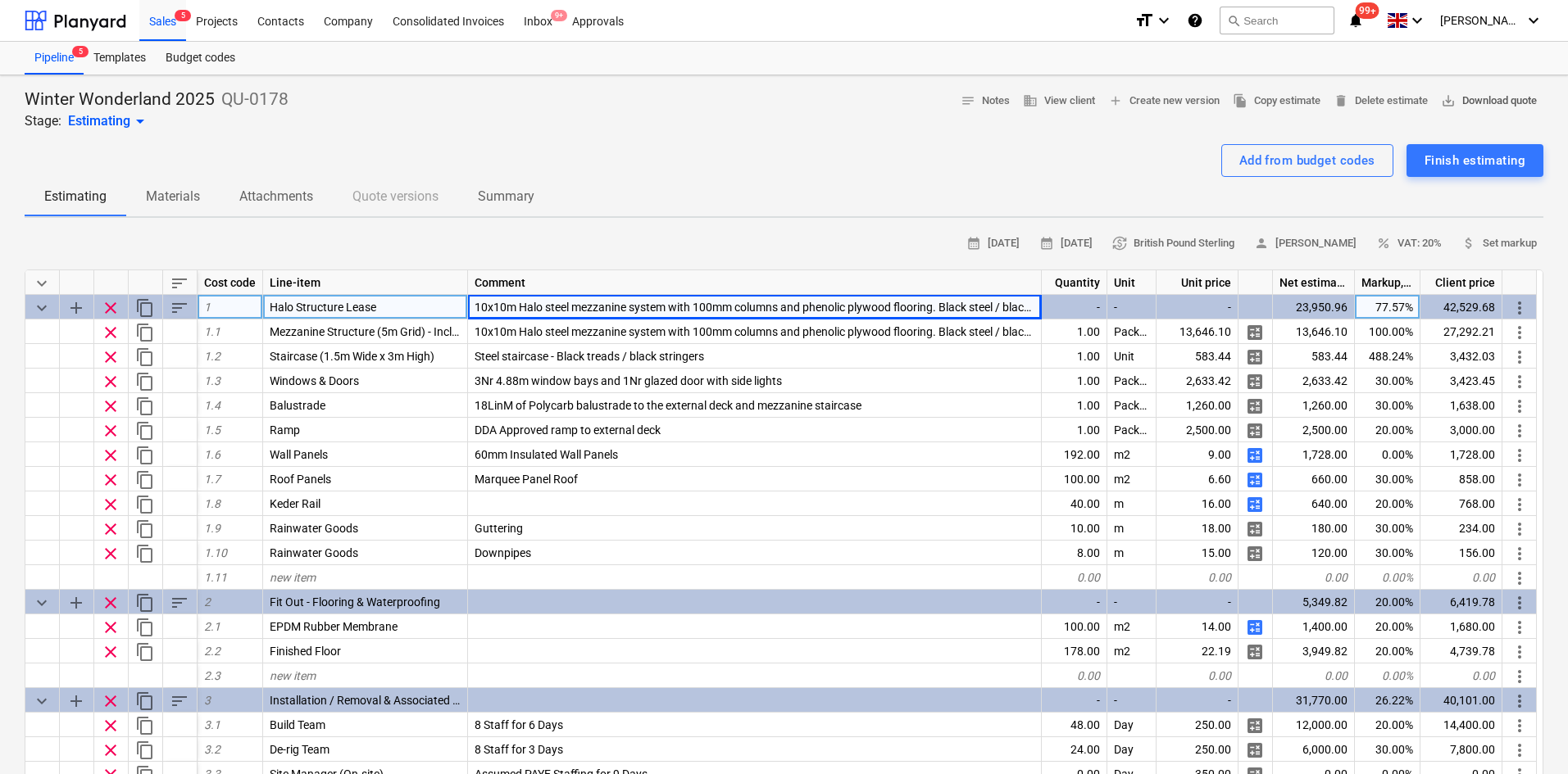
click at [1462, 101] on span "save_alt Download quote" at bounding box center [1489, 101] width 96 height 19
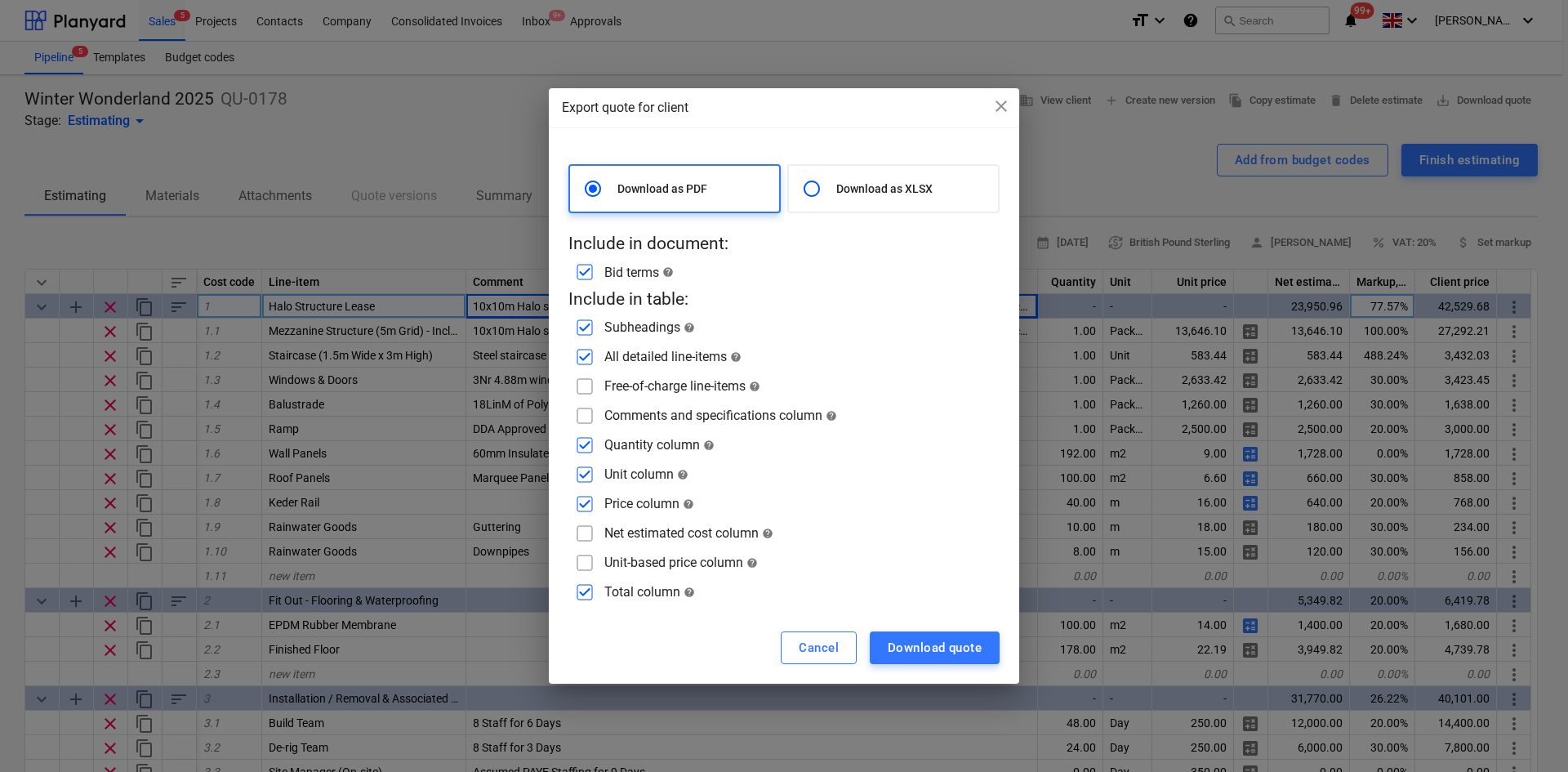
click at [585, 330] on input "checkbox" at bounding box center [584, 327] width 26 height 26
checkbox input "false"
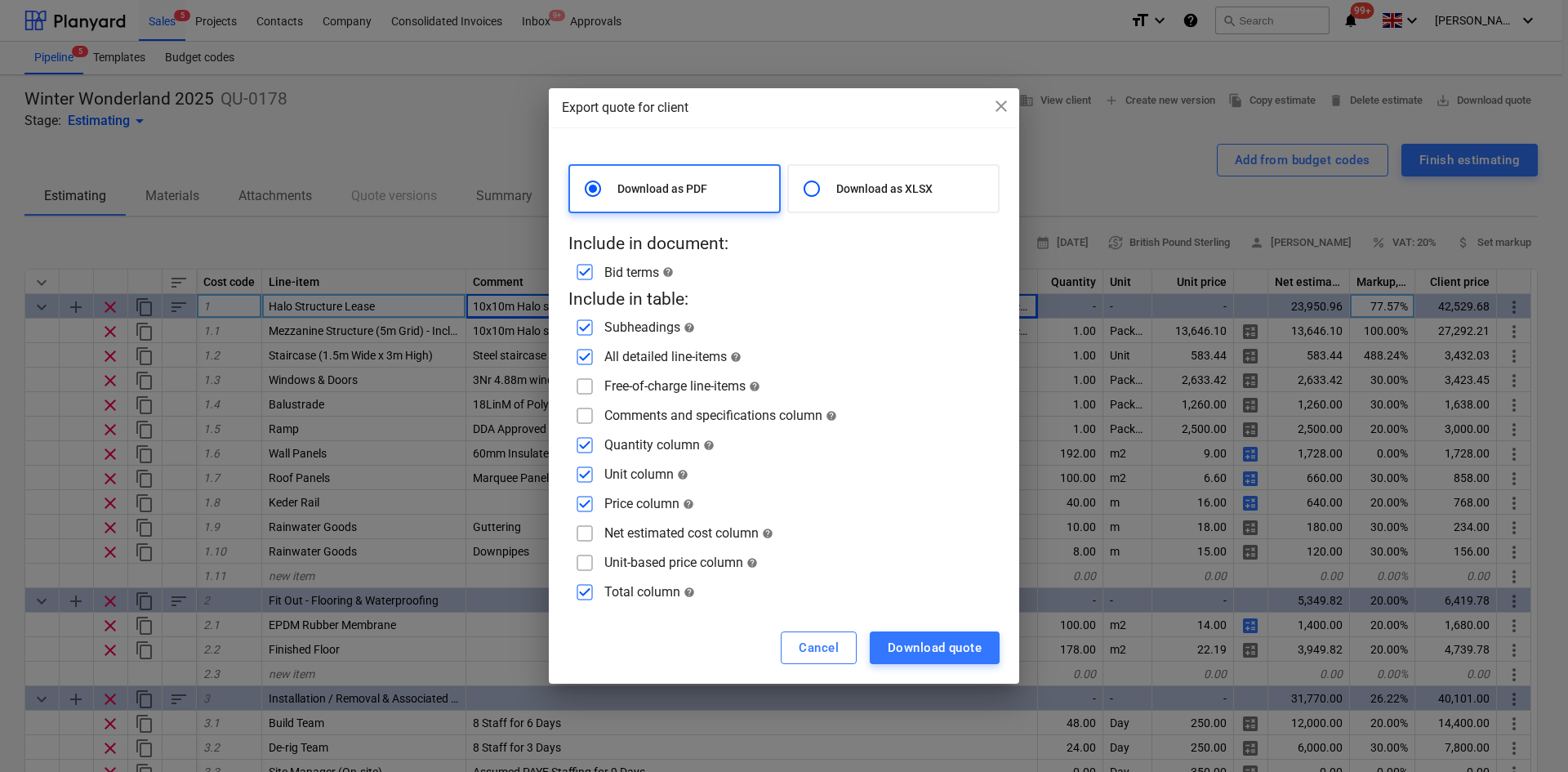
checkbox input "false"
click at [928, 637] on div "Download quote" at bounding box center [934, 647] width 94 height 21
